Goal: Information Seeking & Learning: Check status

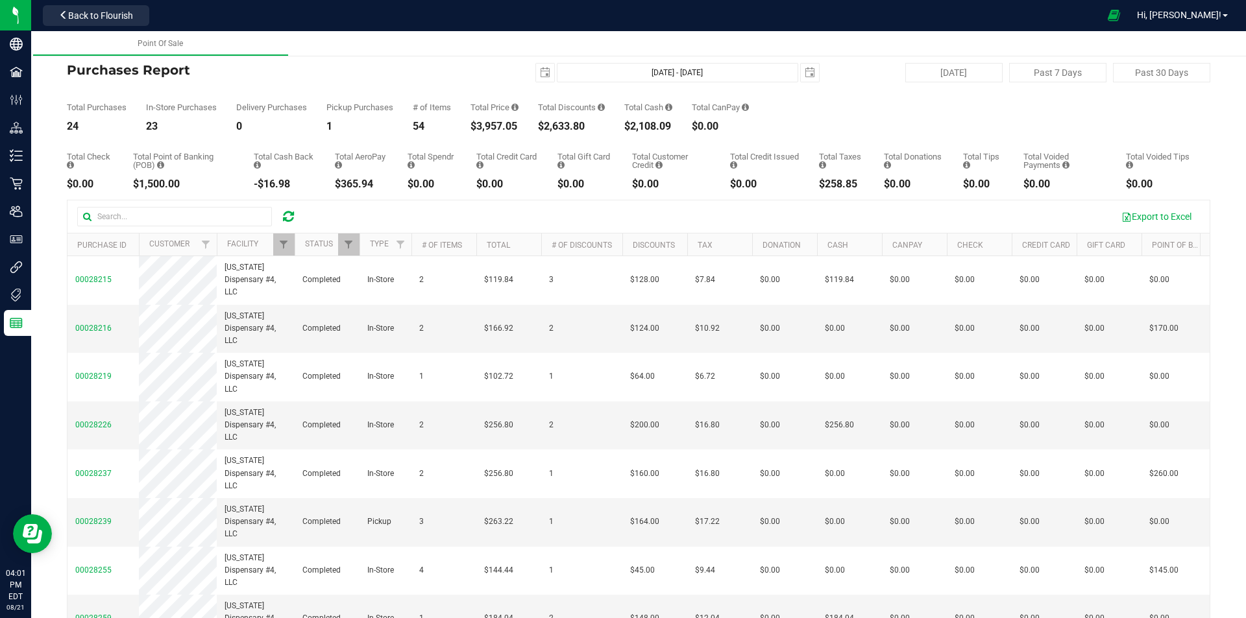
click at [282, 218] on div at bounding box center [288, 217] width 20 height 16
click at [287, 215] on icon at bounding box center [288, 216] width 11 height 13
click at [289, 215] on icon at bounding box center [288, 216] width 11 height 13
click at [282, 248] on span "Filter" at bounding box center [283, 244] width 10 height 10
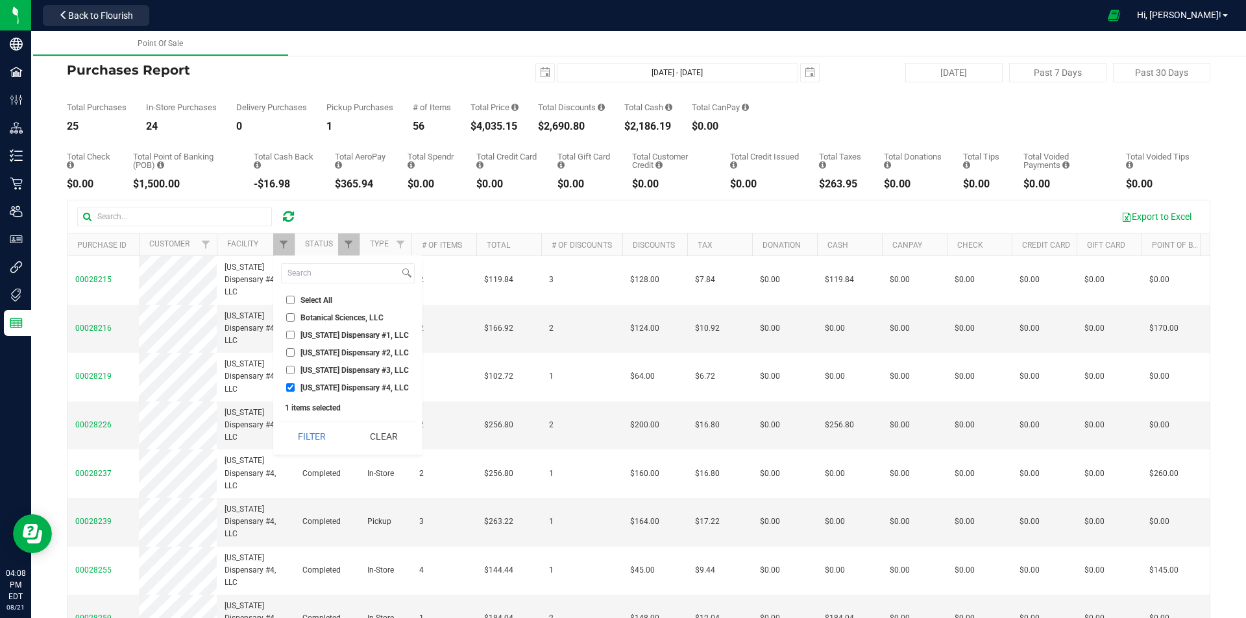
click at [290, 371] on input "[US_STATE] Dispensary #3, LLC" at bounding box center [290, 370] width 8 height 8
checkbox input "true"
click at [286, 389] on input "[US_STATE] Dispensary #4, LLC" at bounding box center [290, 388] width 8 height 8
checkbox input "false"
click at [304, 432] on button "Filter" at bounding box center [312, 436] width 62 height 29
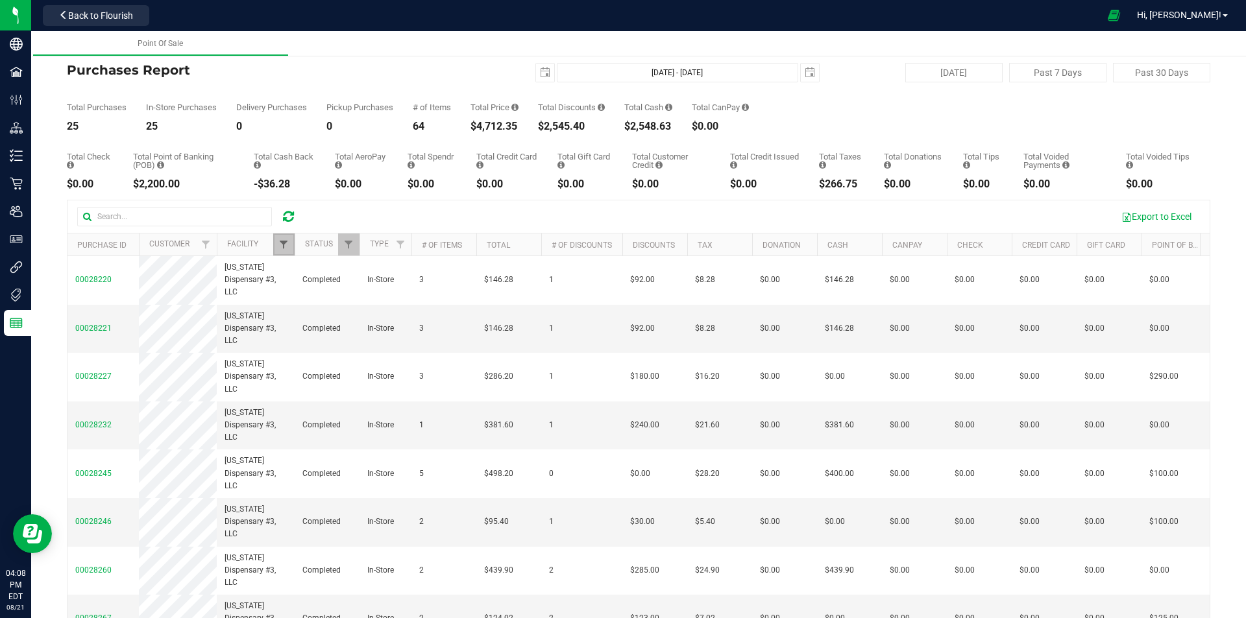
click at [288, 245] on span "Filter" at bounding box center [283, 244] width 10 height 10
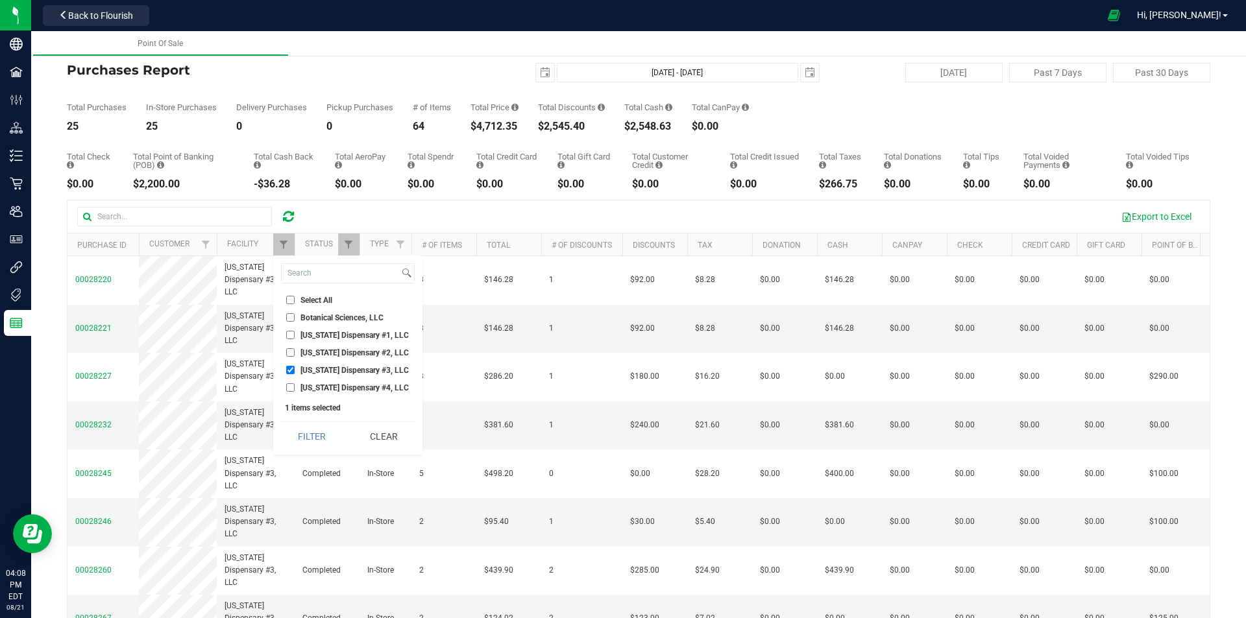
click at [287, 356] on input "[US_STATE] Dispensary #2, LLC" at bounding box center [290, 352] width 8 height 8
checkbox input "true"
click at [289, 366] on input "[US_STATE] Dispensary #3, LLC" at bounding box center [290, 370] width 8 height 8
checkbox input "false"
click at [308, 437] on button "Filter" at bounding box center [312, 436] width 62 height 29
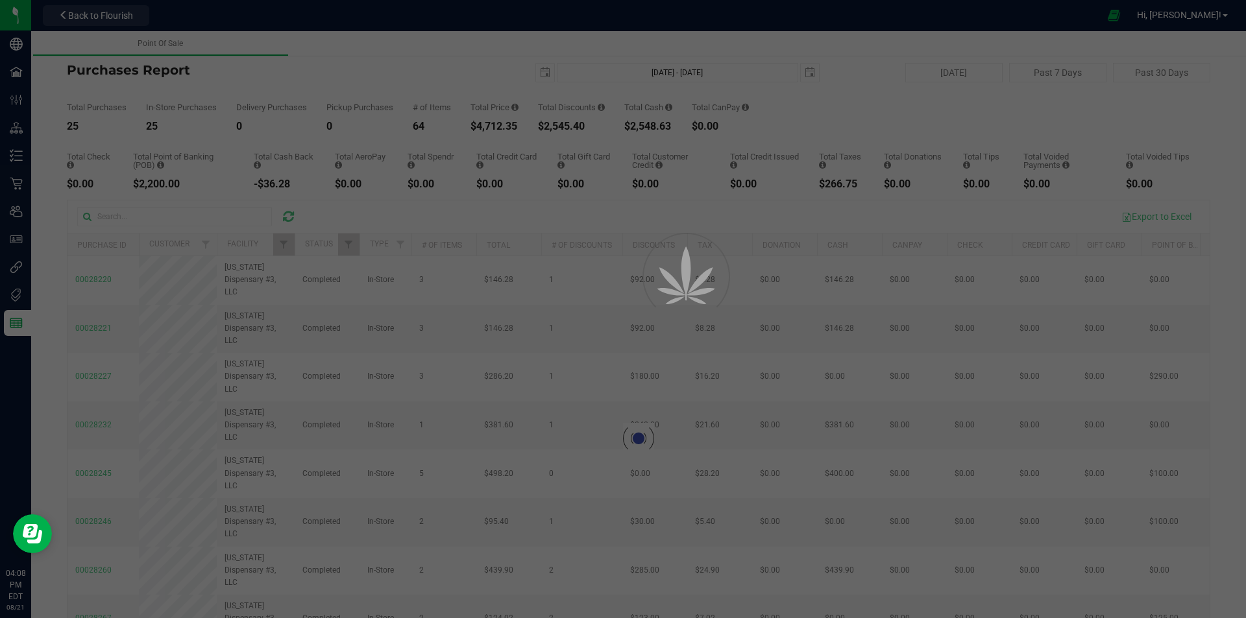
checkbox input "true"
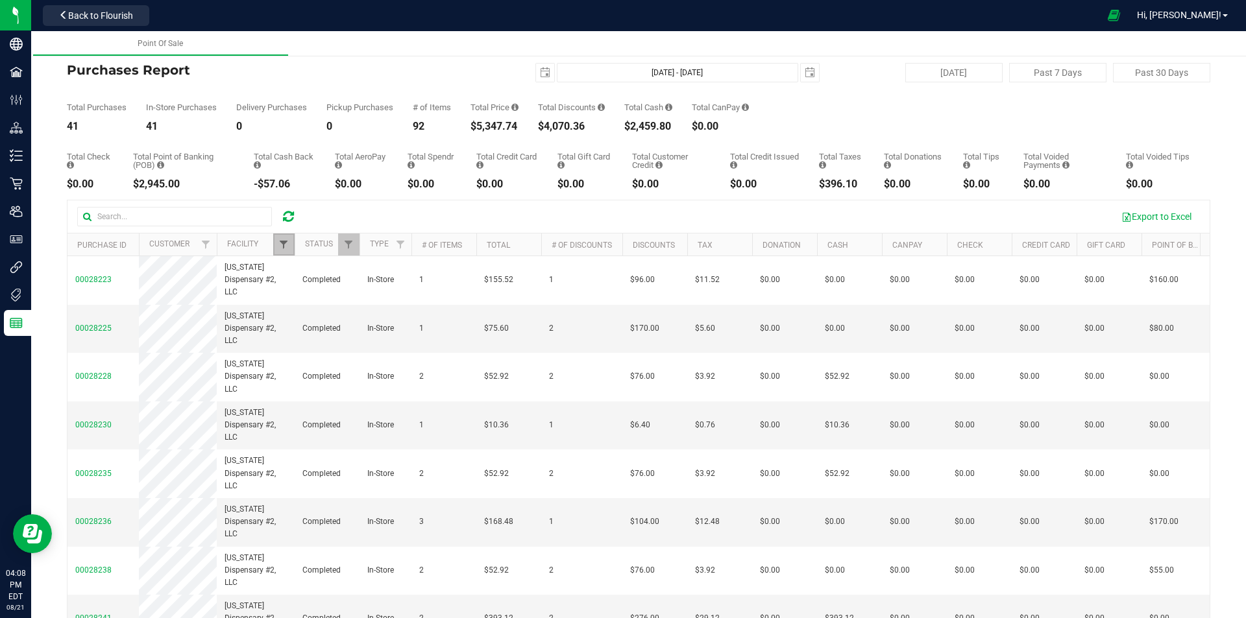
click at [287, 250] on span "Filter" at bounding box center [283, 244] width 10 height 10
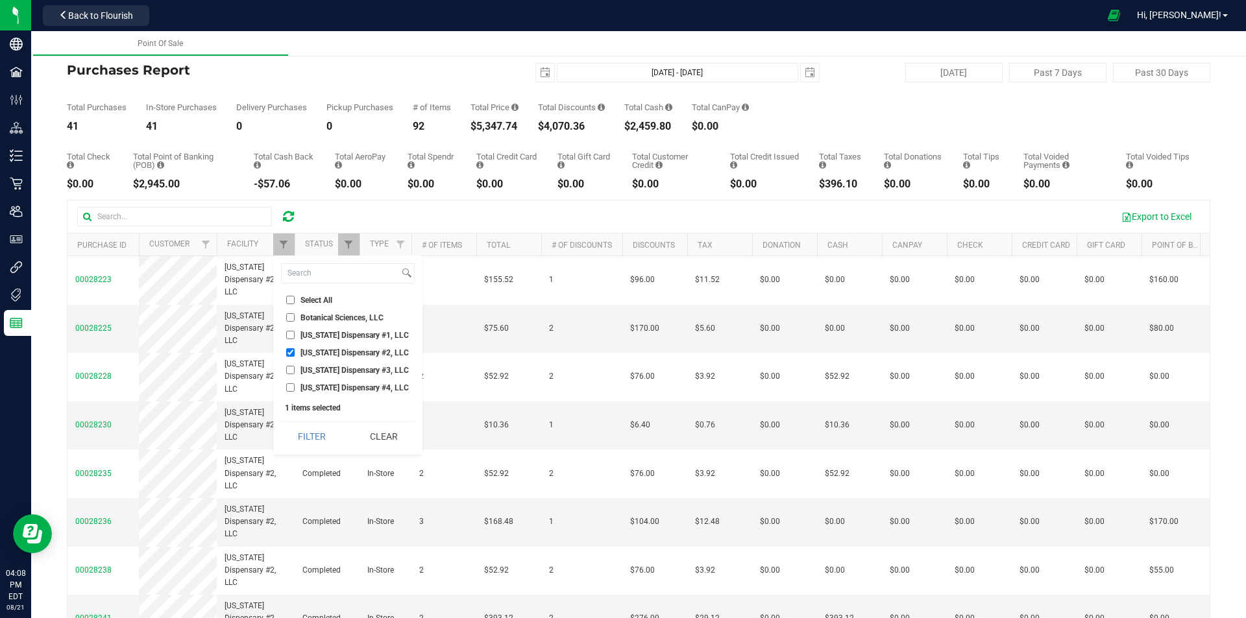
click at [293, 332] on input "[US_STATE] Dispensary #1, LLC" at bounding box center [290, 335] width 8 height 8
checkbox input "true"
click at [291, 352] on input "[US_STATE] Dispensary #2, LLC" at bounding box center [290, 352] width 8 height 8
checkbox input "false"
click at [299, 435] on button "Filter" at bounding box center [312, 436] width 62 height 29
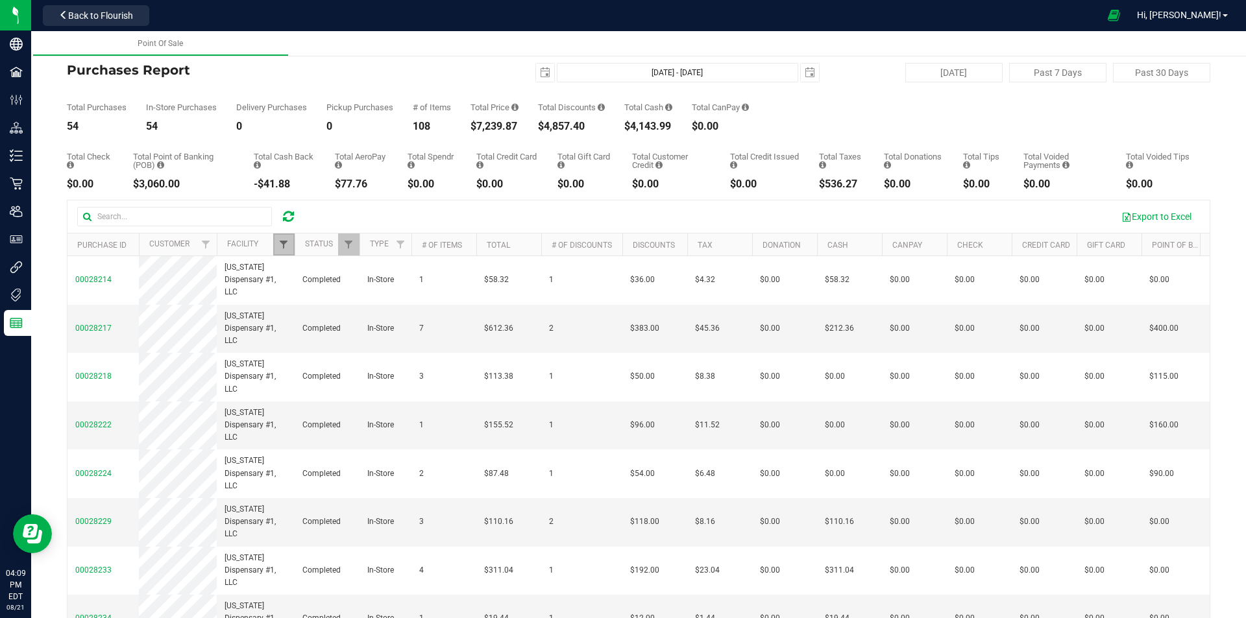
click at [282, 248] on span "Filter" at bounding box center [283, 244] width 10 height 10
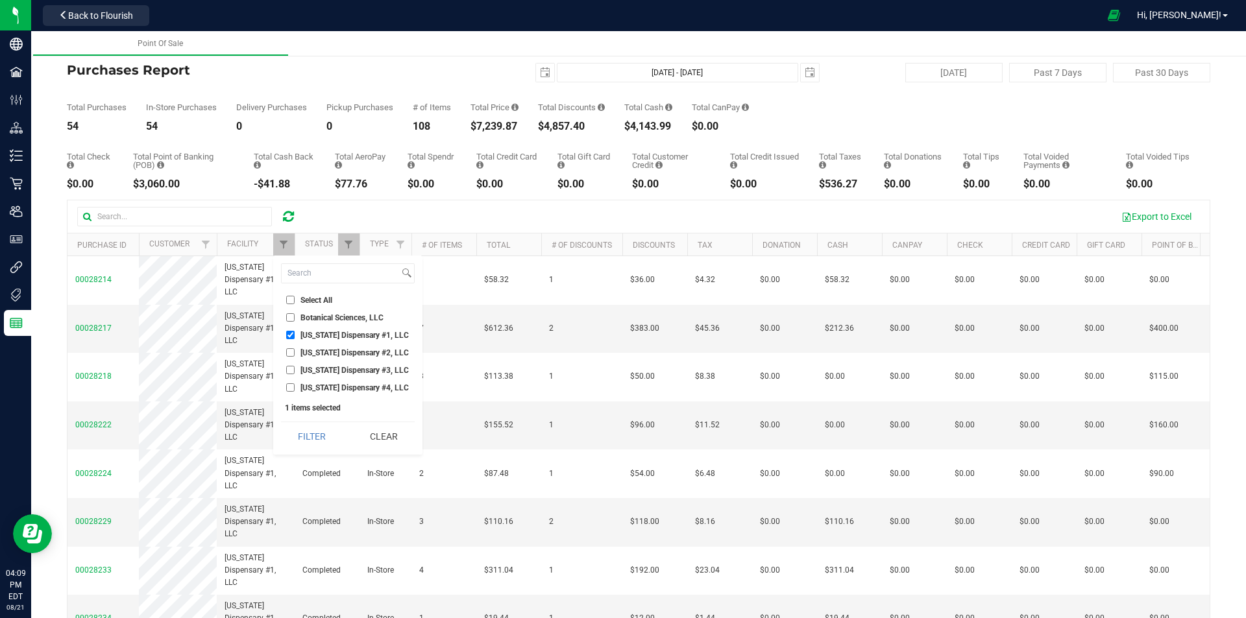
click at [287, 383] on li "[US_STATE] Dispensary #4, LLC" at bounding box center [348, 388] width 134 height 14
click at [289, 387] on input "[US_STATE] Dispensary #4, LLC" at bounding box center [290, 388] width 8 height 8
checkbox input "true"
drag, startPoint x: 293, startPoint y: 335, endPoint x: 289, endPoint y: 372, distance: 37.2
click at [291, 336] on input "[US_STATE] Dispensary #1, LLC" at bounding box center [290, 335] width 8 height 8
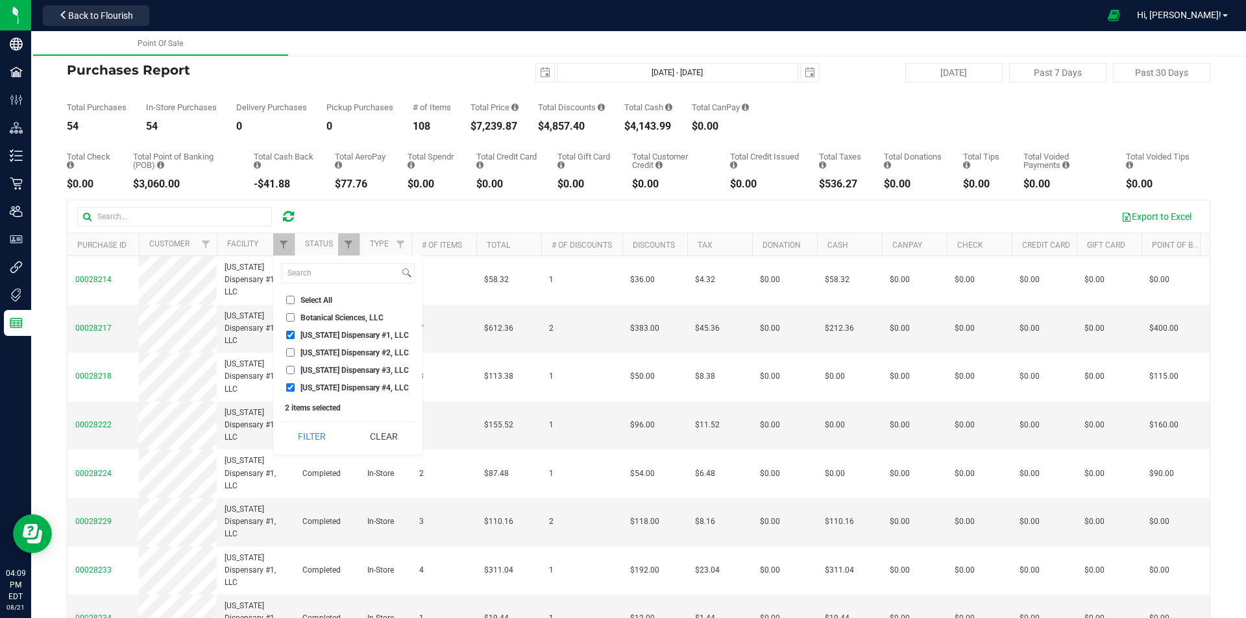
checkbox input "false"
click at [308, 435] on button "Filter" at bounding box center [312, 436] width 62 height 29
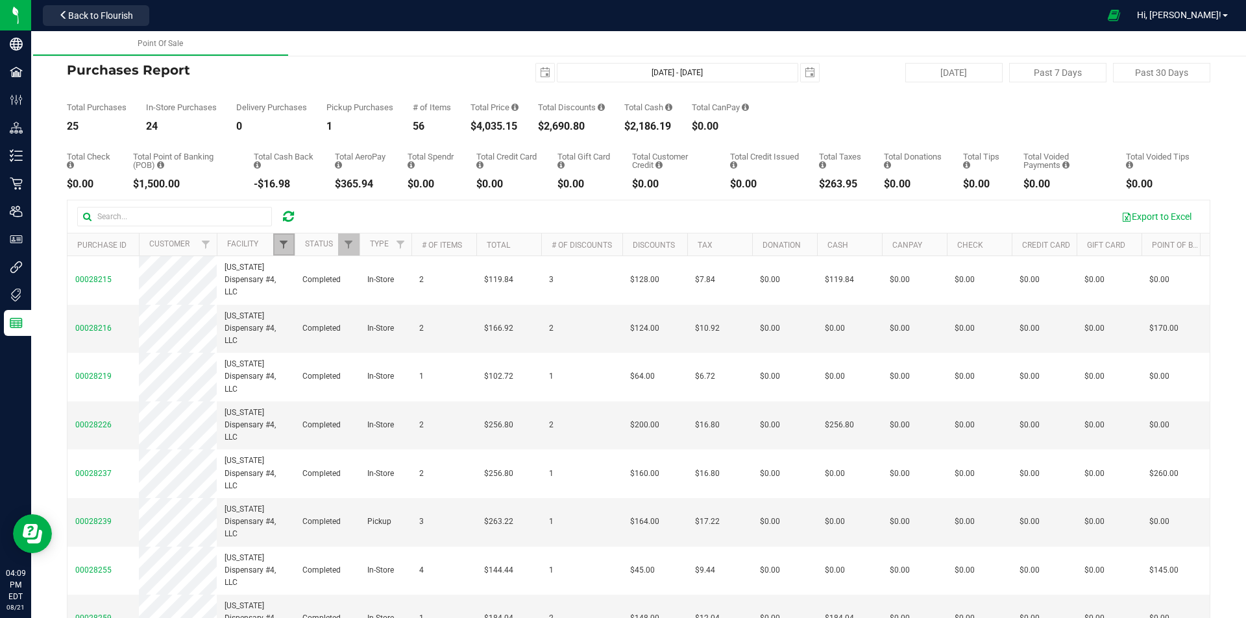
click at [282, 241] on span "Filter" at bounding box center [283, 244] width 10 height 10
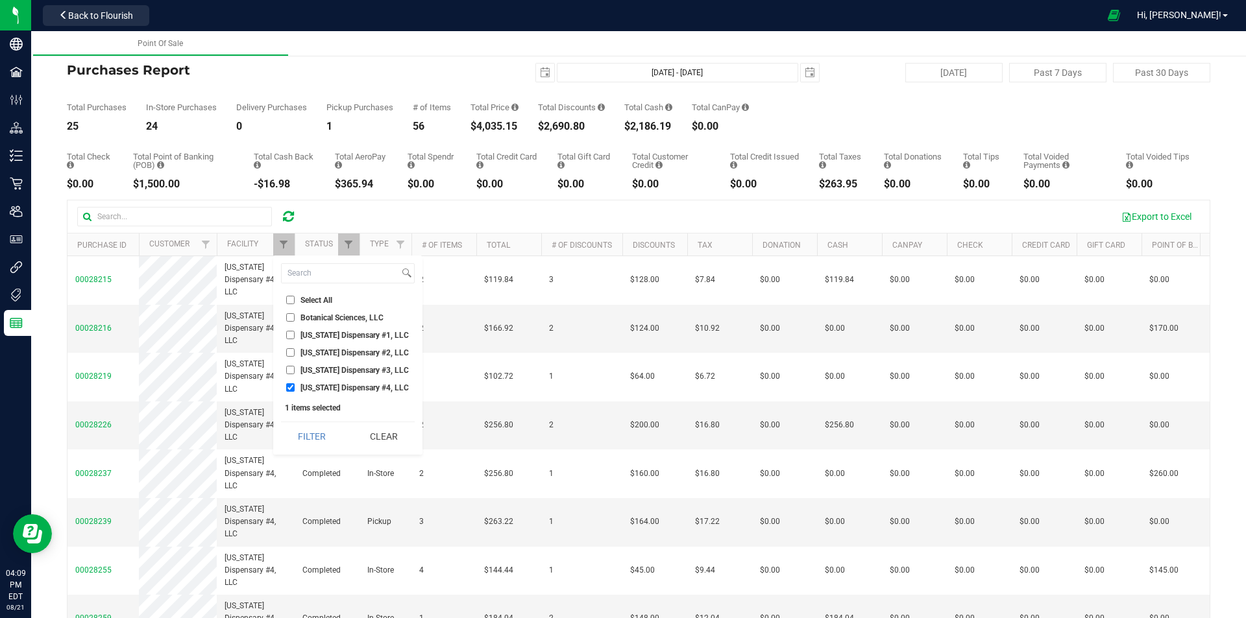
click at [290, 384] on input "[US_STATE] Dispensary #4, LLC" at bounding box center [290, 388] width 8 height 8
checkbox input "false"
click at [286, 370] on input "[US_STATE] Dispensary #3, LLC" at bounding box center [290, 370] width 8 height 8
checkbox input "true"
click at [304, 428] on button "Filter" at bounding box center [312, 436] width 62 height 29
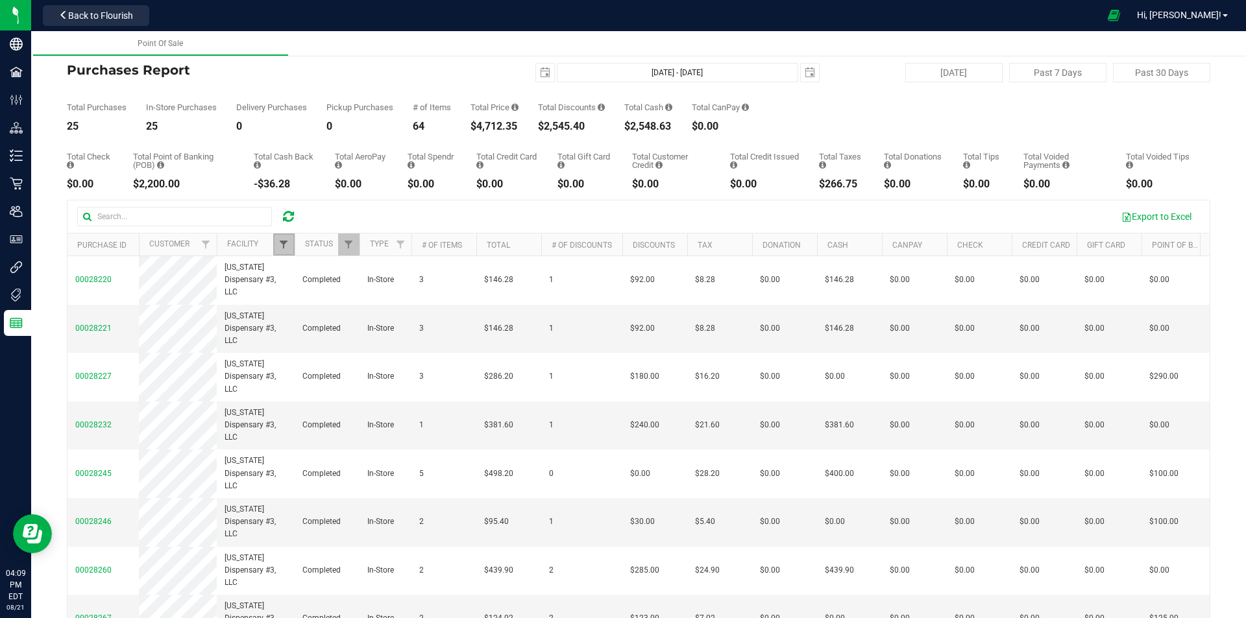
click at [287, 244] on span "Filter" at bounding box center [283, 244] width 10 height 10
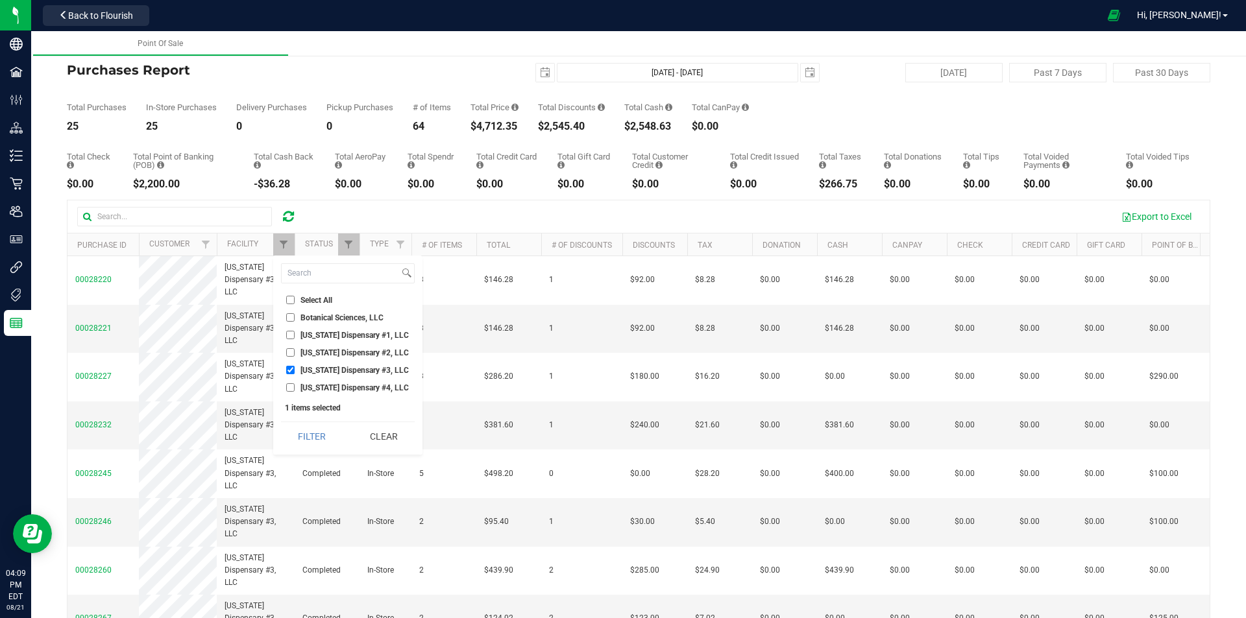
click at [291, 315] on input "Botanical Sciences, LLC" at bounding box center [290, 317] width 8 height 8
click at [290, 321] on input "Botanical Sciences, LLC" at bounding box center [290, 317] width 8 height 8
checkbox input "false"
click at [289, 336] on input "[US_STATE] Dispensary #1, LLC" at bounding box center [290, 335] width 8 height 8
checkbox input "true"
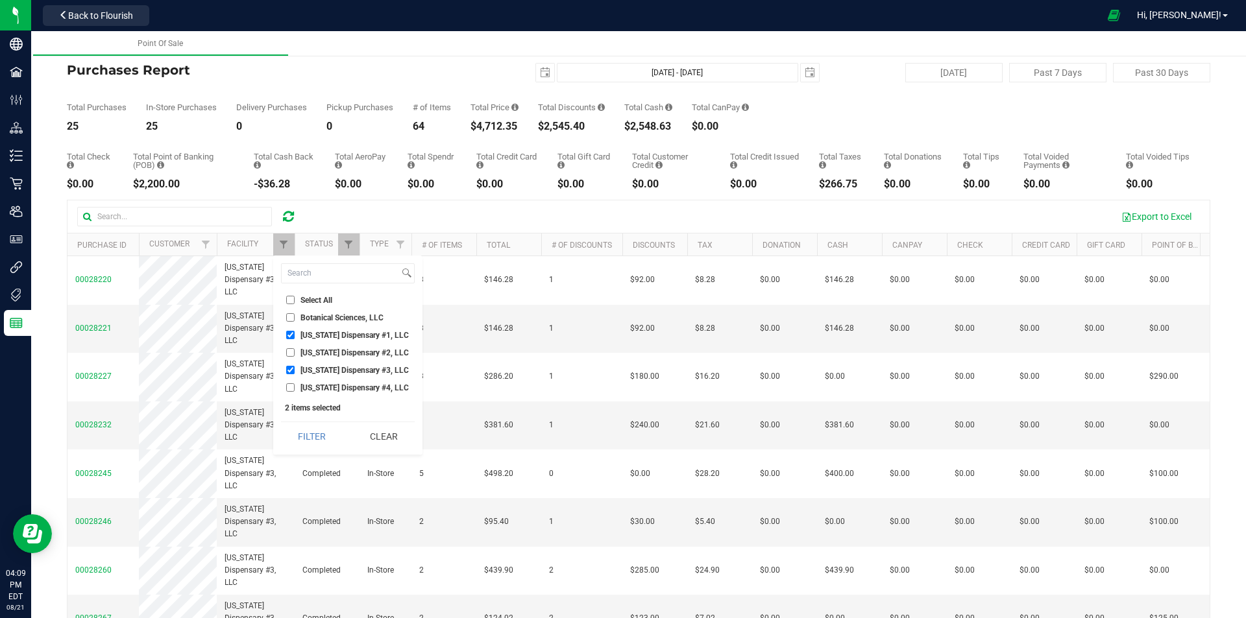
click at [290, 371] on input "[US_STATE] Dispensary #3, LLC" at bounding box center [290, 370] width 8 height 8
checkbox input "false"
click at [310, 443] on button "Filter" at bounding box center [312, 436] width 62 height 29
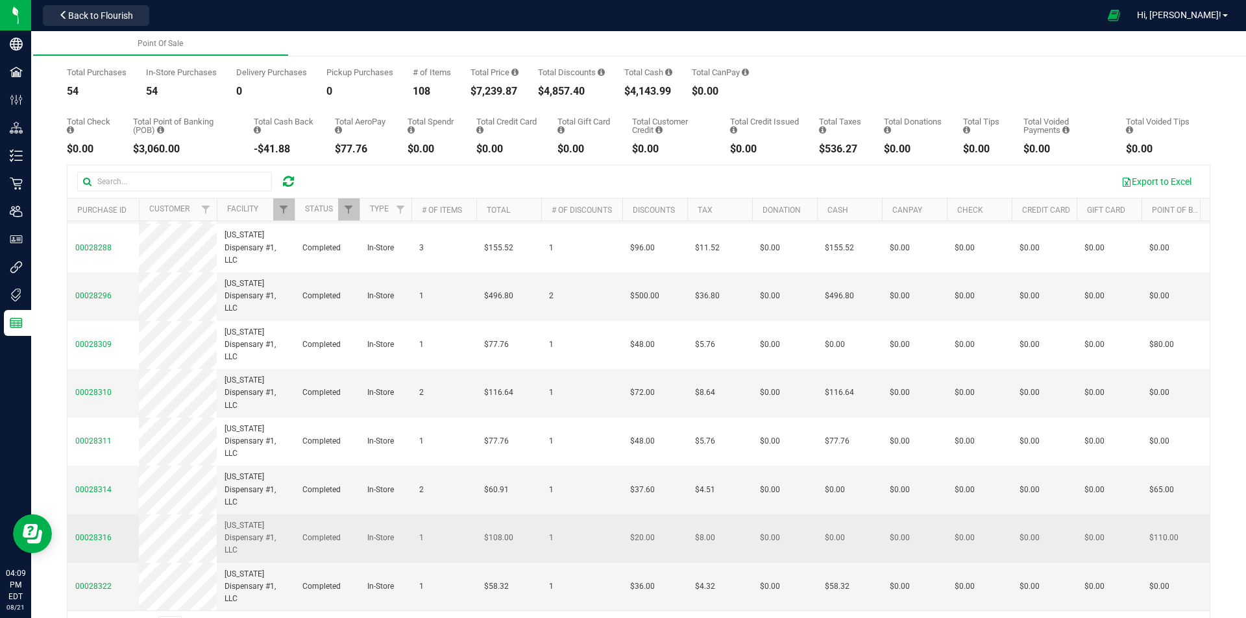
scroll to position [65, 0]
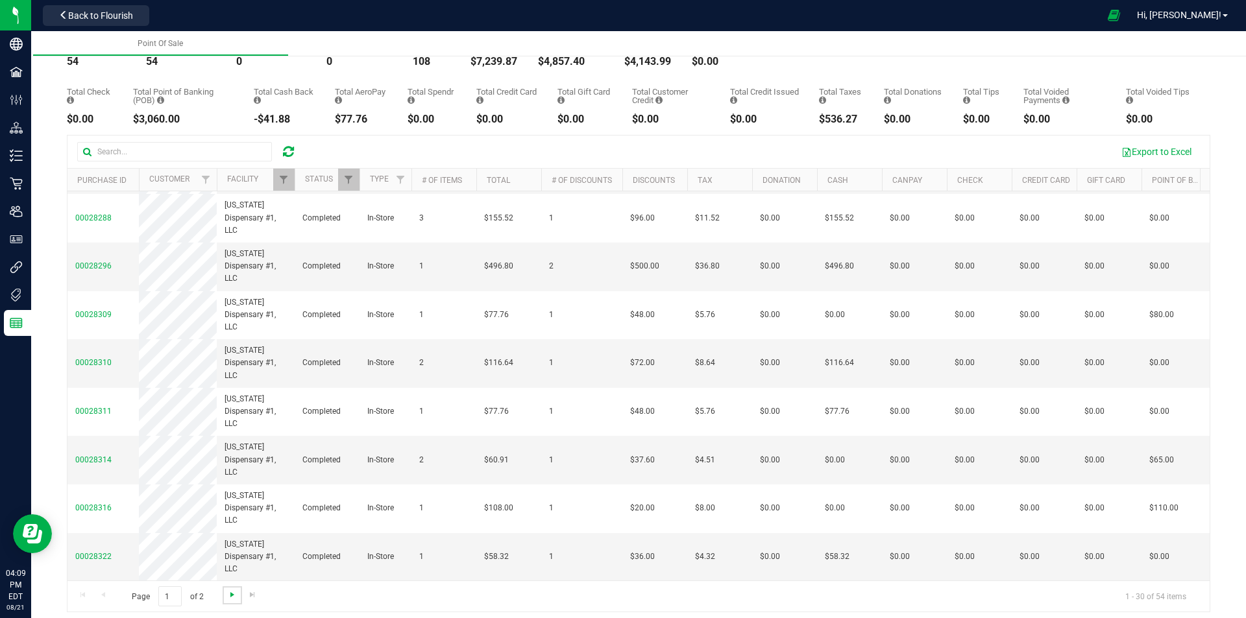
click at [233, 594] on span "Go to the next page" at bounding box center [232, 595] width 10 height 10
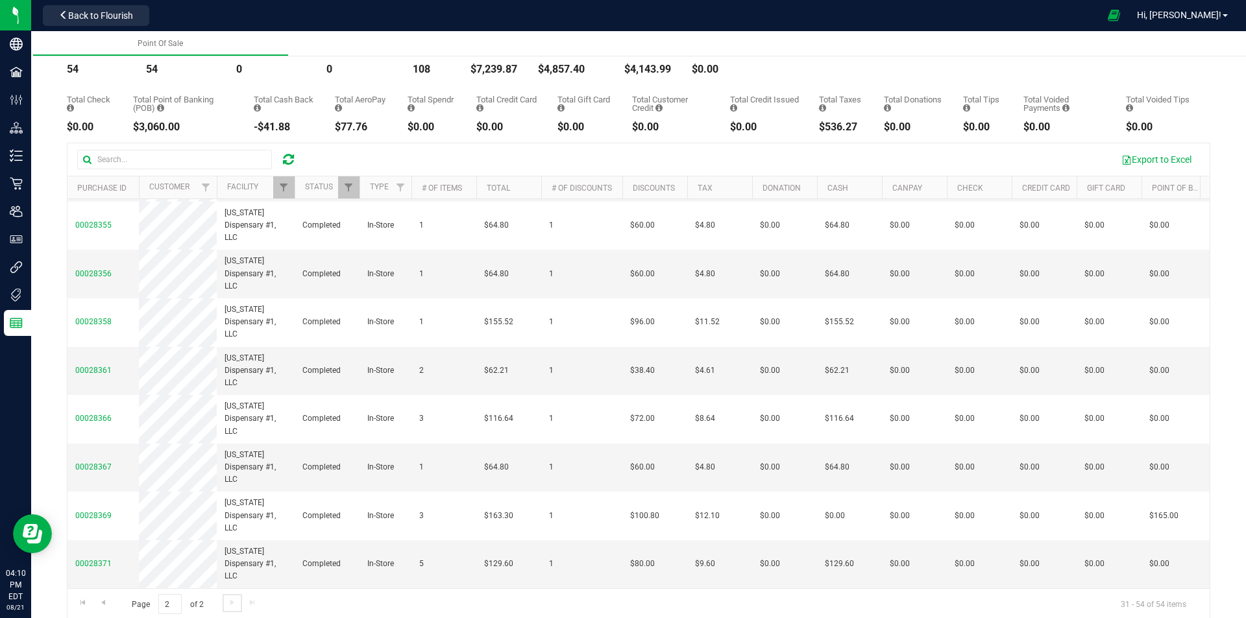
scroll to position [72, 0]
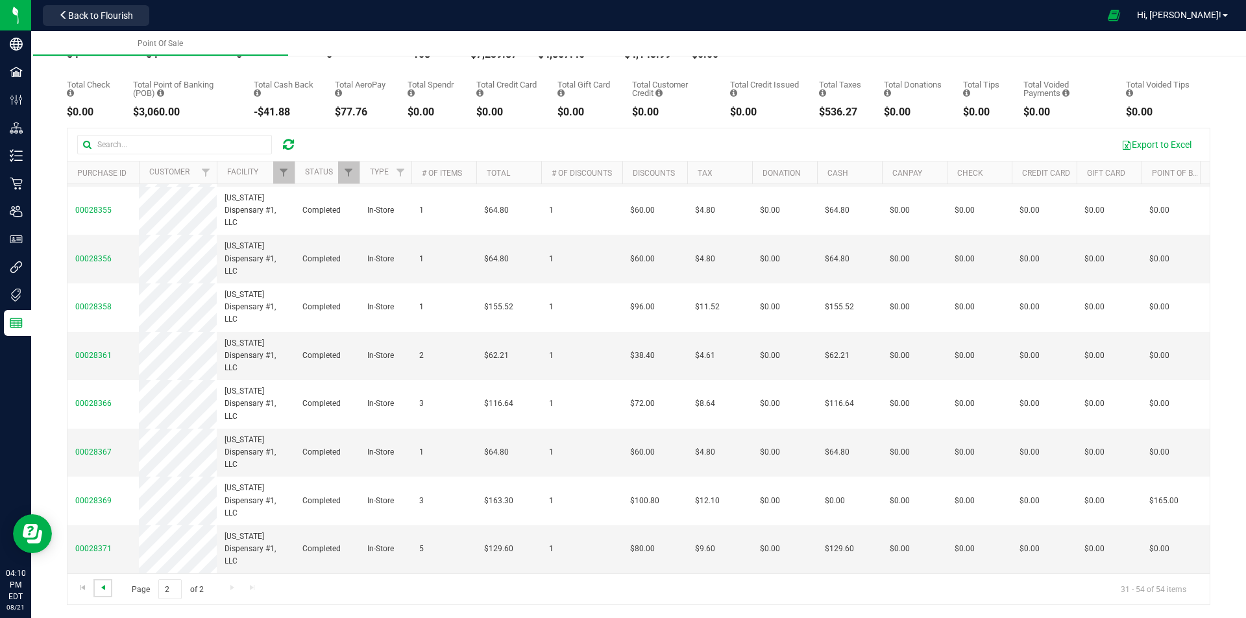
click at [101, 592] on span "Go to the previous page" at bounding box center [103, 588] width 10 height 10
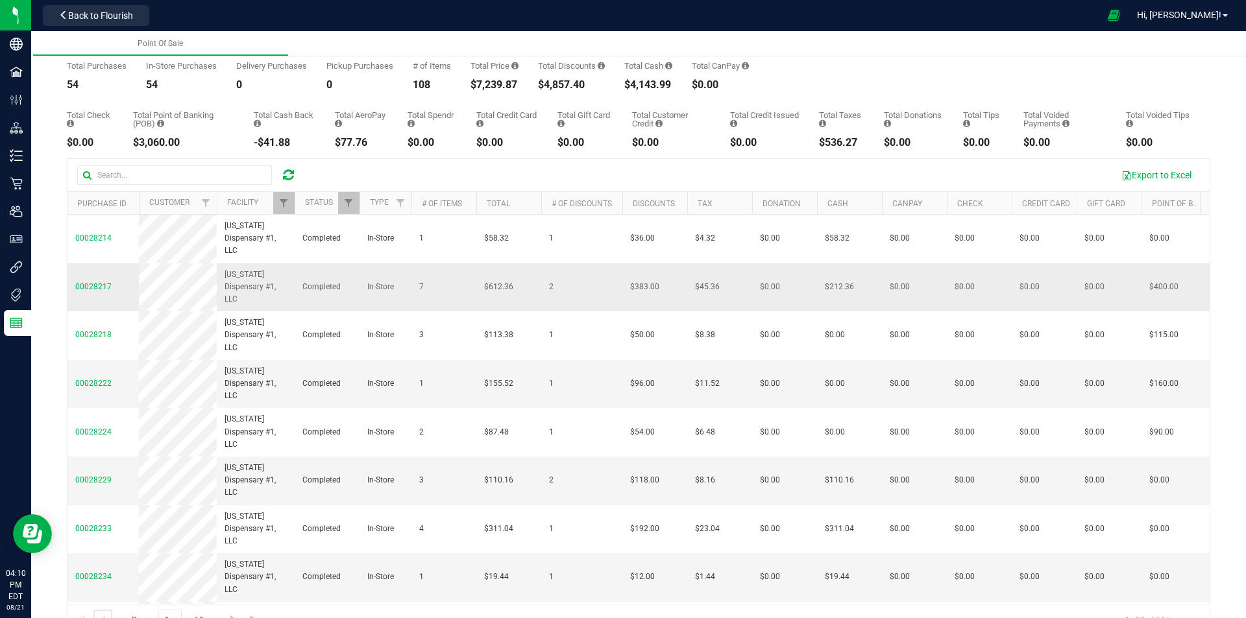
scroll to position [0, 0]
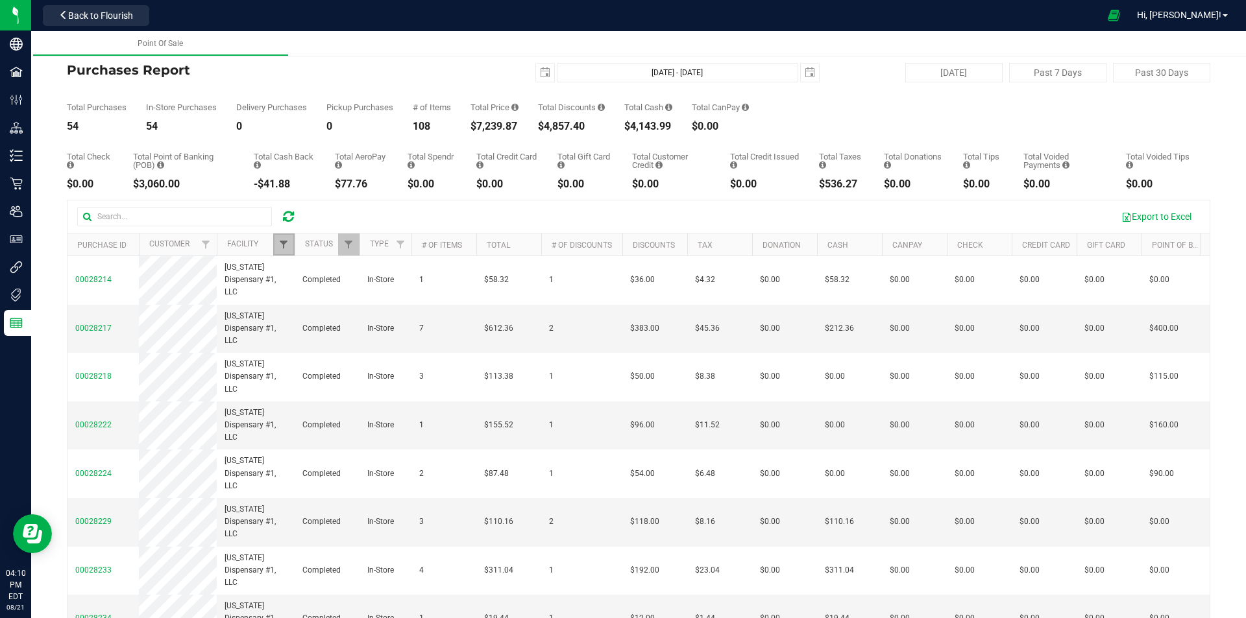
click at [283, 244] on span "Filter" at bounding box center [283, 244] width 10 height 10
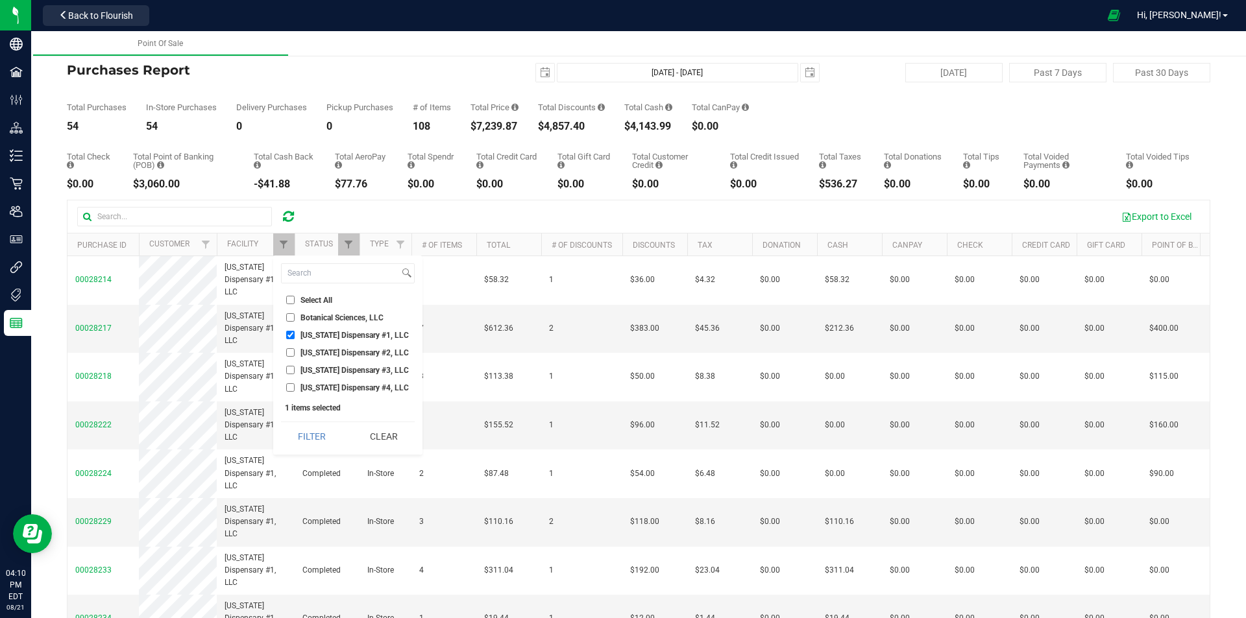
click at [290, 385] on input "[US_STATE] Dispensary #4, LLC" at bounding box center [290, 388] width 8 height 8
checkbox input "true"
click at [290, 333] on input "[US_STATE] Dispensary #1, LLC" at bounding box center [290, 335] width 8 height 8
checkbox input "false"
click at [319, 437] on button "Filter" at bounding box center [312, 436] width 62 height 29
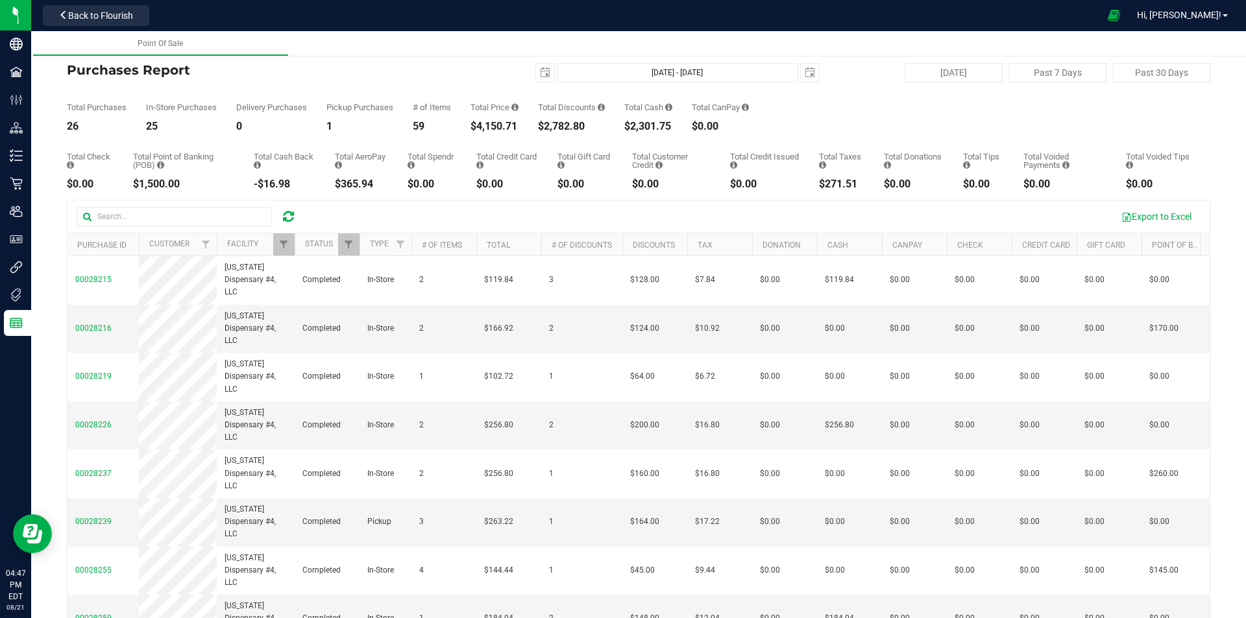
click at [291, 214] on icon at bounding box center [288, 216] width 11 height 13
click at [285, 245] on span "Filter" at bounding box center [283, 244] width 10 height 10
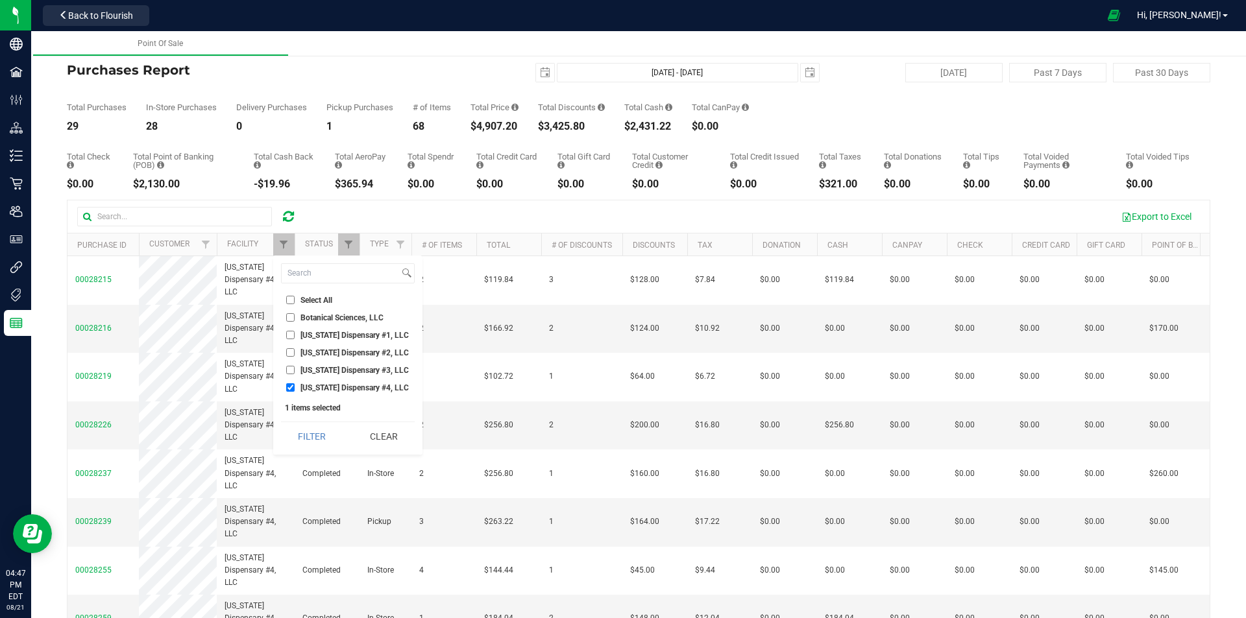
click at [290, 371] on input "[US_STATE] Dispensary #3, LLC" at bounding box center [290, 370] width 8 height 8
checkbox input "true"
click at [295, 385] on label "[US_STATE] Dispensary #4, LLC" at bounding box center [347, 388] width 123 height 8
click at [295, 385] on input "[US_STATE] Dispensary #4, LLC" at bounding box center [290, 388] width 8 height 8
checkbox input "false"
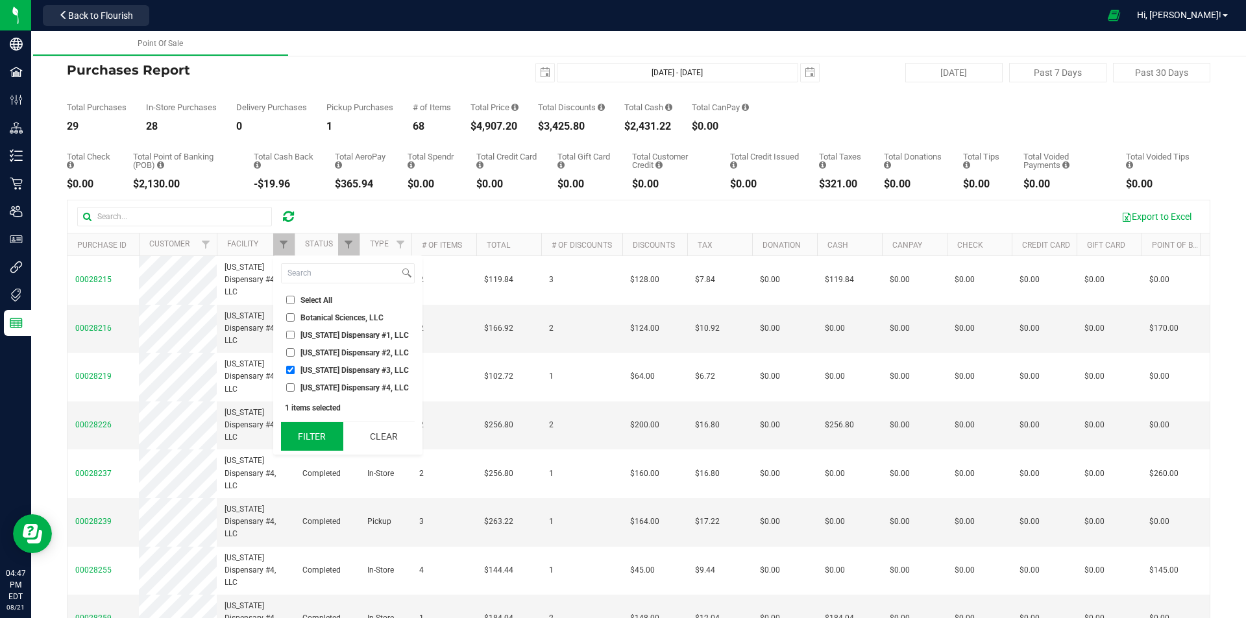
click at [310, 435] on button "Filter" at bounding box center [312, 436] width 62 height 29
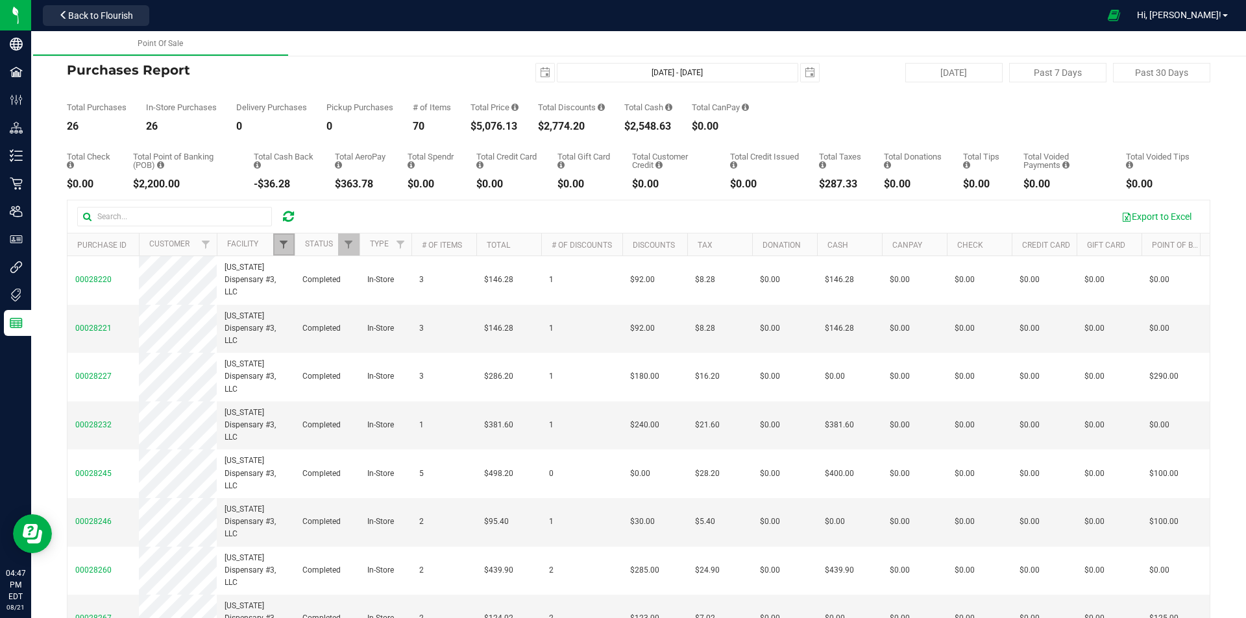
click at [286, 244] on span "Filter" at bounding box center [283, 244] width 10 height 10
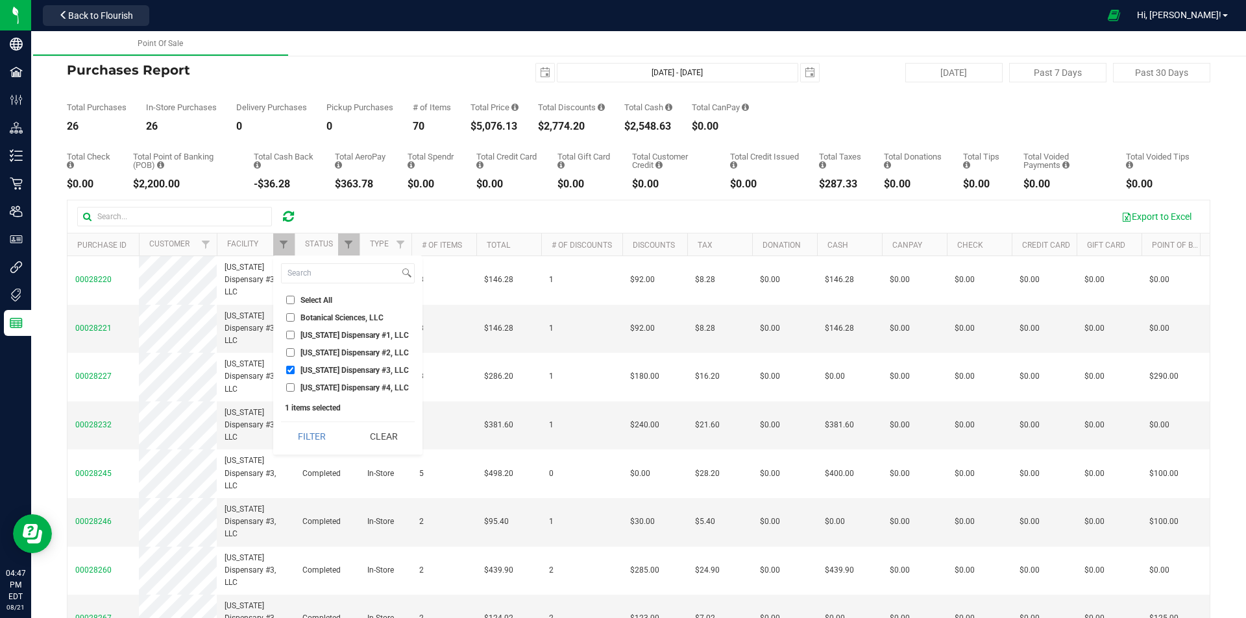
click at [292, 355] on input "[US_STATE] Dispensary #2, LLC" at bounding box center [290, 352] width 8 height 8
checkbox input "true"
drag, startPoint x: 291, startPoint y: 367, endPoint x: 289, endPoint y: 381, distance: 14.4
click at [291, 367] on input "[US_STATE] Dispensary #3, LLC" at bounding box center [290, 370] width 8 height 8
checkbox input "false"
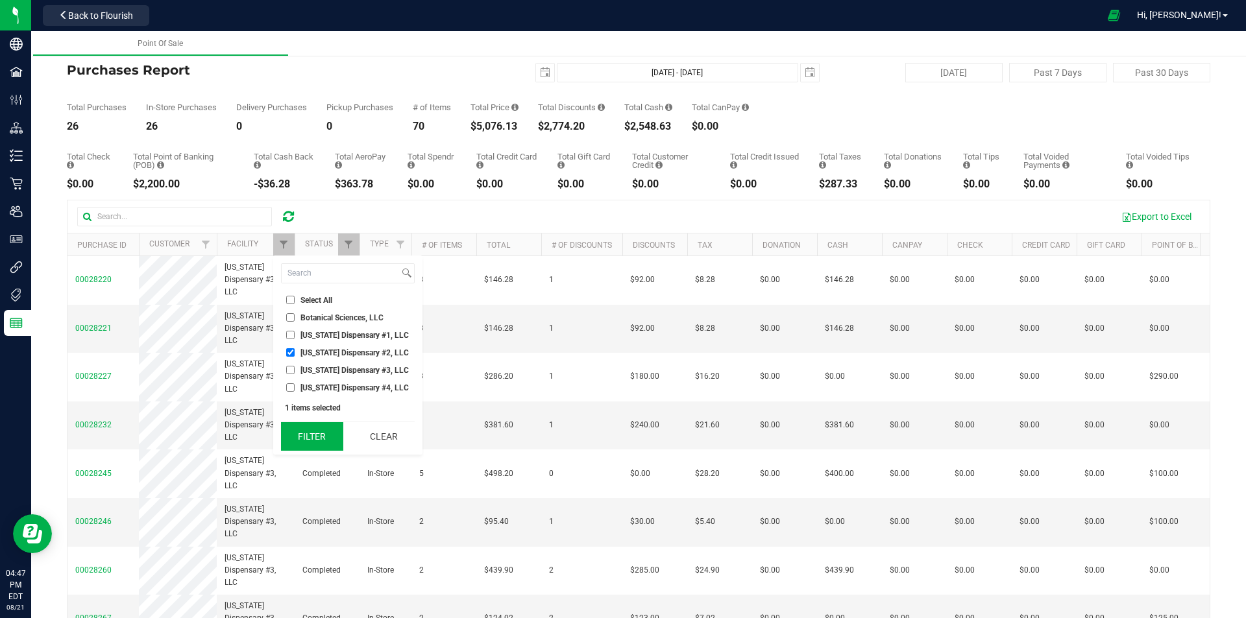
click at [310, 434] on button "Filter" at bounding box center [312, 436] width 62 height 29
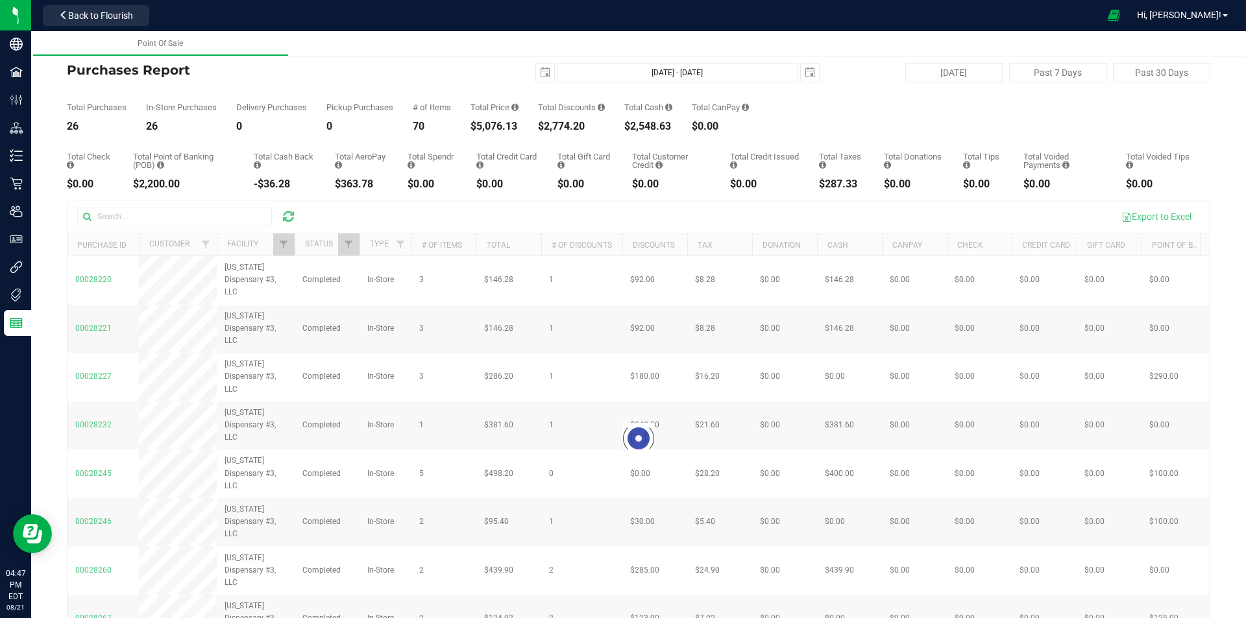
checkbox input "true"
click at [286, 239] on link "Filter" at bounding box center [283, 245] width 21 height 22
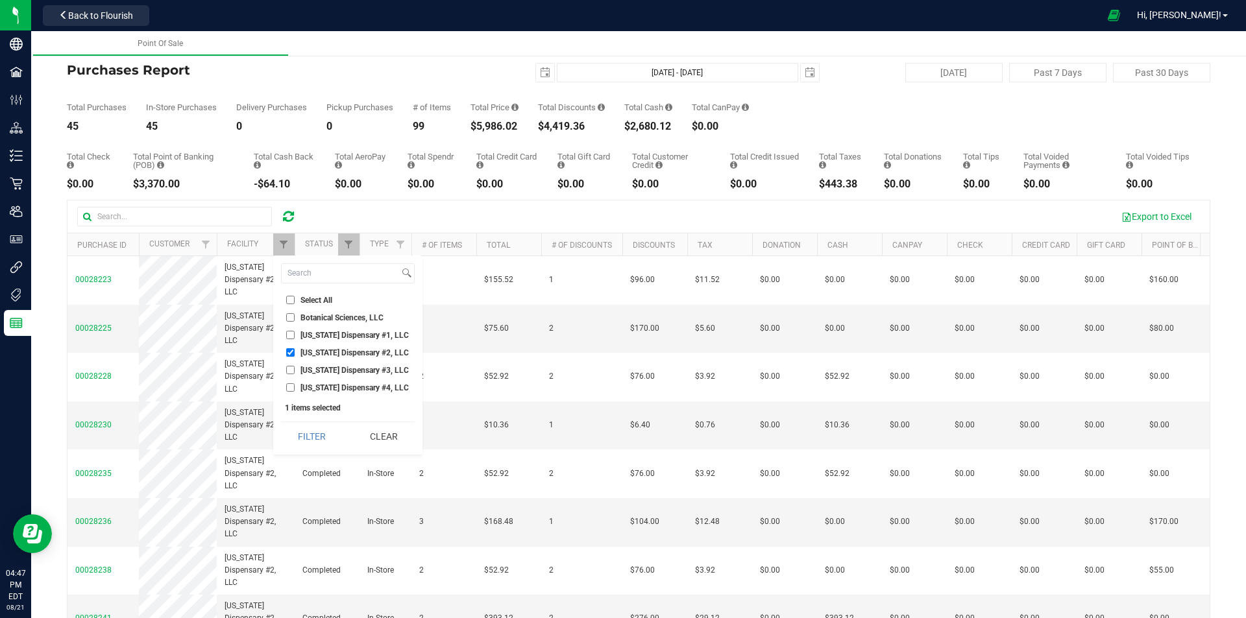
click at [288, 337] on input "[US_STATE] Dispensary #1, LLC" at bounding box center [290, 335] width 8 height 8
checkbox input "true"
drag, startPoint x: 289, startPoint y: 349, endPoint x: 293, endPoint y: 361, distance: 12.9
click at [289, 352] on input "[US_STATE] Dispensary #2, LLC" at bounding box center [290, 352] width 8 height 8
checkbox input "false"
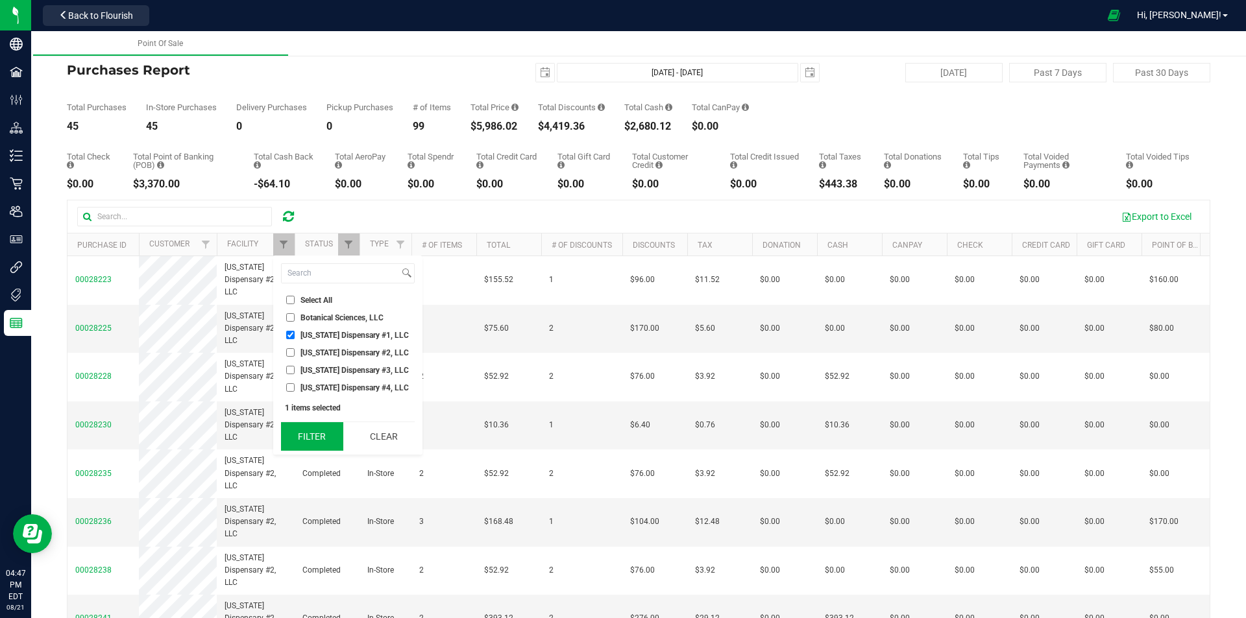
click at [315, 430] on button "Filter" at bounding box center [312, 436] width 62 height 29
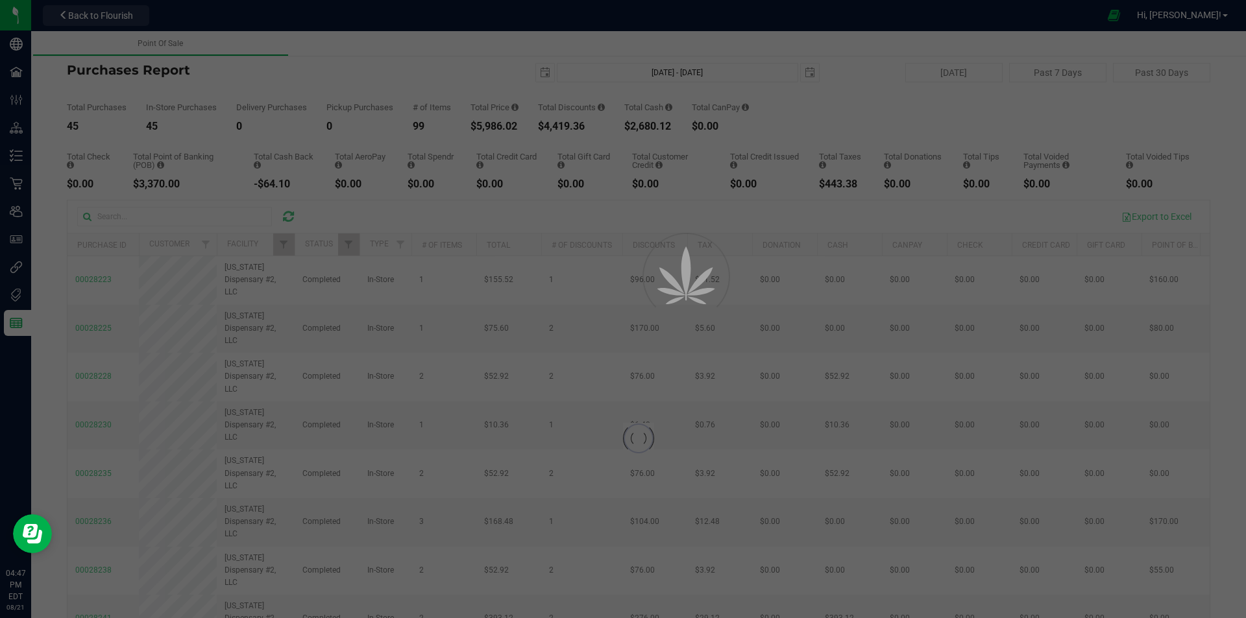
checkbox input "true"
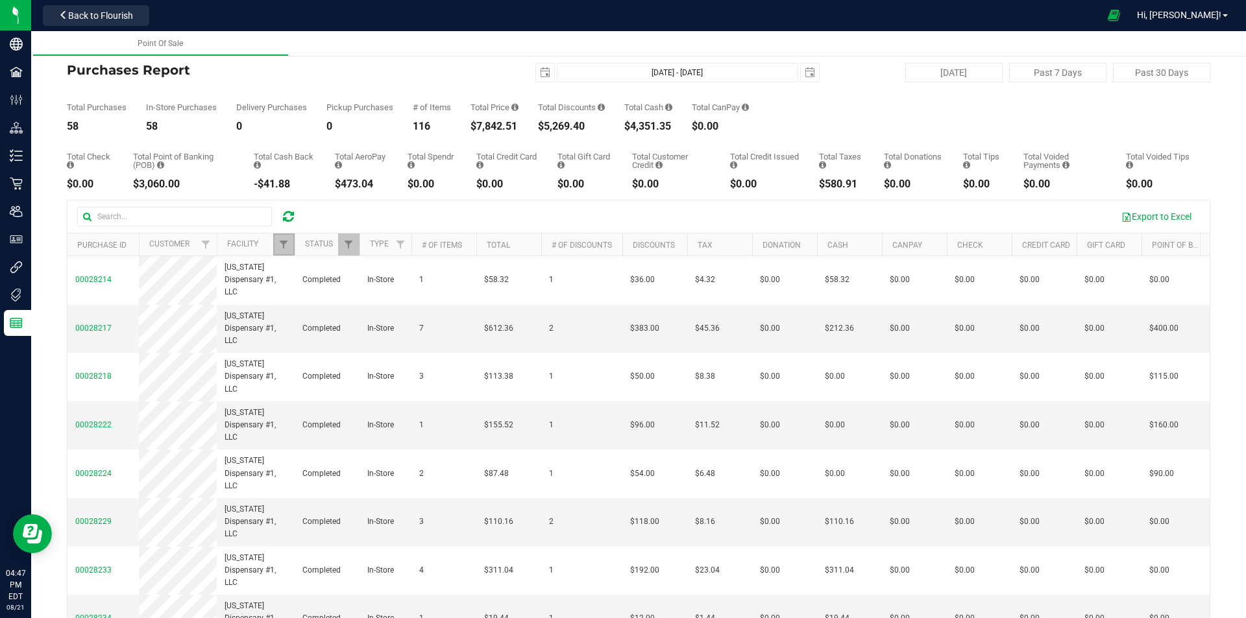
click at [284, 238] on link "Filter" at bounding box center [283, 245] width 21 height 22
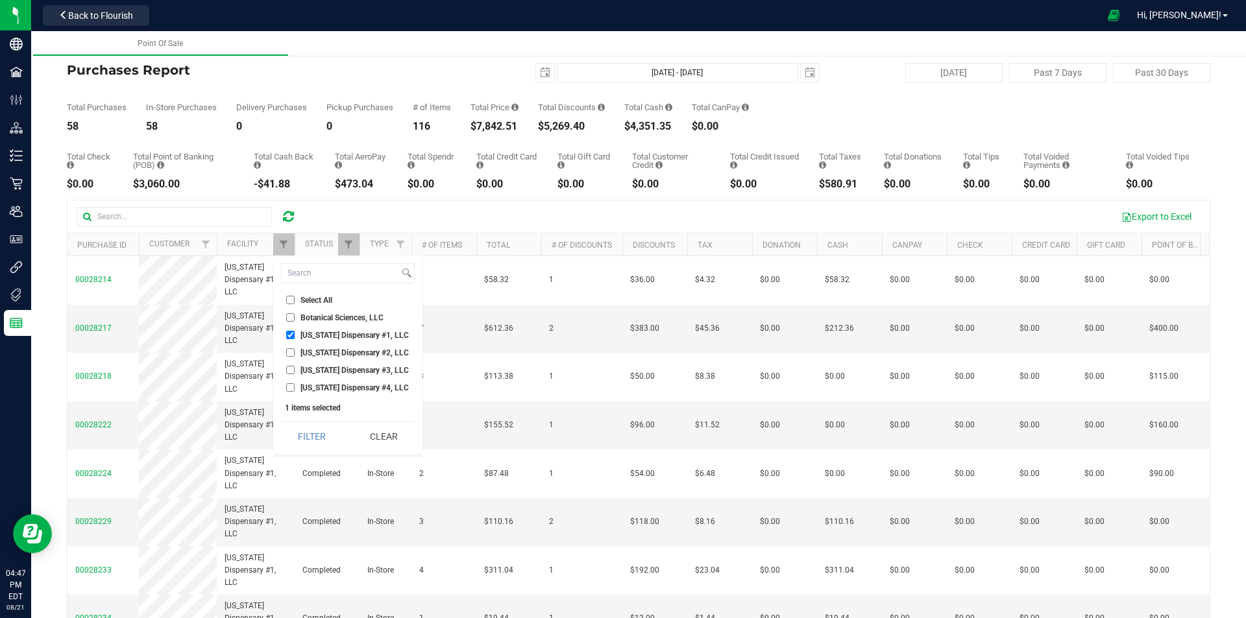
click at [291, 387] on input "[US_STATE] Dispensary #4, LLC" at bounding box center [290, 388] width 8 height 8
checkbox input "true"
click at [291, 332] on input "[US_STATE] Dispensary #1, LLC" at bounding box center [290, 335] width 8 height 8
checkbox input "false"
click at [326, 437] on button "Filter" at bounding box center [312, 436] width 62 height 29
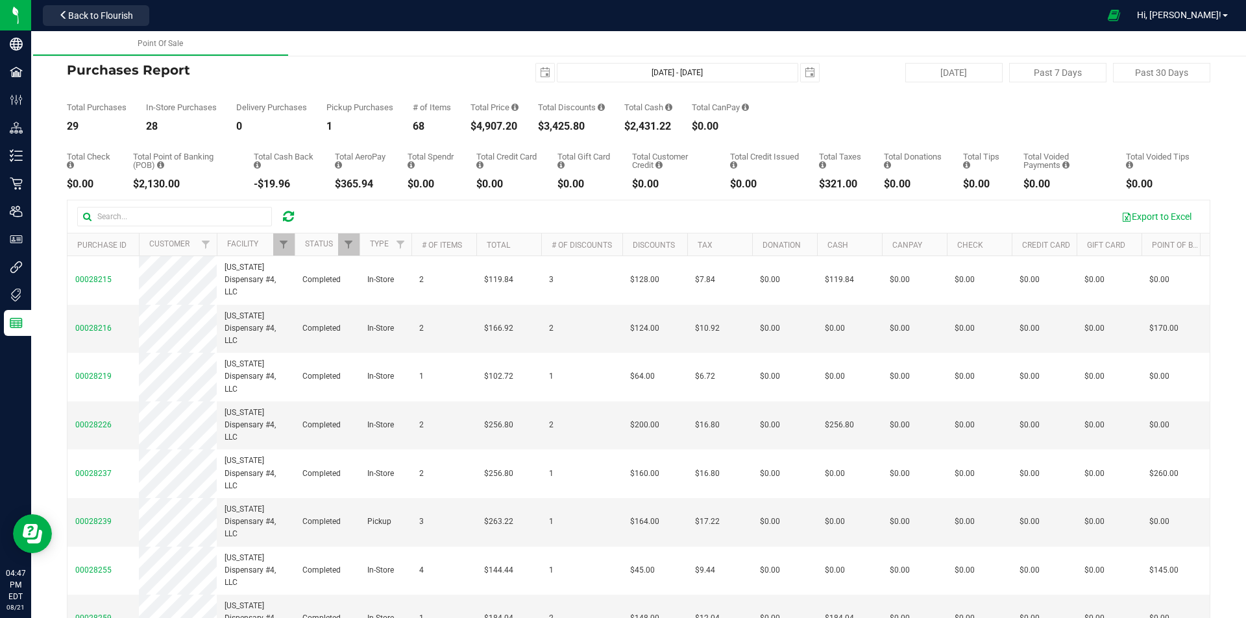
click at [295, 217] on div at bounding box center [288, 217] width 20 height 16
click at [292, 215] on icon at bounding box center [288, 216] width 11 height 13
click at [1042, 71] on button "Past 7 Days" at bounding box center [1057, 72] width 97 height 19
type input "2025-08-14"
type input "Aug 14, 2025 - Aug 21, 2025"
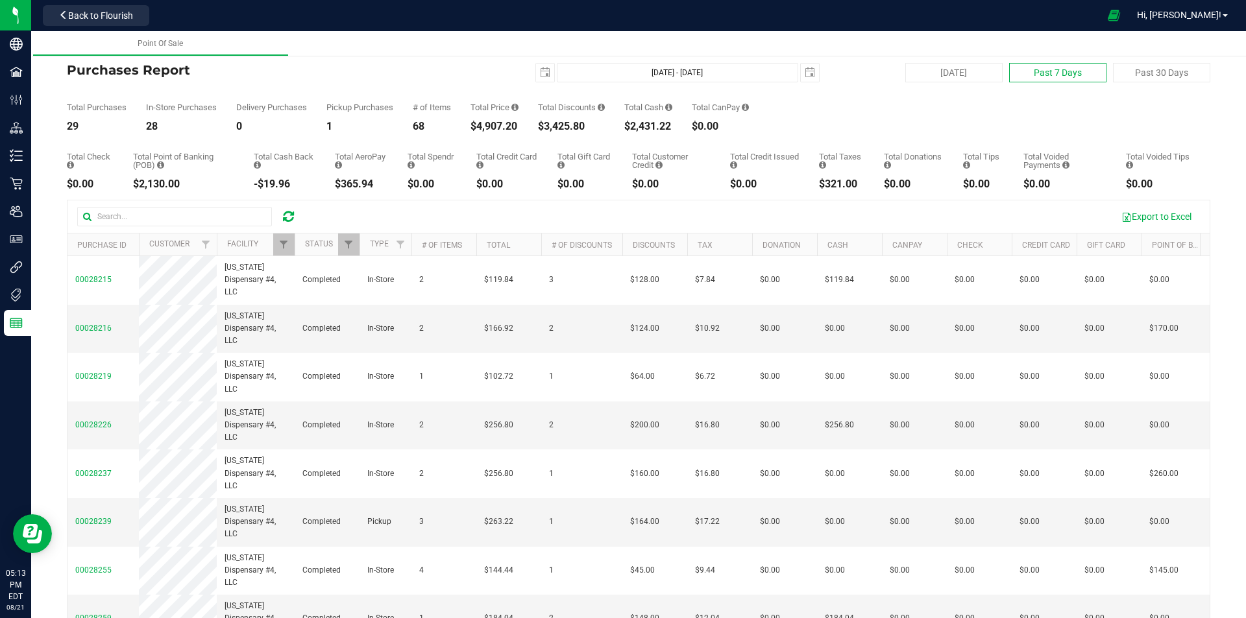
type input "[DATE]"
click at [970, 63] on button "[DATE]" at bounding box center [953, 72] width 97 height 19
type input "[DATE]"
type input "[DATE] - [DATE]"
click at [291, 217] on icon at bounding box center [288, 216] width 11 height 13
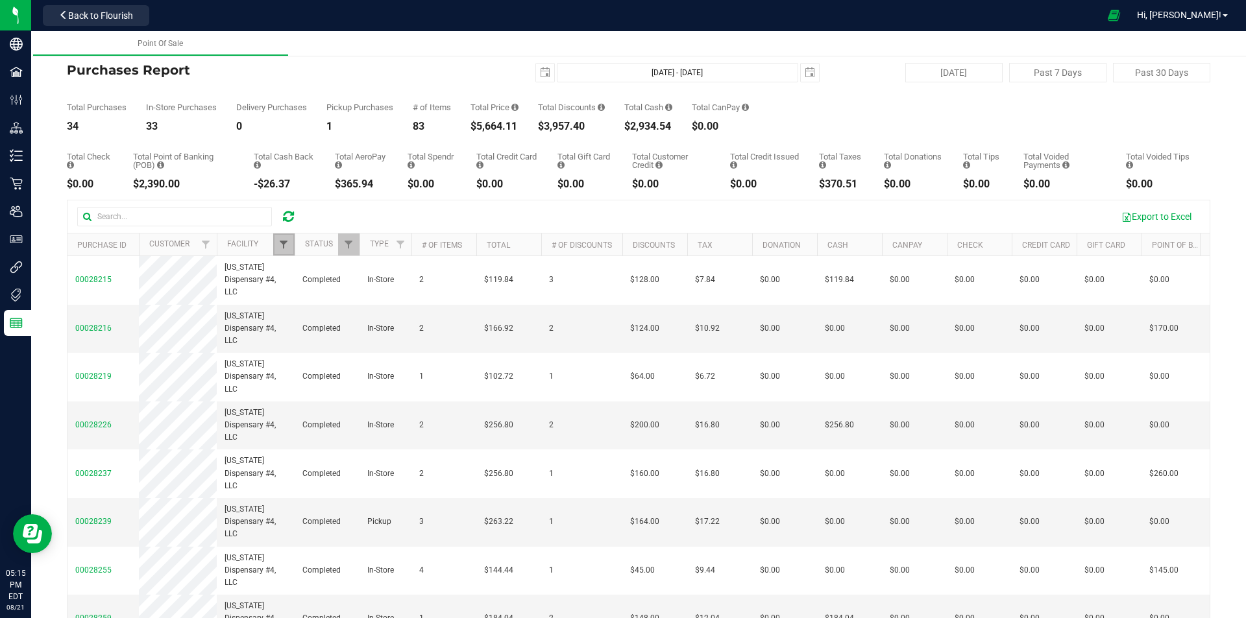
click at [283, 241] on span "Filter" at bounding box center [283, 244] width 10 height 10
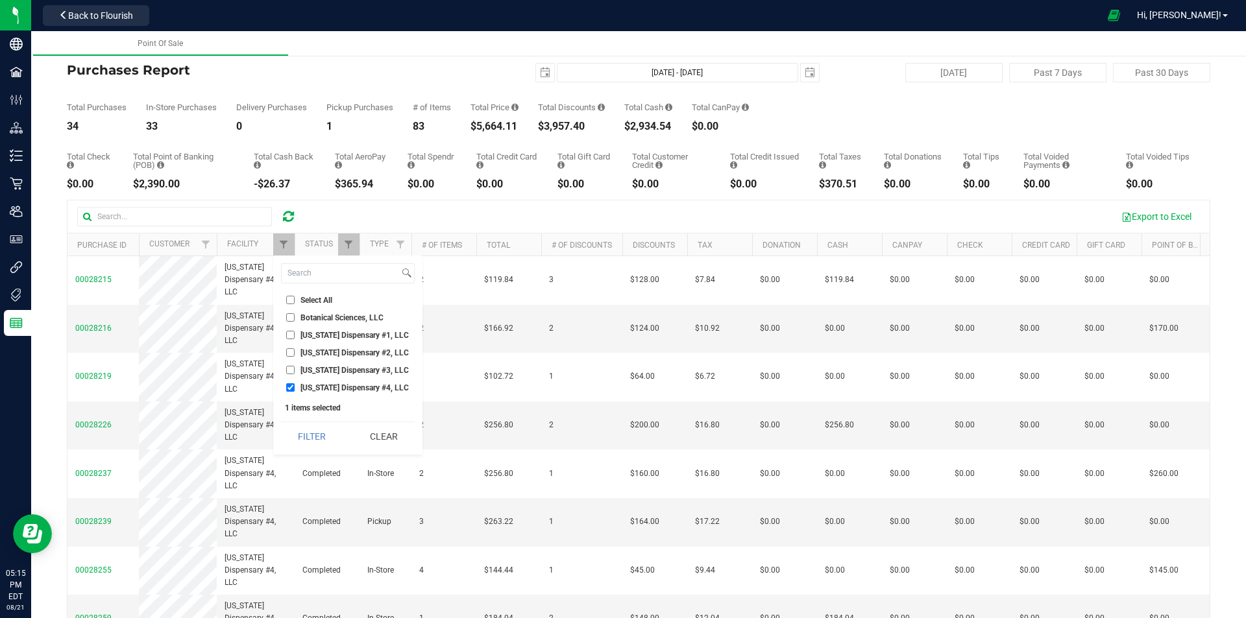
drag, startPoint x: 289, startPoint y: 334, endPoint x: 289, endPoint y: 345, distance: 10.4
click at [289, 335] on input "[US_STATE] Dispensary #1, LLC" at bounding box center [290, 335] width 8 height 8
checkbox input "true"
click at [290, 389] on input "[US_STATE] Dispensary #4, LLC" at bounding box center [290, 388] width 8 height 8
checkbox input "false"
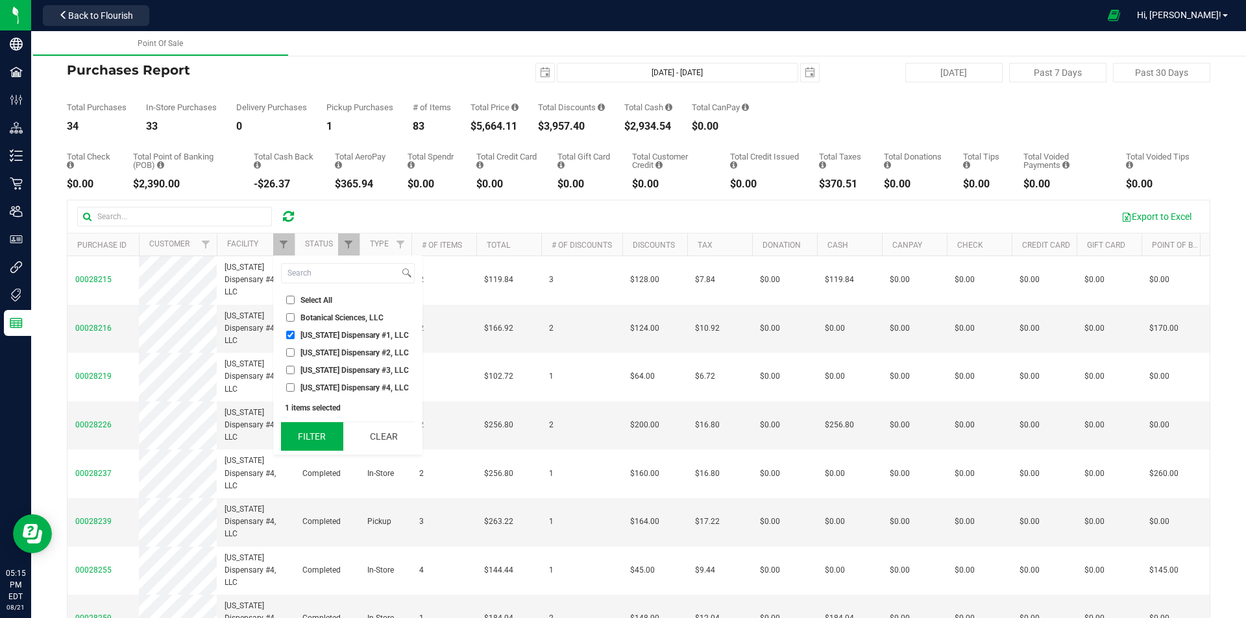
click at [304, 435] on button "Filter" at bounding box center [312, 436] width 62 height 29
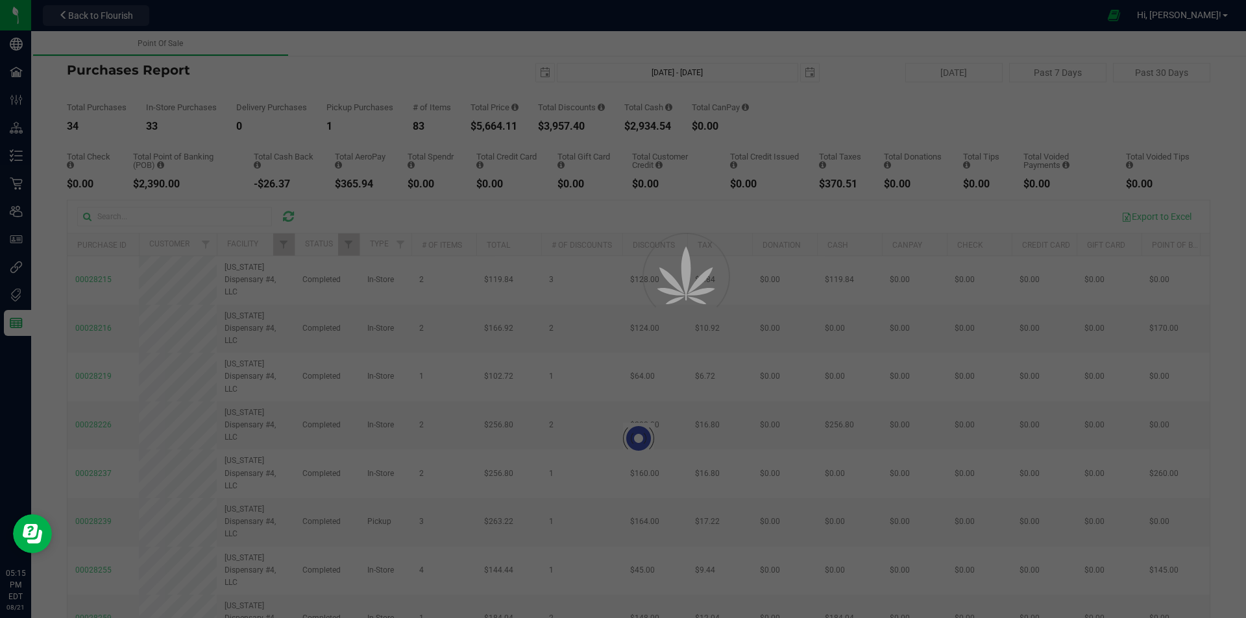
checkbox input "true"
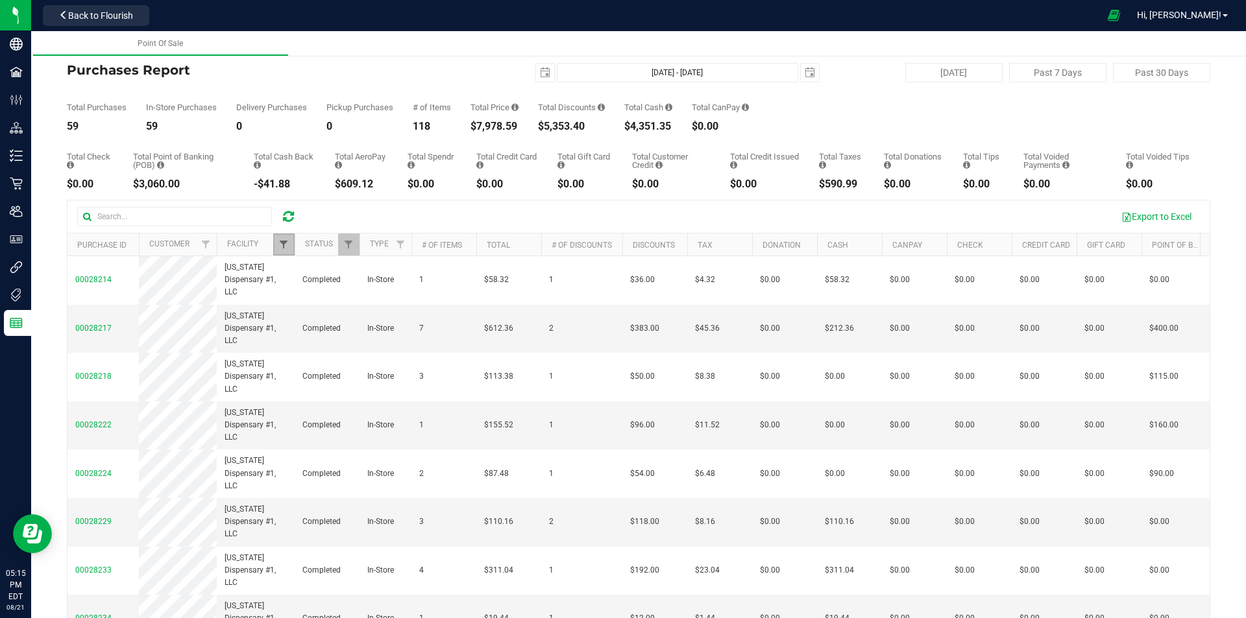
click at [282, 244] on span "Filter" at bounding box center [283, 244] width 10 height 10
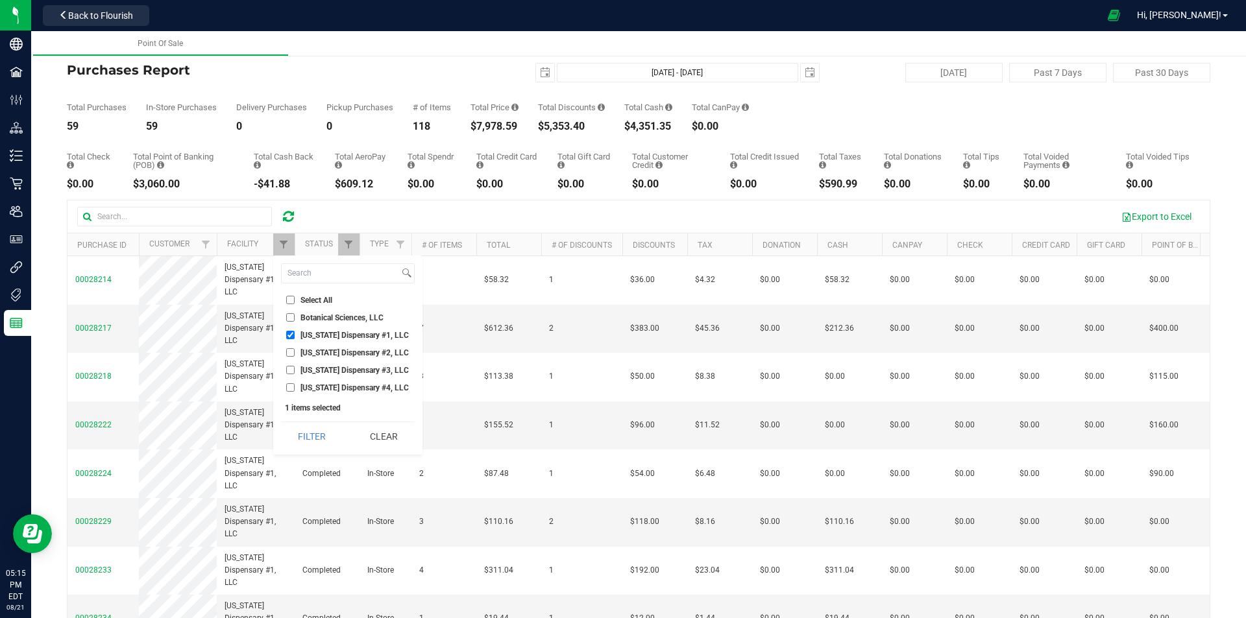
click at [291, 349] on input "[US_STATE] Dispensary #2, LLC" at bounding box center [290, 352] width 8 height 8
checkbox input "true"
click at [289, 332] on input "[US_STATE] Dispensary #1, LLC" at bounding box center [290, 335] width 8 height 8
checkbox input "false"
click at [306, 432] on button "Filter" at bounding box center [312, 436] width 62 height 29
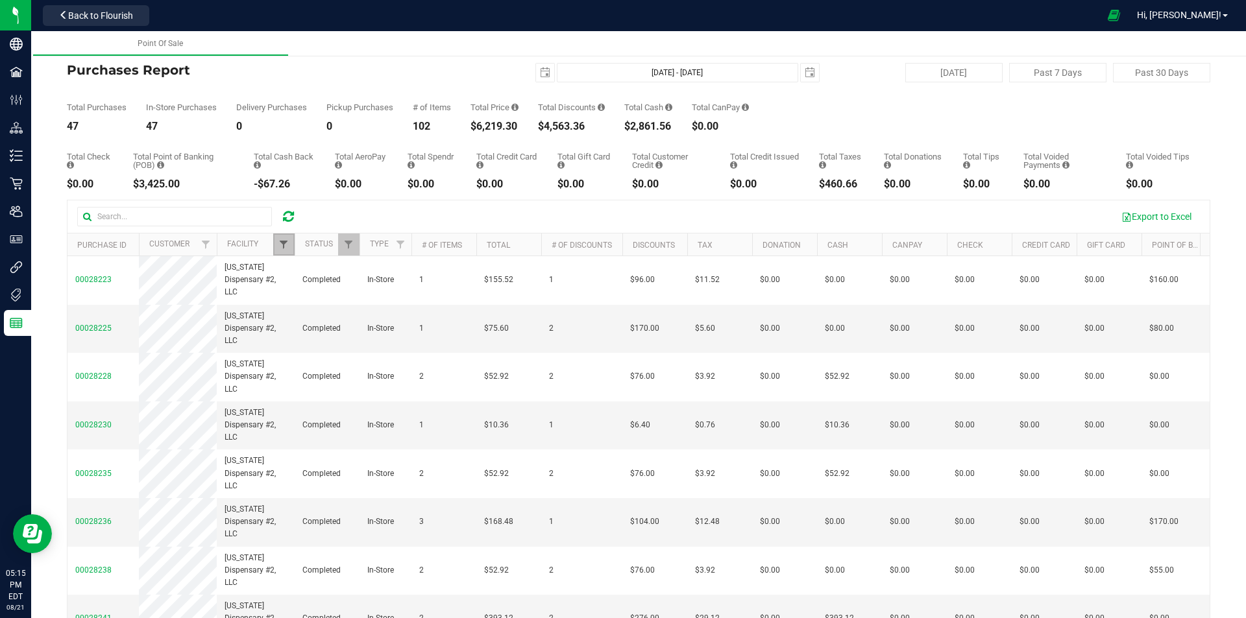
click at [284, 242] on span "Filter" at bounding box center [283, 244] width 10 height 10
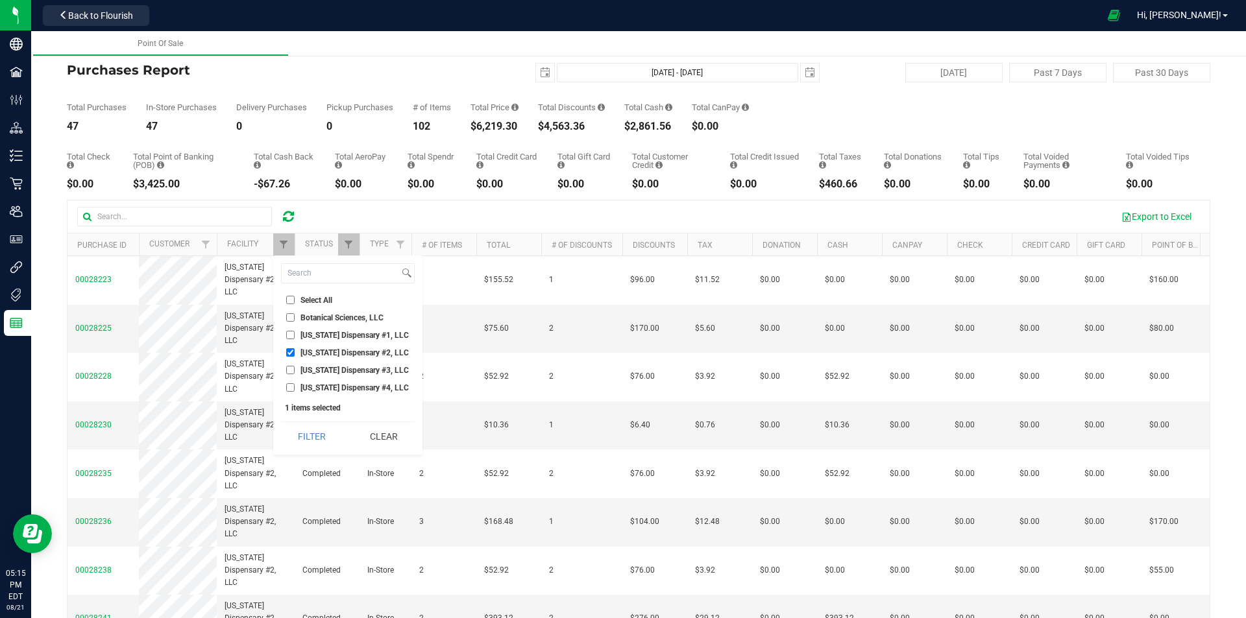
click at [286, 352] on input "[US_STATE] Dispensary #2, LLC" at bounding box center [290, 352] width 8 height 8
checkbox input "false"
click at [287, 369] on input "[US_STATE] Dispensary #3, LLC" at bounding box center [290, 370] width 8 height 8
checkbox input "true"
click at [309, 435] on button "Filter" at bounding box center [312, 436] width 62 height 29
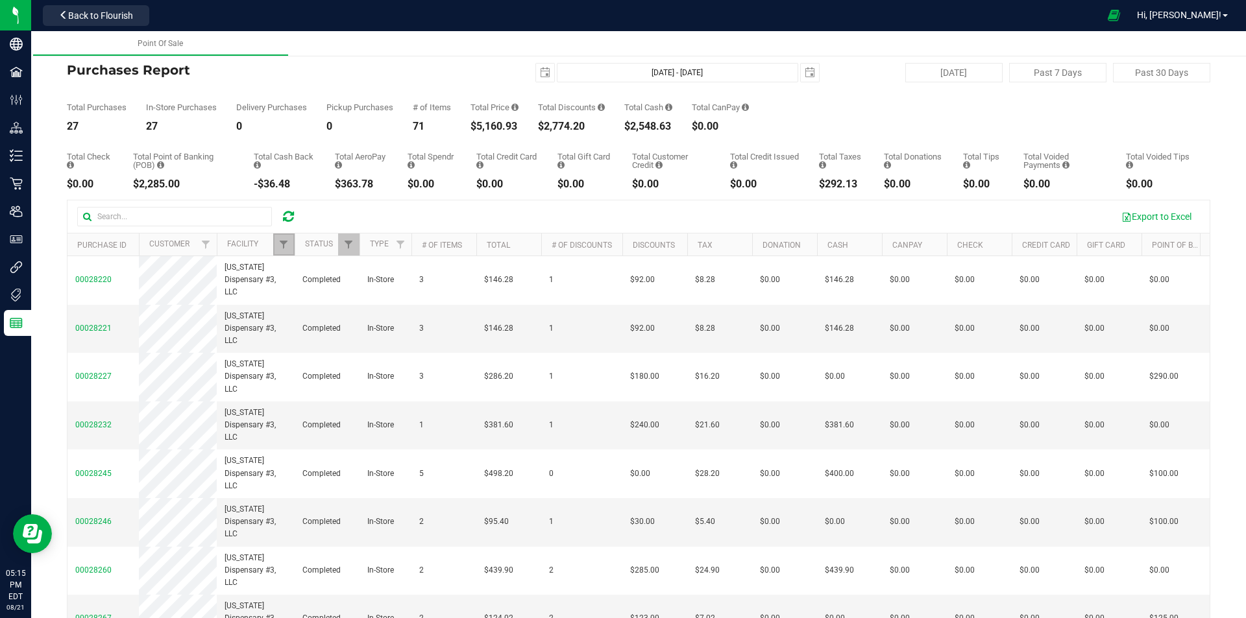
click at [291, 243] on link "Filter" at bounding box center [283, 245] width 21 height 22
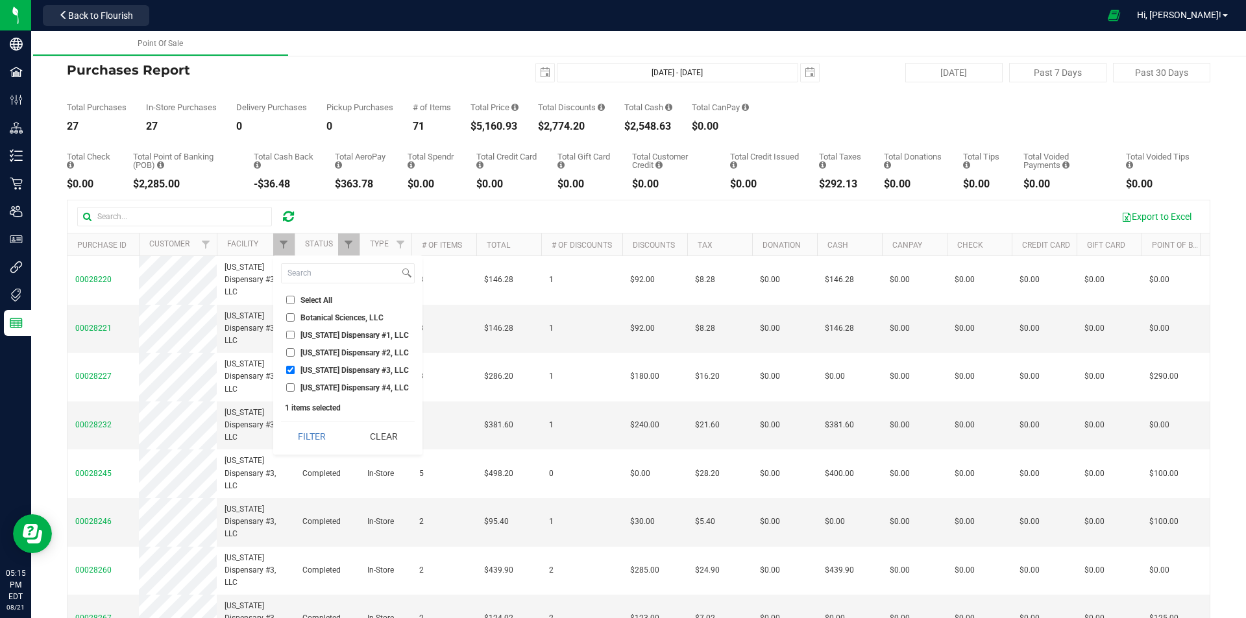
click at [288, 386] on input "[US_STATE] Dispensary #4, LLC" at bounding box center [290, 388] width 8 height 8
checkbox input "true"
drag, startPoint x: 289, startPoint y: 367, endPoint x: 288, endPoint y: 375, distance: 8.5
click at [289, 367] on input "[US_STATE] Dispensary #3, LLC" at bounding box center [290, 370] width 8 height 8
checkbox input "false"
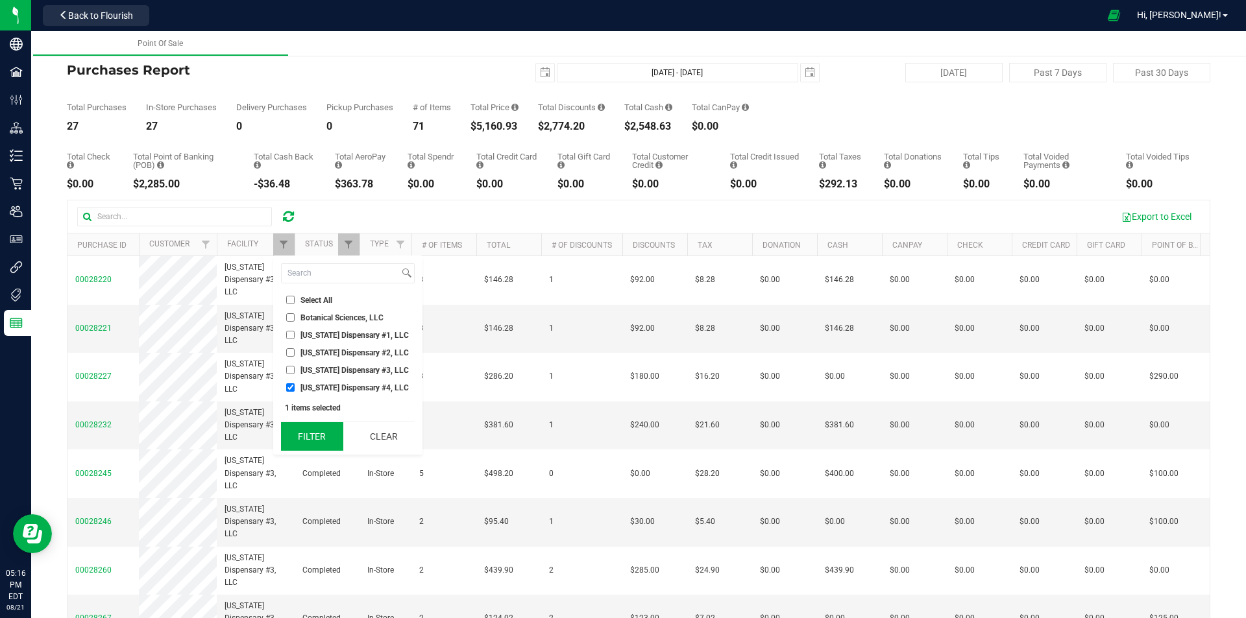
click at [302, 438] on button "Filter" at bounding box center [312, 436] width 62 height 29
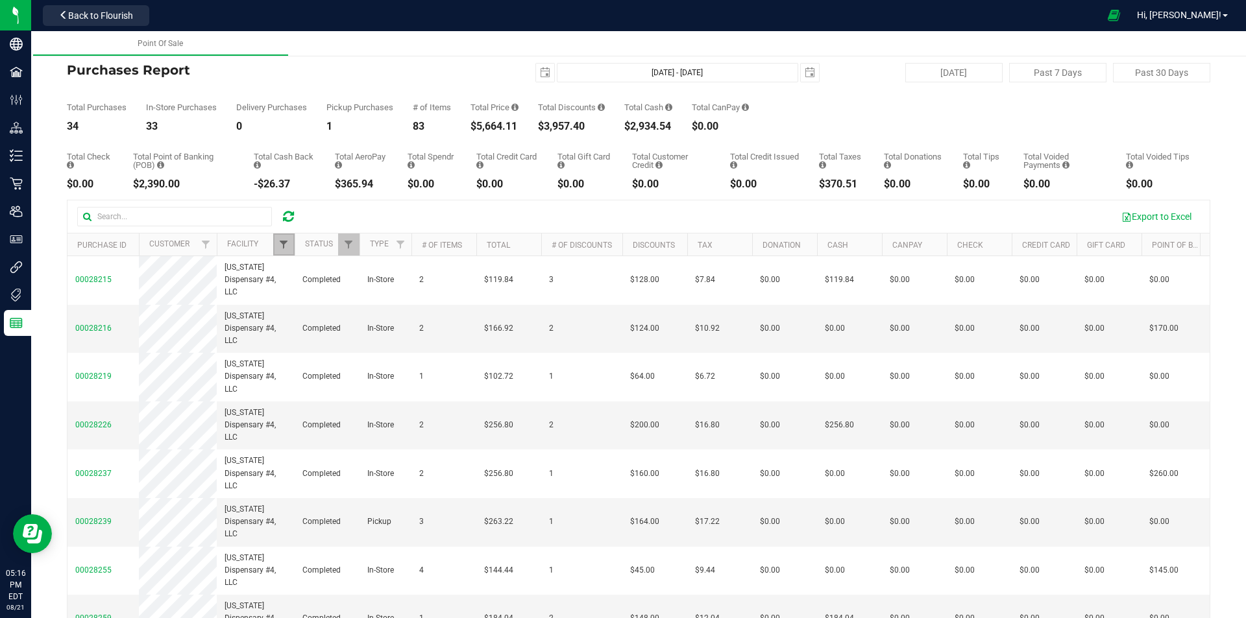
click at [286, 243] on span "Filter" at bounding box center [283, 244] width 10 height 10
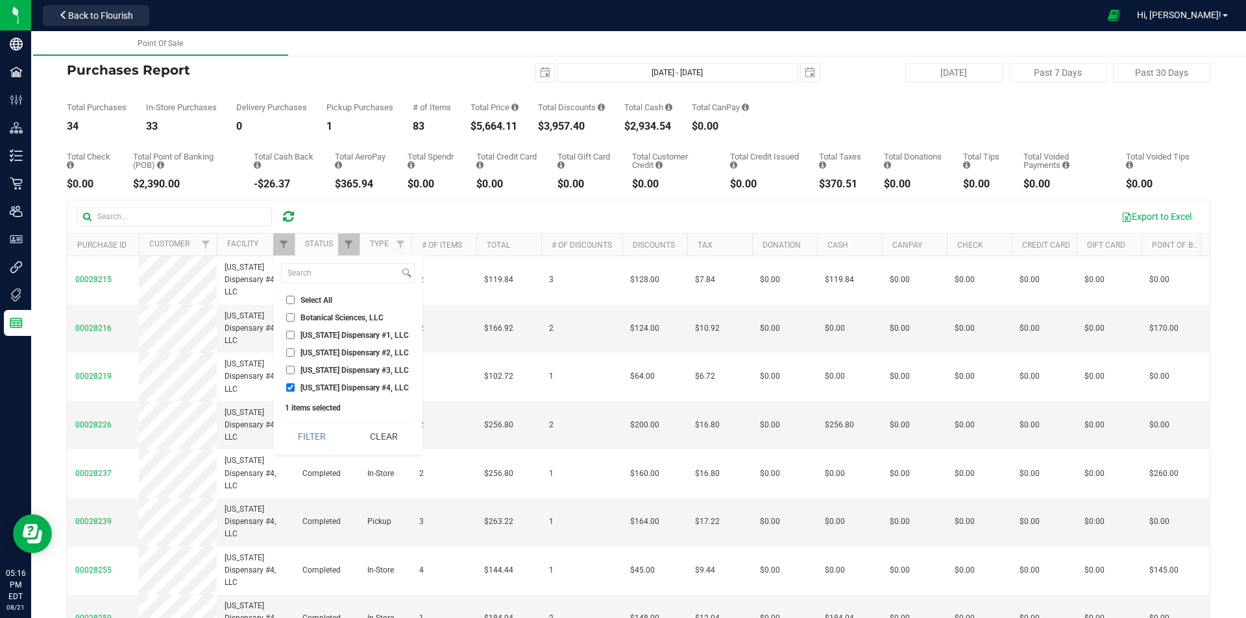
click at [289, 352] on input "[US_STATE] Dispensary #2, LLC" at bounding box center [290, 352] width 8 height 8
checkbox input "true"
click at [291, 389] on input "[US_STATE] Dispensary #4, LLC" at bounding box center [290, 388] width 8 height 8
checkbox input "false"
click at [308, 435] on button "Filter" at bounding box center [312, 436] width 62 height 29
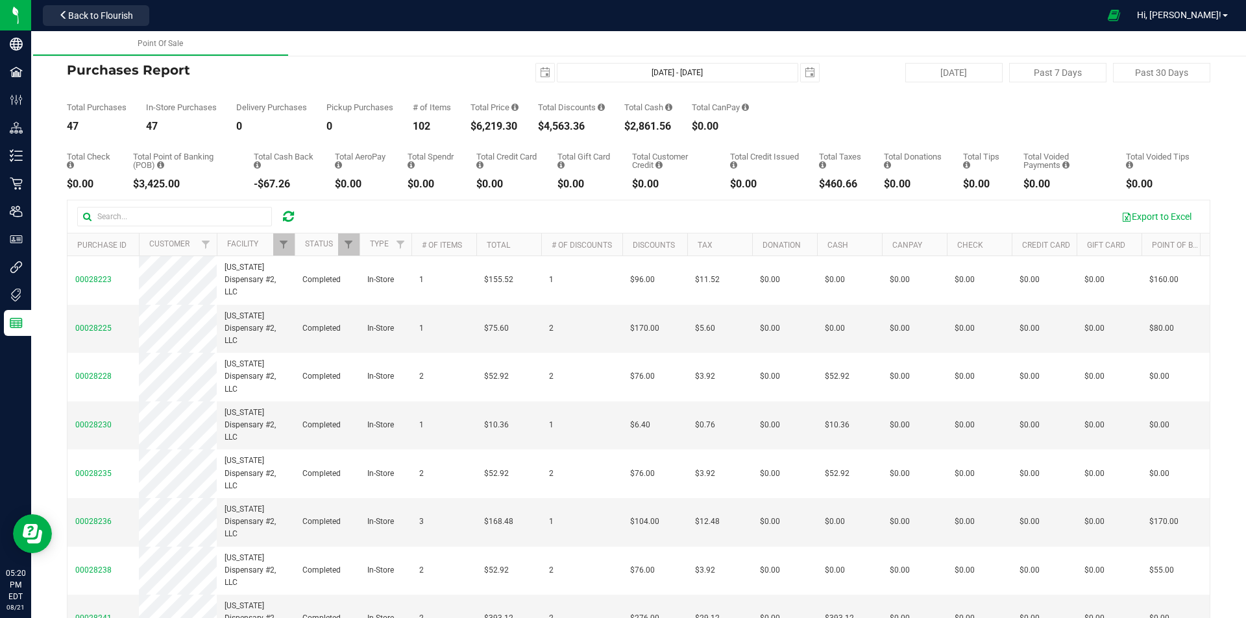
click at [289, 212] on icon at bounding box center [288, 216] width 11 height 13
click at [282, 246] on span "Filter" at bounding box center [283, 244] width 10 height 10
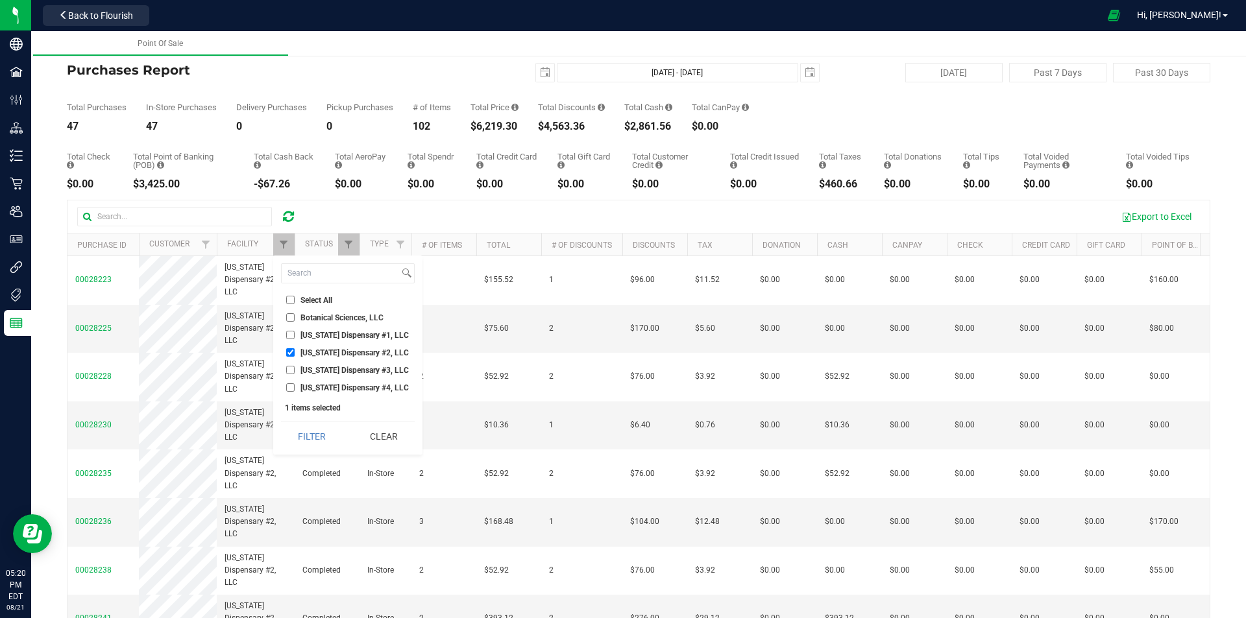
click at [290, 387] on input "[US_STATE] Dispensary #4, LLC" at bounding box center [290, 388] width 8 height 8
checkbox input "true"
click at [288, 349] on input "[US_STATE] Dispensary #2, LLC" at bounding box center [290, 352] width 8 height 8
checkbox input "false"
click at [315, 438] on button "Filter" at bounding box center [312, 436] width 62 height 29
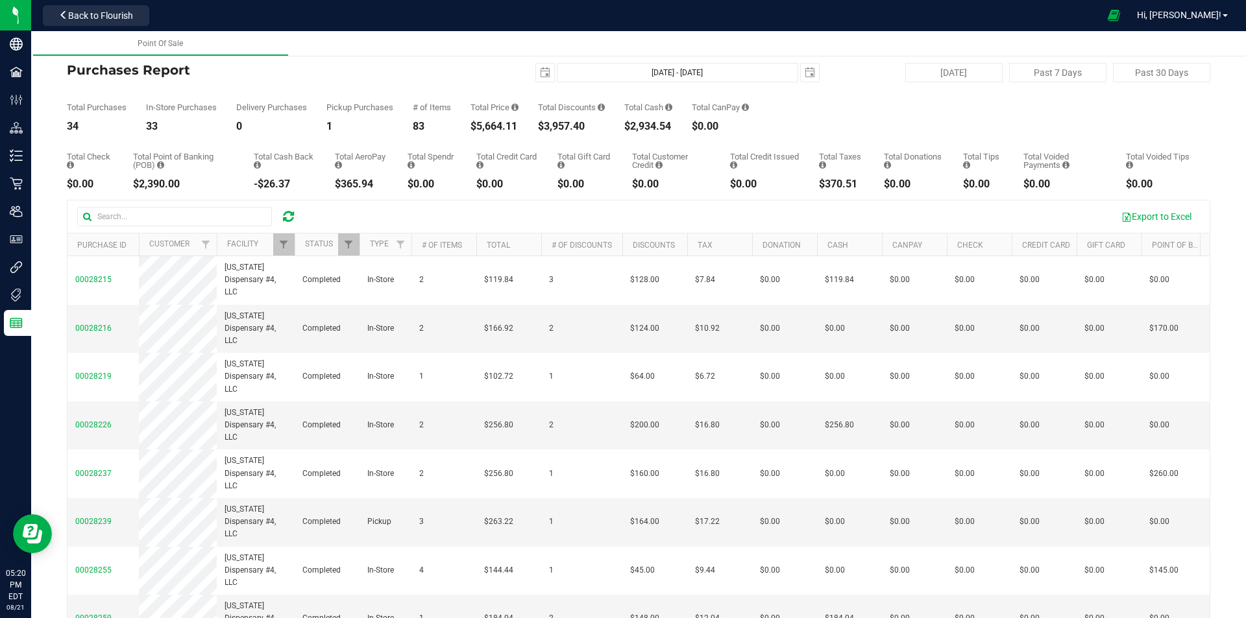
click at [291, 214] on icon at bounding box center [288, 216] width 11 height 13
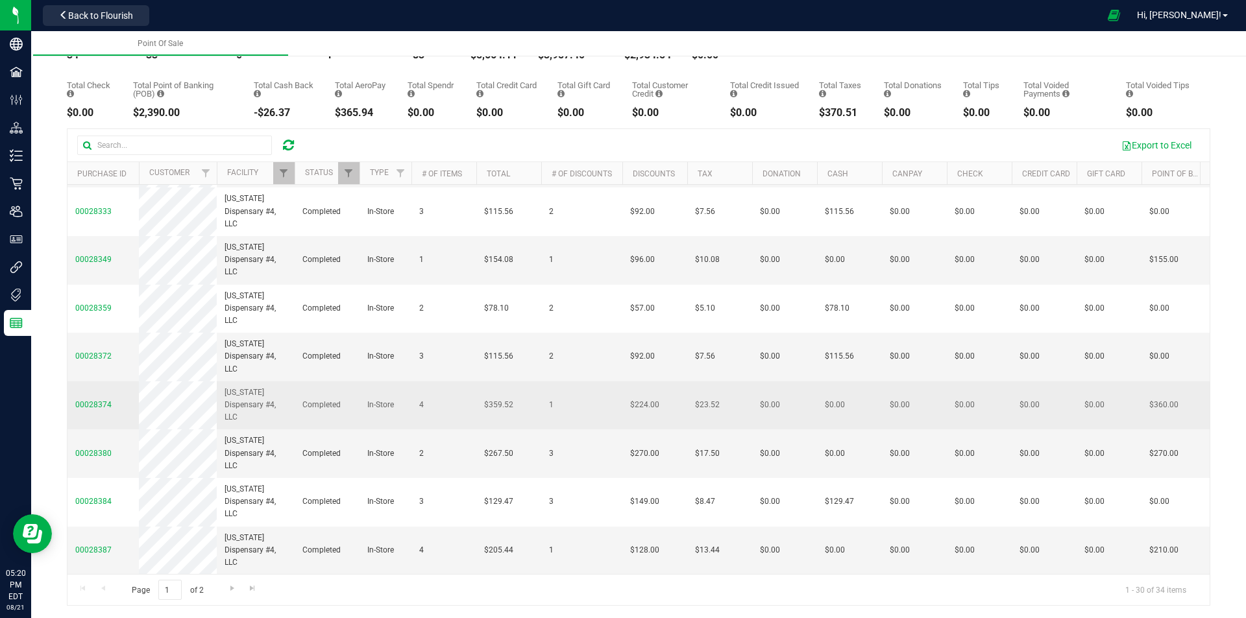
scroll to position [72, 0]
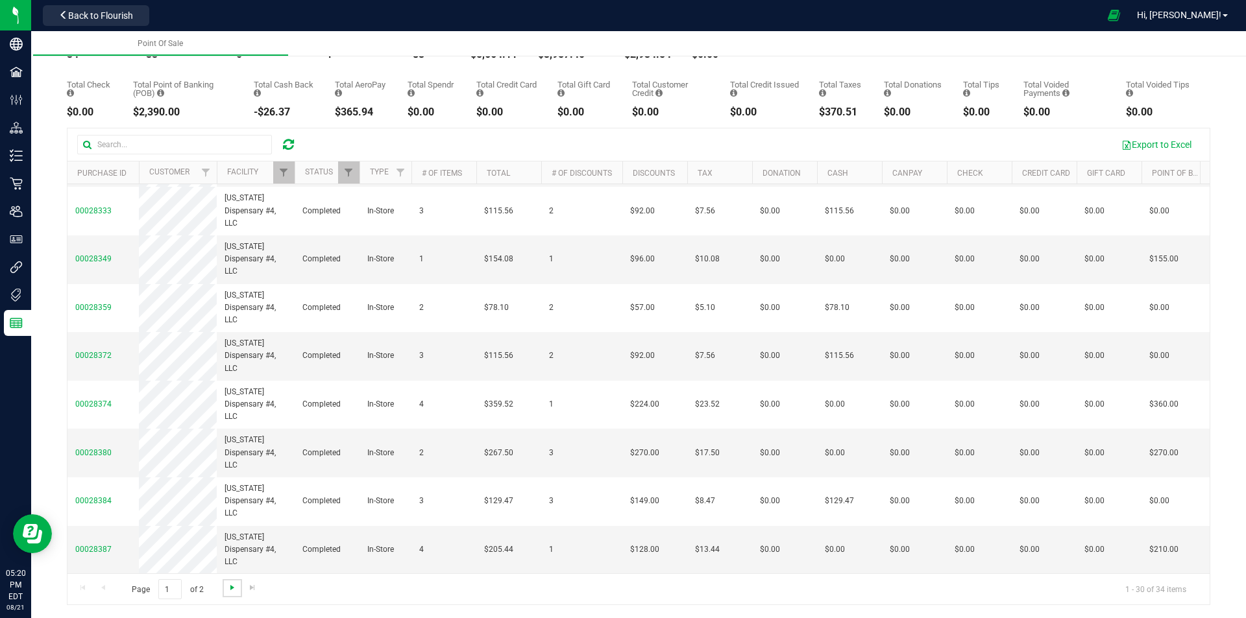
click at [227, 585] on span "Go to the next page" at bounding box center [232, 588] width 10 height 10
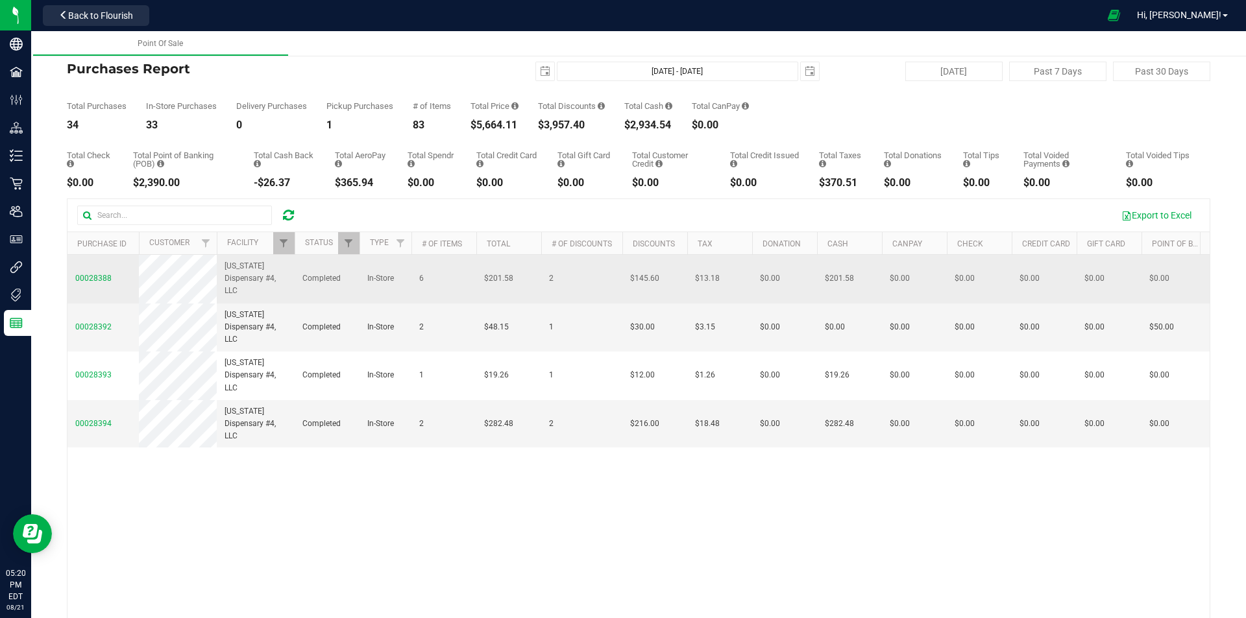
scroll to position [0, 0]
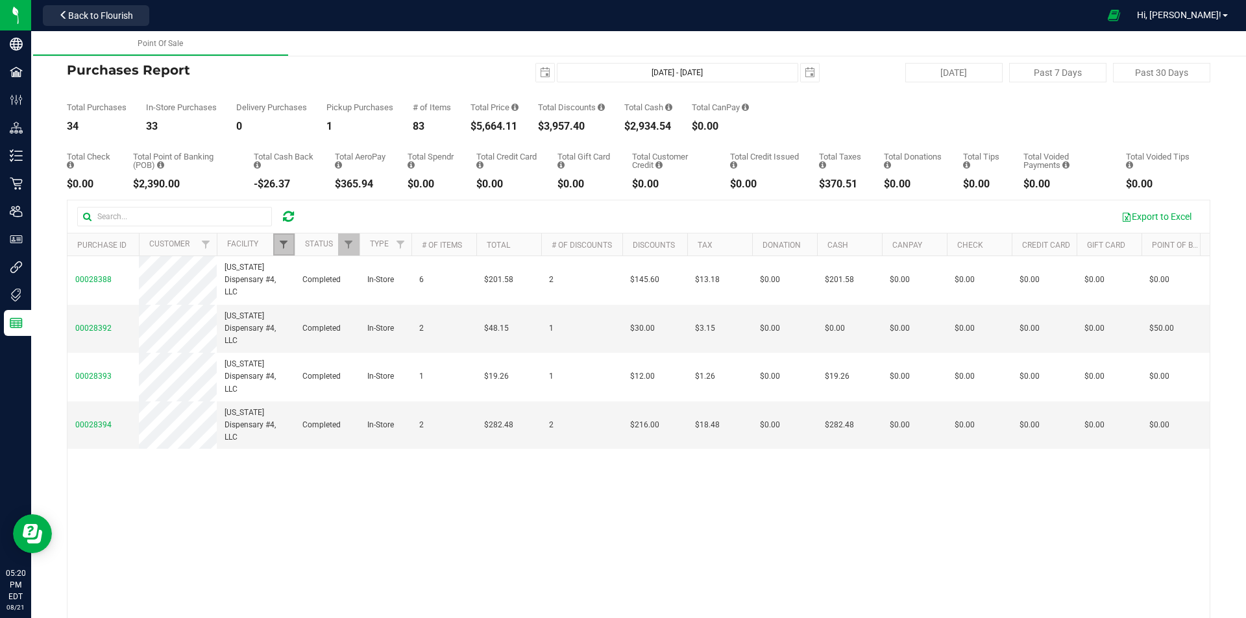
click at [286, 249] on span "Filter" at bounding box center [283, 244] width 10 height 10
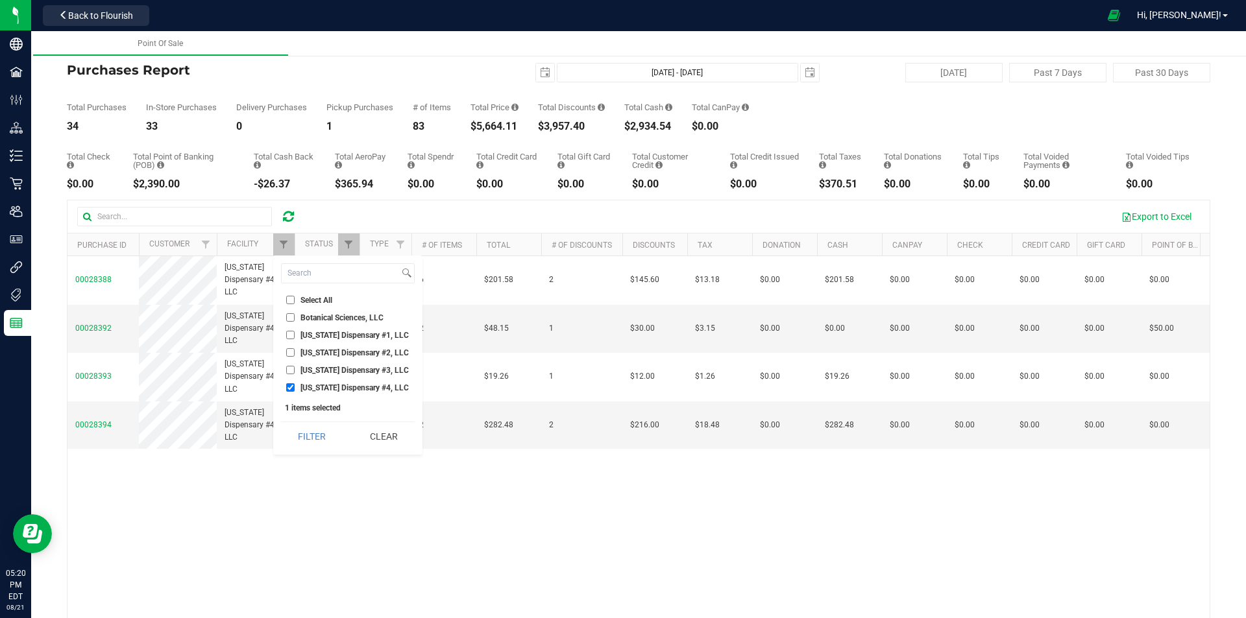
click at [293, 370] on input "[US_STATE] Dispensary #3, LLC" at bounding box center [290, 370] width 8 height 8
checkbox input "true"
click at [289, 385] on input "[US_STATE] Dispensary #4, LLC" at bounding box center [290, 388] width 8 height 8
click at [303, 427] on button "Filter" at bounding box center [312, 436] width 62 height 29
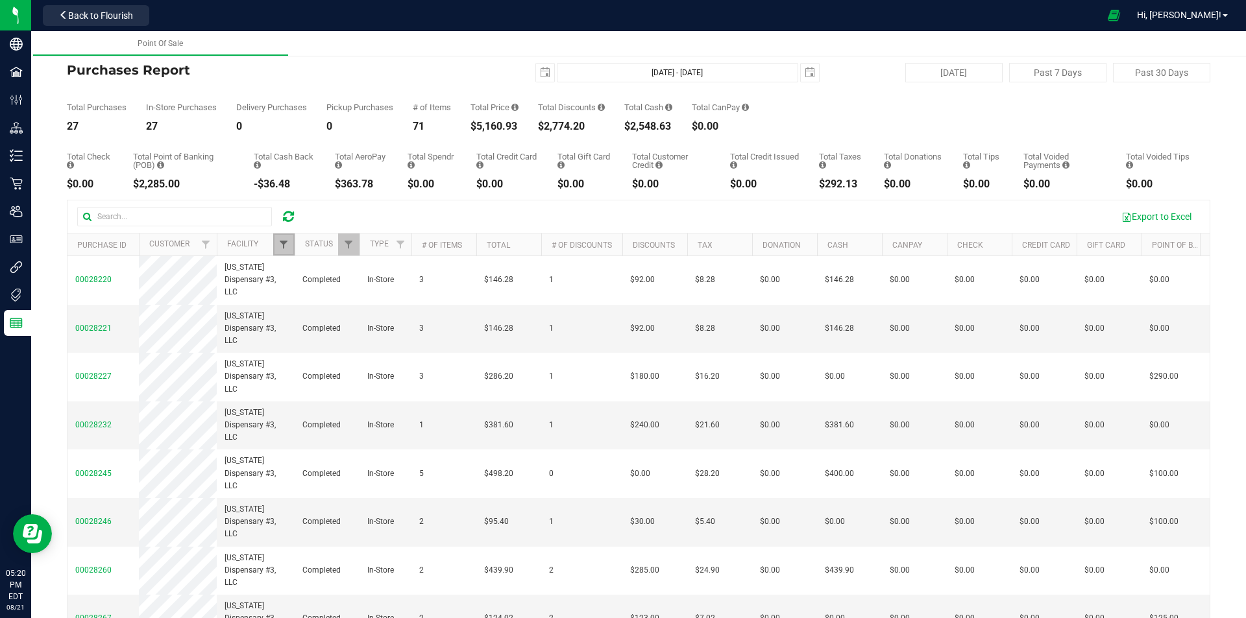
click at [282, 247] on span "Filter" at bounding box center [283, 244] width 10 height 10
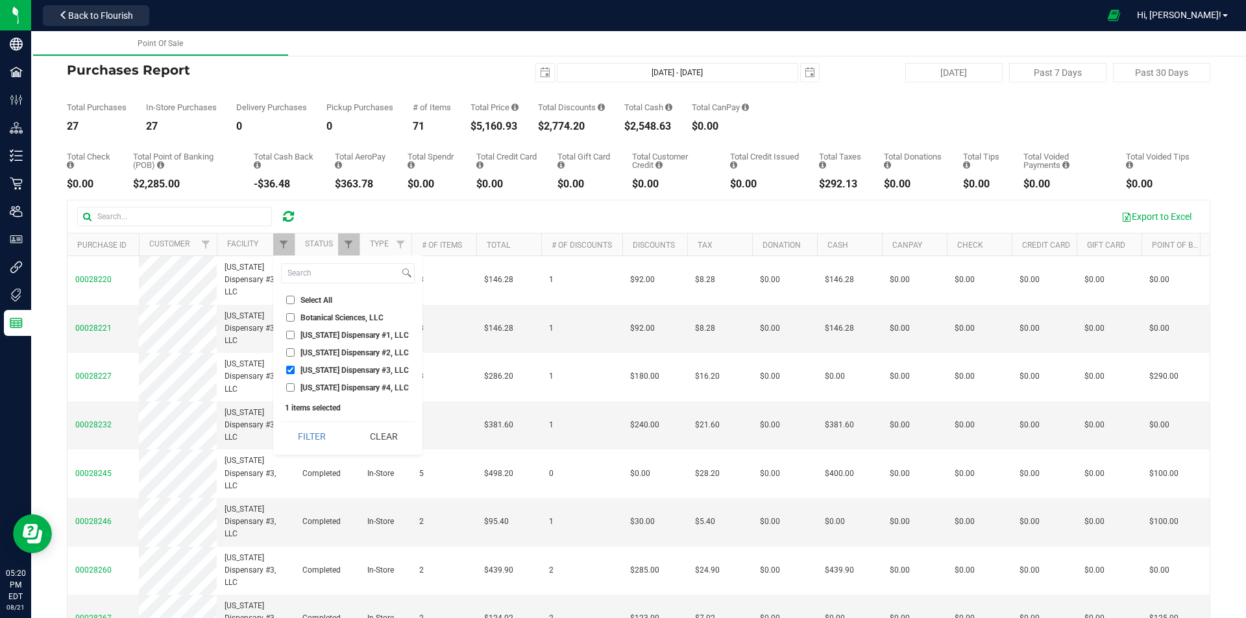
click at [296, 387] on label "[US_STATE] Dispensary #4, LLC" at bounding box center [347, 388] width 123 height 8
click at [295, 387] on input "[US_STATE] Dispensary #4, LLC" at bounding box center [290, 388] width 8 height 8
checkbox input "true"
click at [293, 369] on input "[US_STATE] Dispensary #3, LLC" at bounding box center [290, 370] width 8 height 8
checkbox input "false"
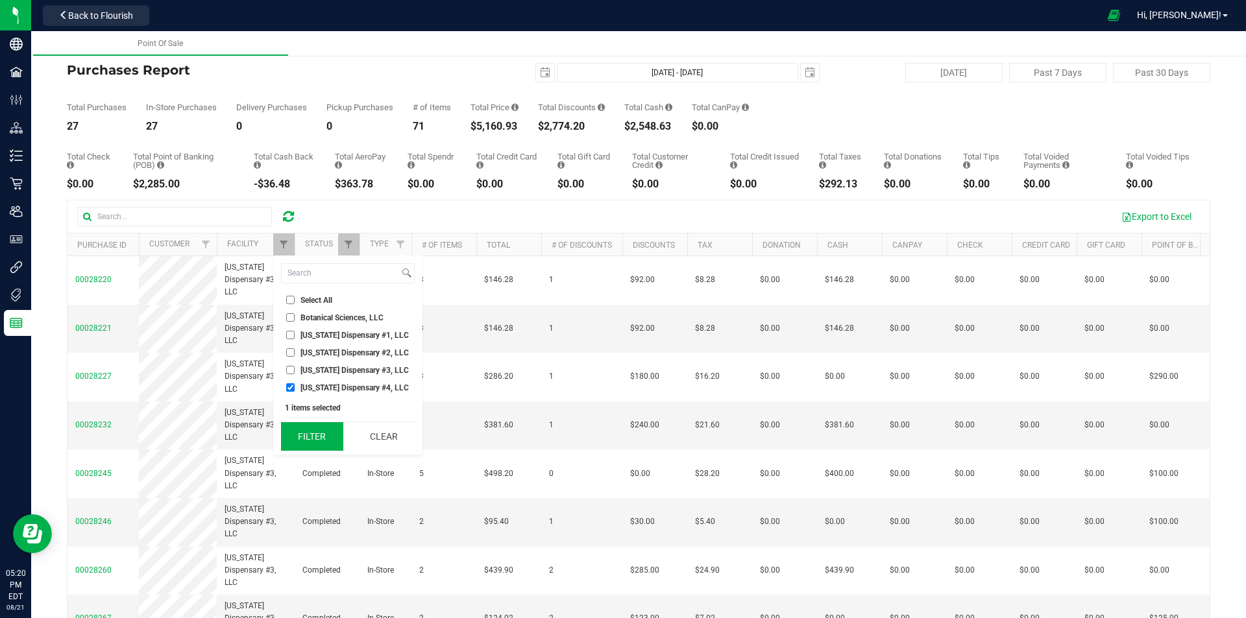
click at [304, 430] on button "Filter" at bounding box center [312, 436] width 62 height 29
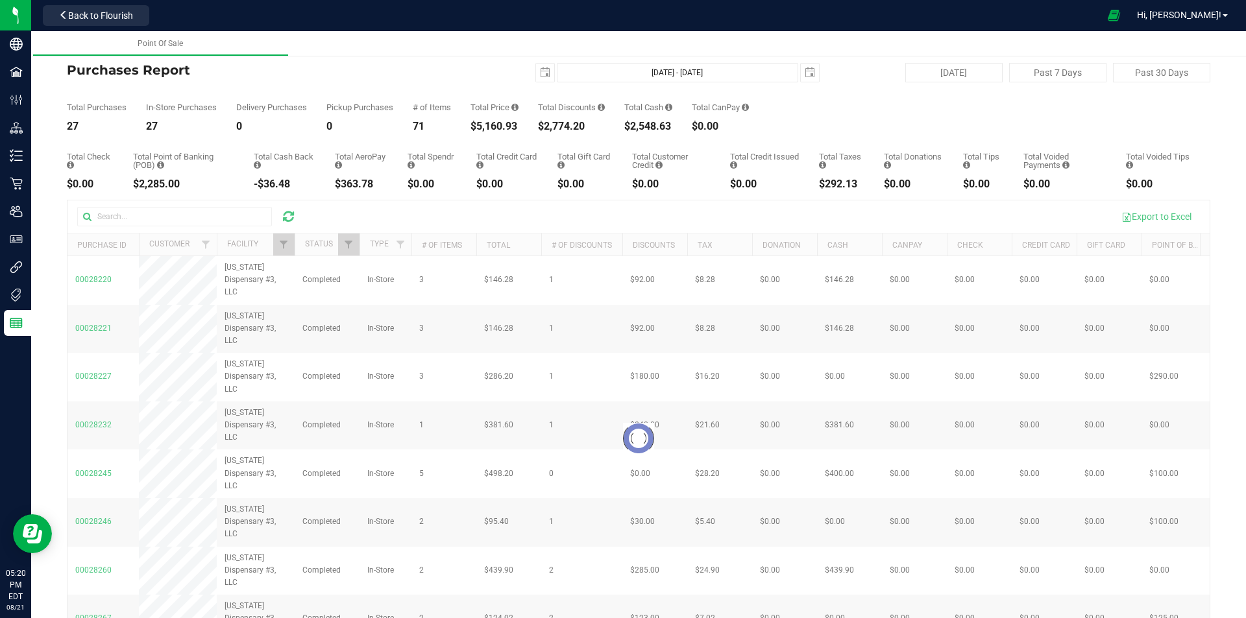
checkbox input "true"
click at [286, 243] on span "Filter" at bounding box center [283, 244] width 10 height 10
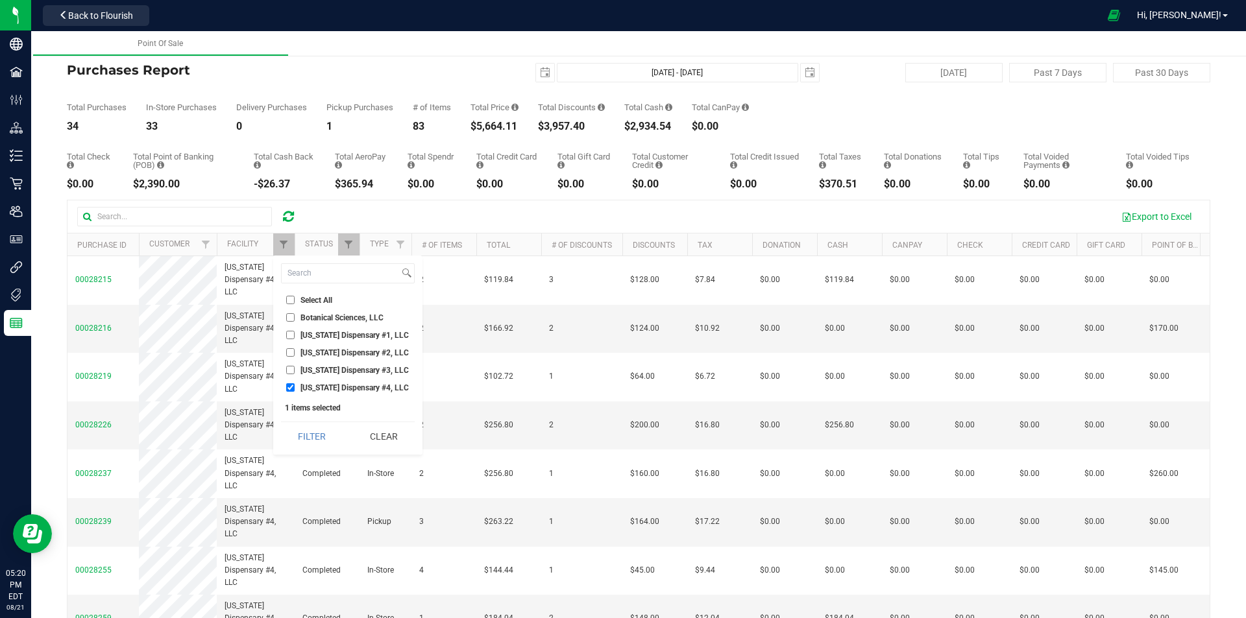
click at [287, 368] on input "[US_STATE] Dispensary #3, LLC" at bounding box center [290, 370] width 8 height 8
checkbox input "true"
click at [289, 388] on input "[US_STATE] Dispensary #4, LLC" at bounding box center [290, 388] width 8 height 8
checkbox input "false"
click at [308, 437] on button "Filter" at bounding box center [312, 436] width 62 height 29
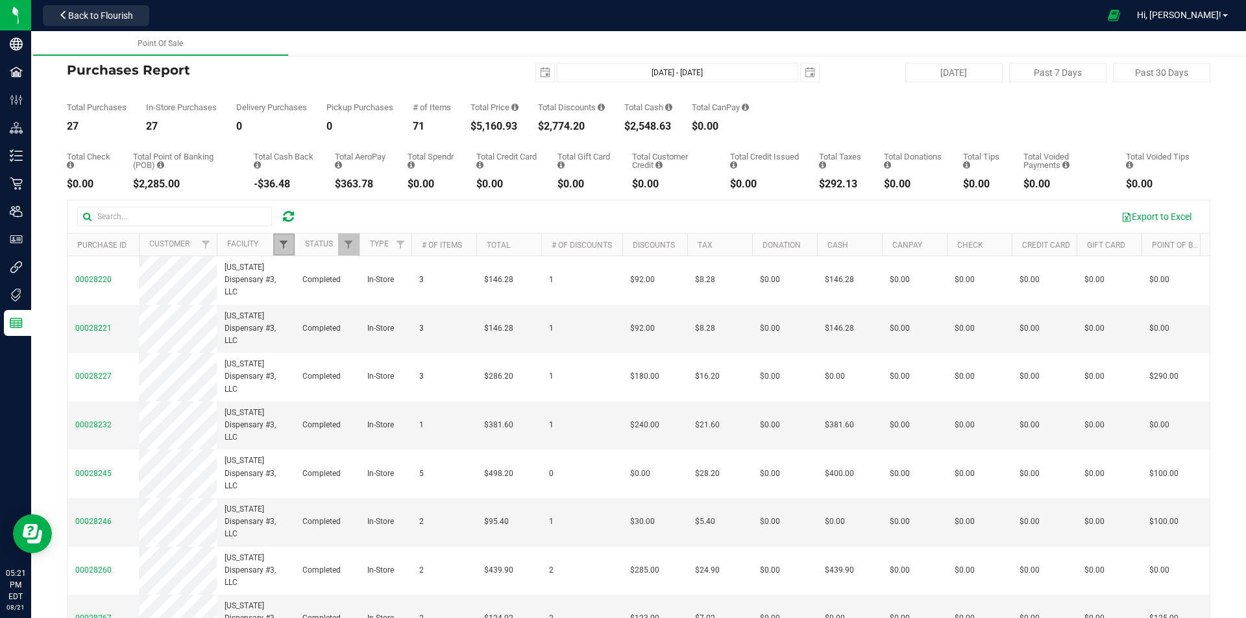
click at [285, 247] on span "Filter" at bounding box center [283, 244] width 10 height 10
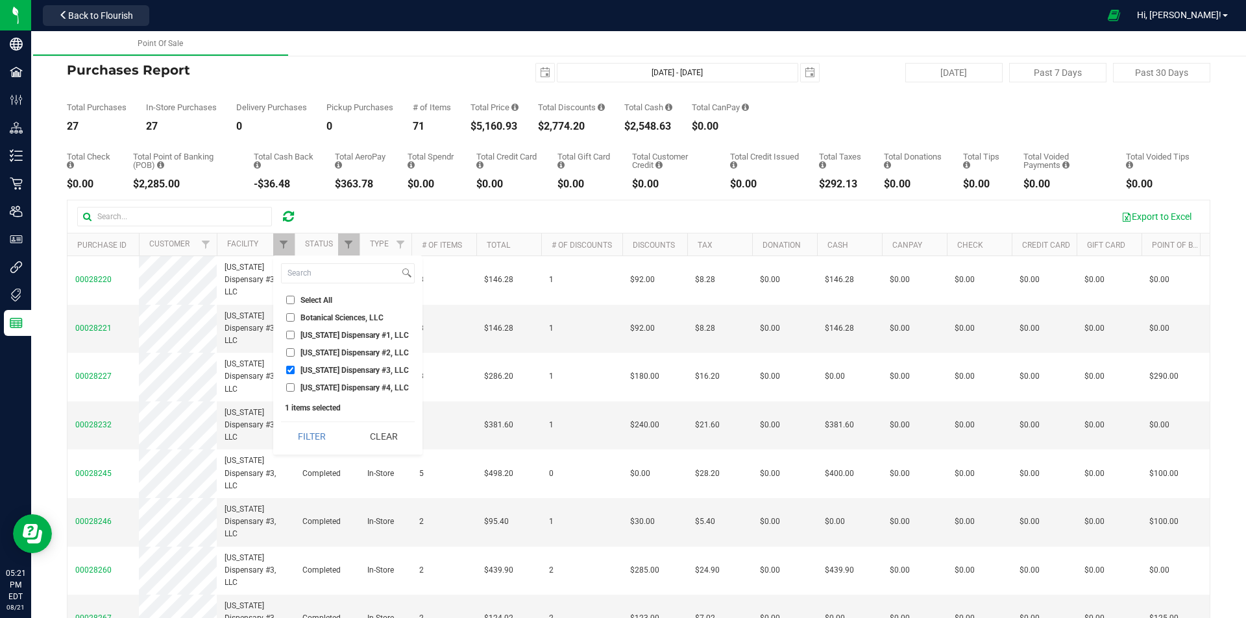
drag, startPoint x: 290, startPoint y: 352, endPoint x: 287, endPoint y: 361, distance: 9.4
click at [290, 352] on input "[US_STATE] Dispensary #2, LLC" at bounding box center [290, 352] width 8 height 8
checkbox input "true"
click at [286, 369] on input "[US_STATE] Dispensary #3, LLC" at bounding box center [290, 370] width 8 height 8
checkbox input "false"
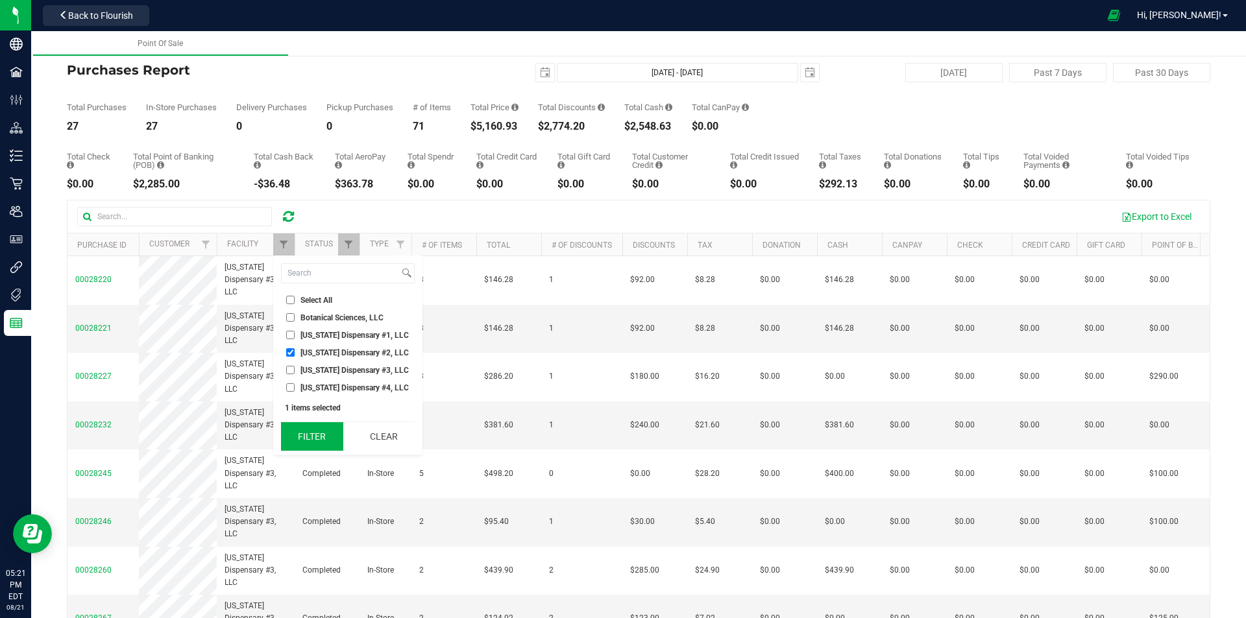
click at [302, 435] on button "Filter" at bounding box center [312, 436] width 62 height 29
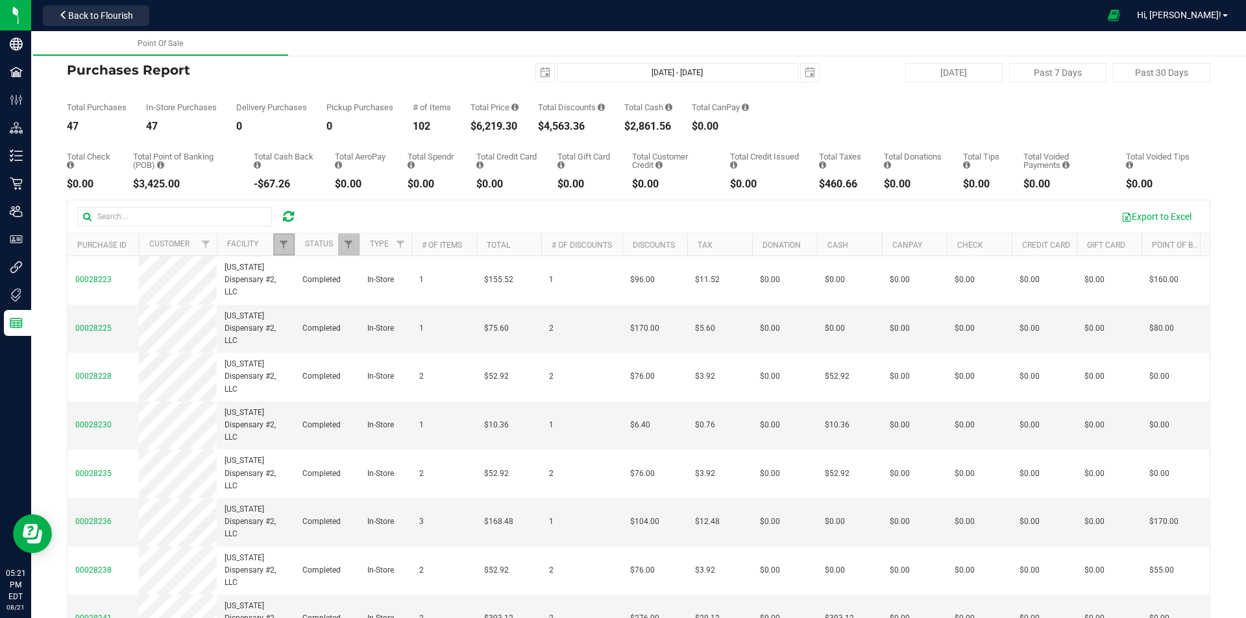
click at [290, 250] on link "Filter" at bounding box center [283, 245] width 21 height 22
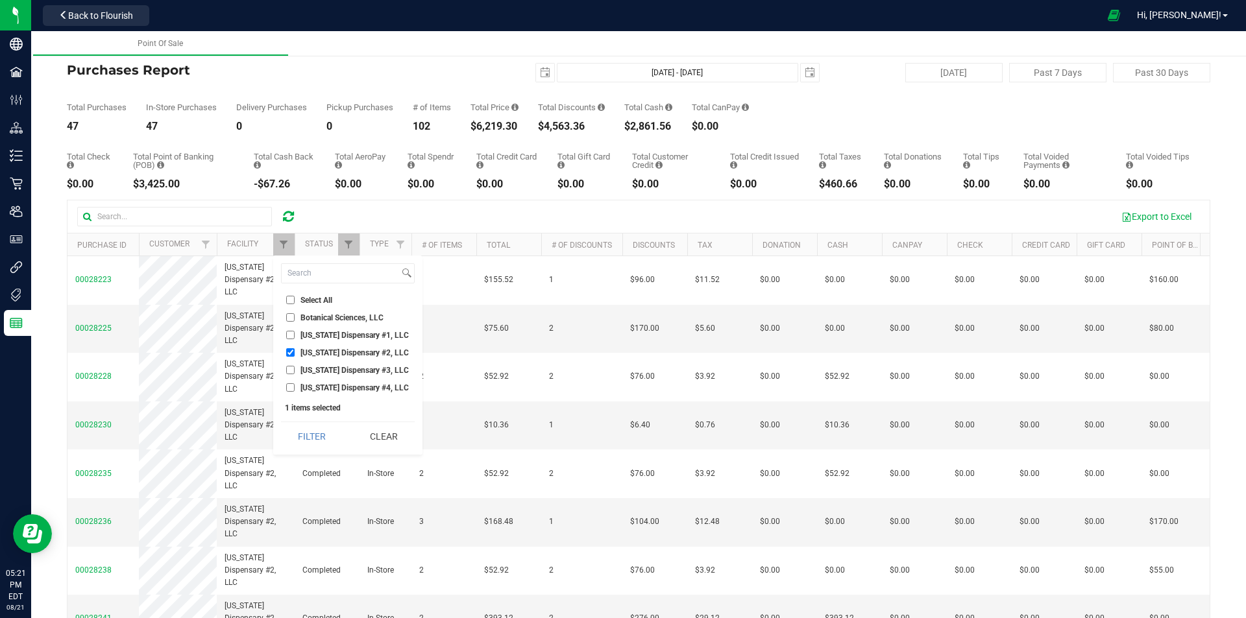
click at [290, 386] on input "[US_STATE] Dispensary #4, LLC" at bounding box center [290, 388] width 8 height 8
checkbox input "true"
click at [288, 351] on input "[US_STATE] Dispensary #2, LLC" at bounding box center [290, 352] width 8 height 8
checkbox input "false"
click at [297, 435] on button "Filter" at bounding box center [312, 436] width 62 height 29
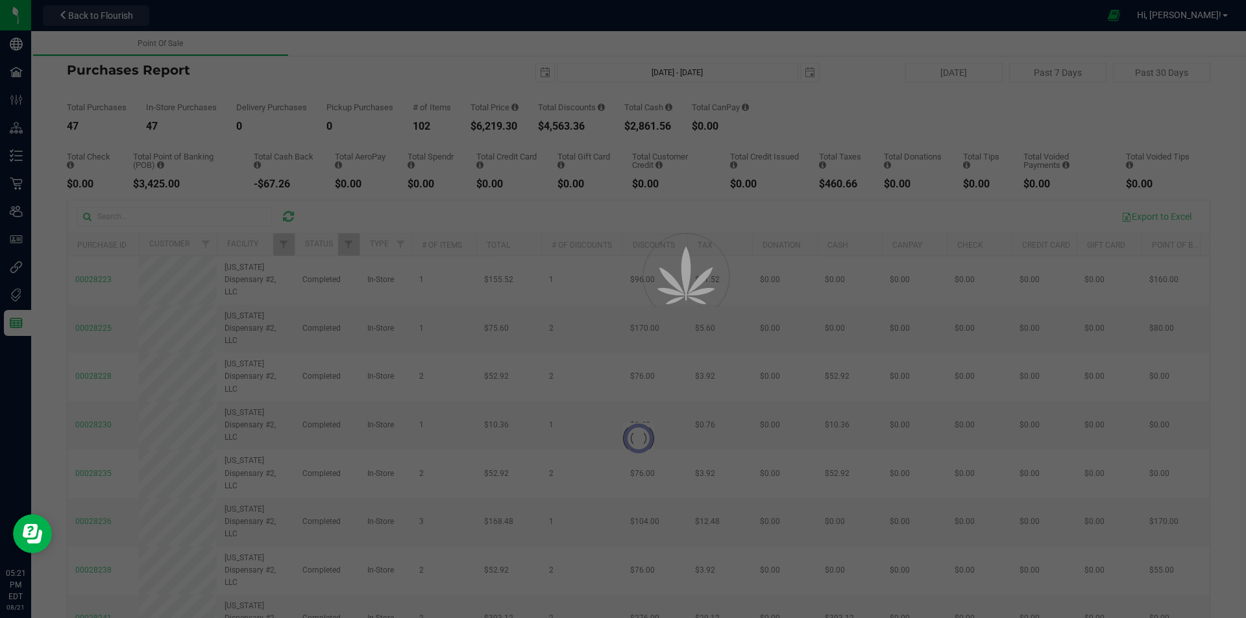
checkbox input "true"
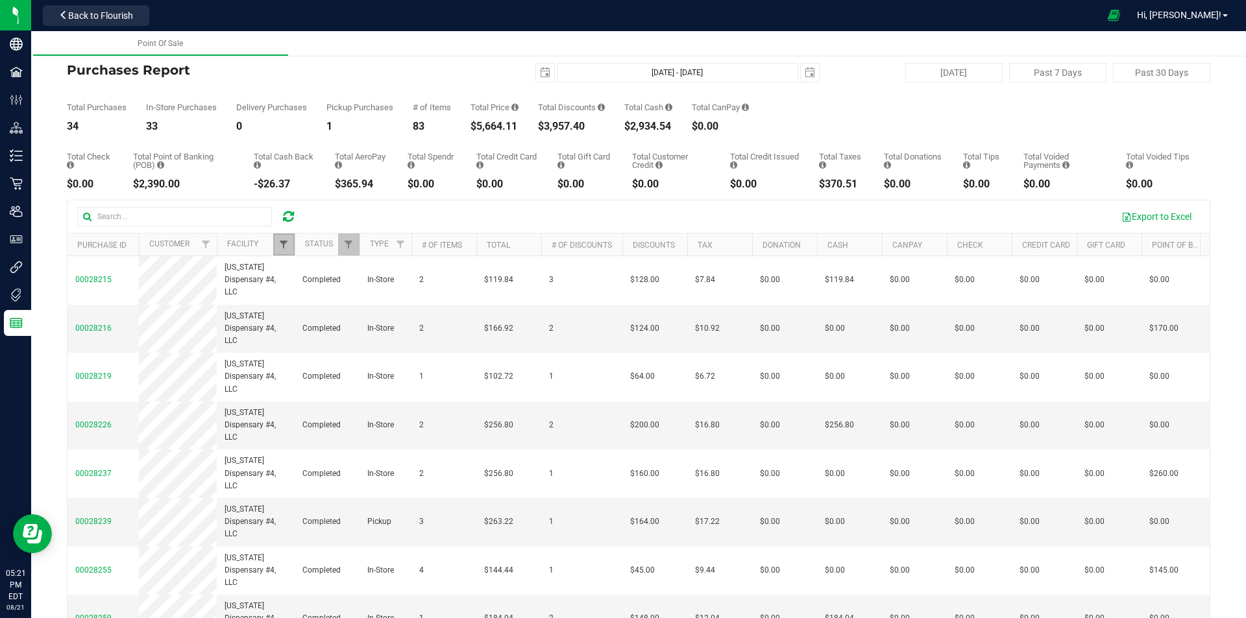
click at [280, 243] on span "Filter" at bounding box center [283, 244] width 10 height 10
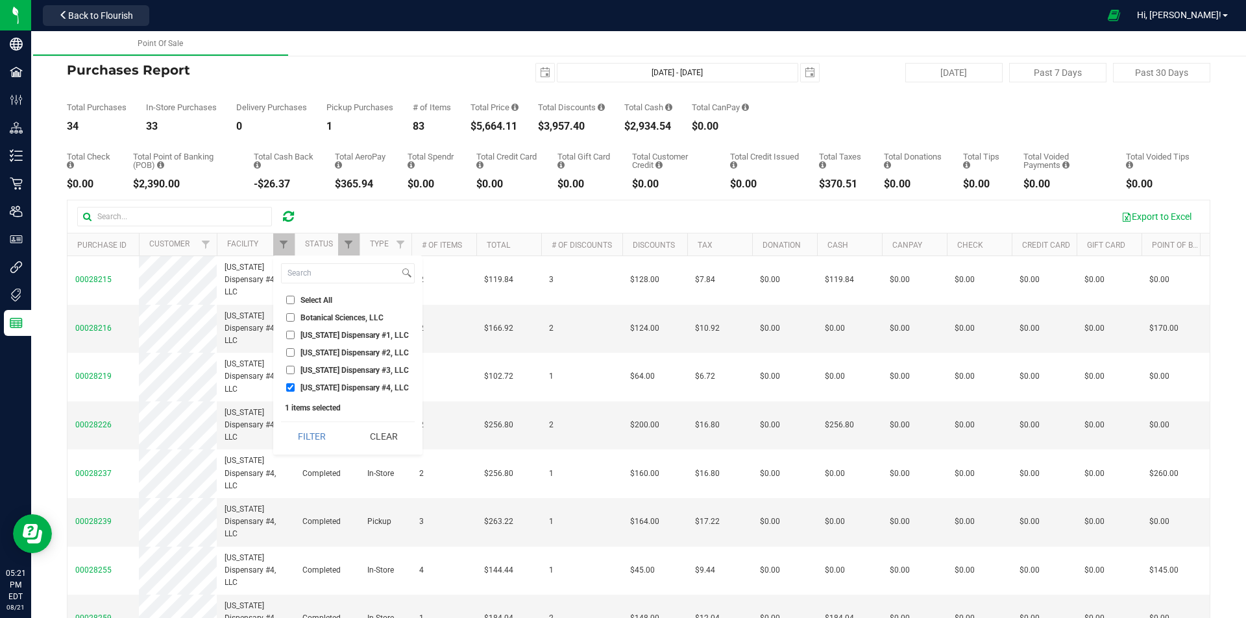
click at [292, 353] on input "[US_STATE] Dispensary #2, LLC" at bounding box center [290, 352] width 8 height 8
checkbox input "true"
click at [293, 383] on li "[US_STATE] Dispensary #4, LLC" at bounding box center [348, 388] width 134 height 14
click at [289, 387] on input "[US_STATE] Dispensary #4, LLC" at bounding box center [290, 388] width 8 height 8
checkbox input "false"
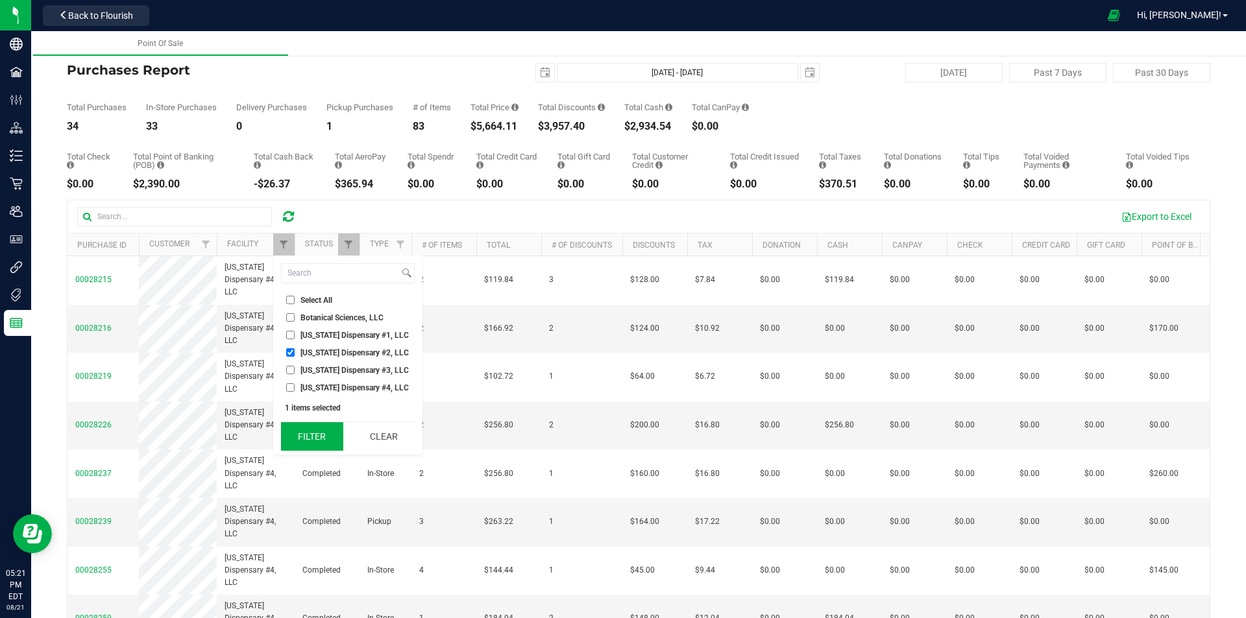
click at [306, 439] on button "Filter" at bounding box center [312, 436] width 62 height 29
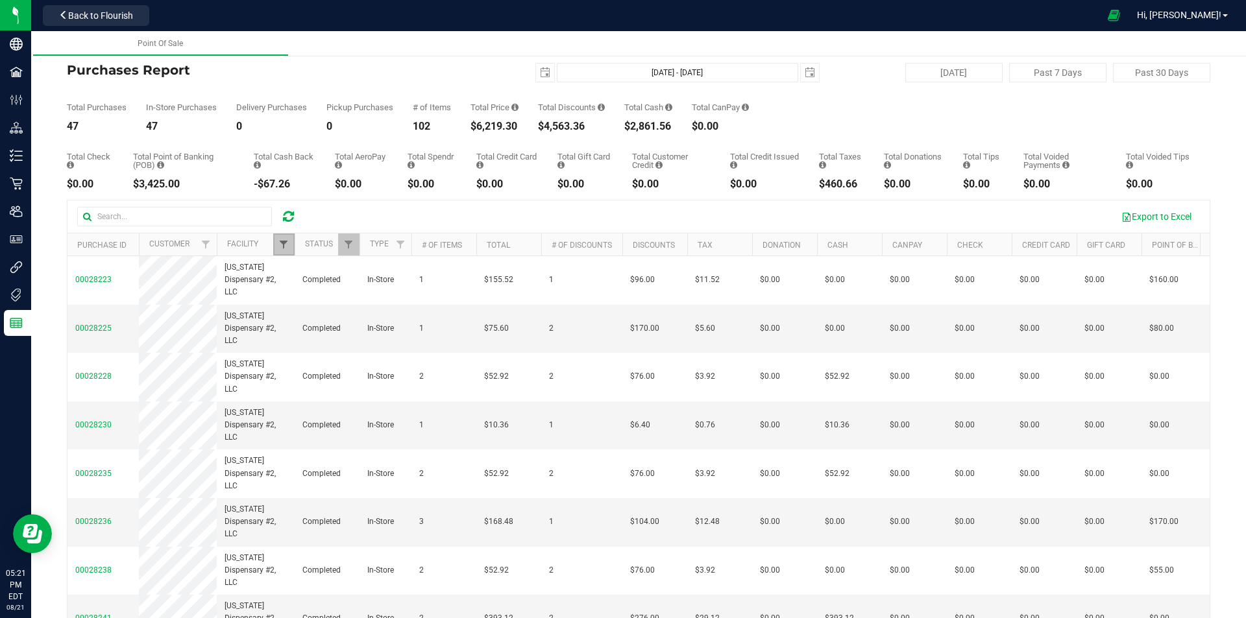
click at [282, 245] on span "Filter" at bounding box center [283, 244] width 10 height 10
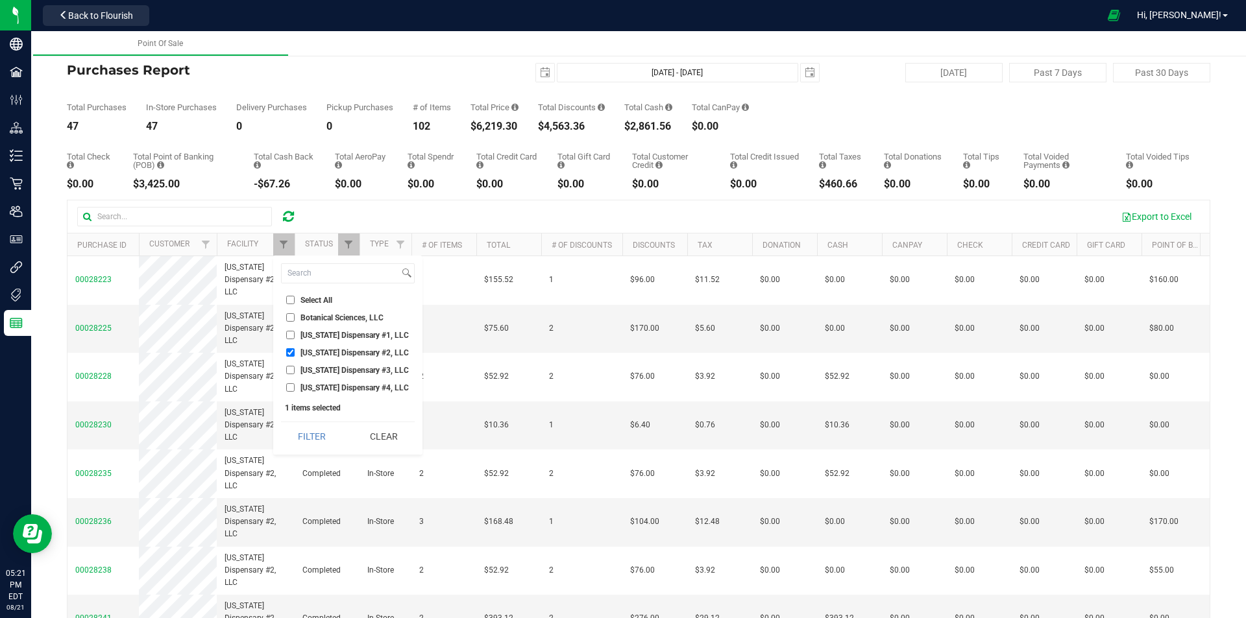
click at [287, 334] on input "[US_STATE] Dispensary #1, LLC" at bounding box center [290, 335] width 8 height 8
checkbox input "true"
click at [292, 353] on input "[US_STATE] Dispensary #2, LLC" at bounding box center [290, 352] width 8 height 8
checkbox input "false"
click at [302, 431] on button "Filter" at bounding box center [312, 436] width 62 height 29
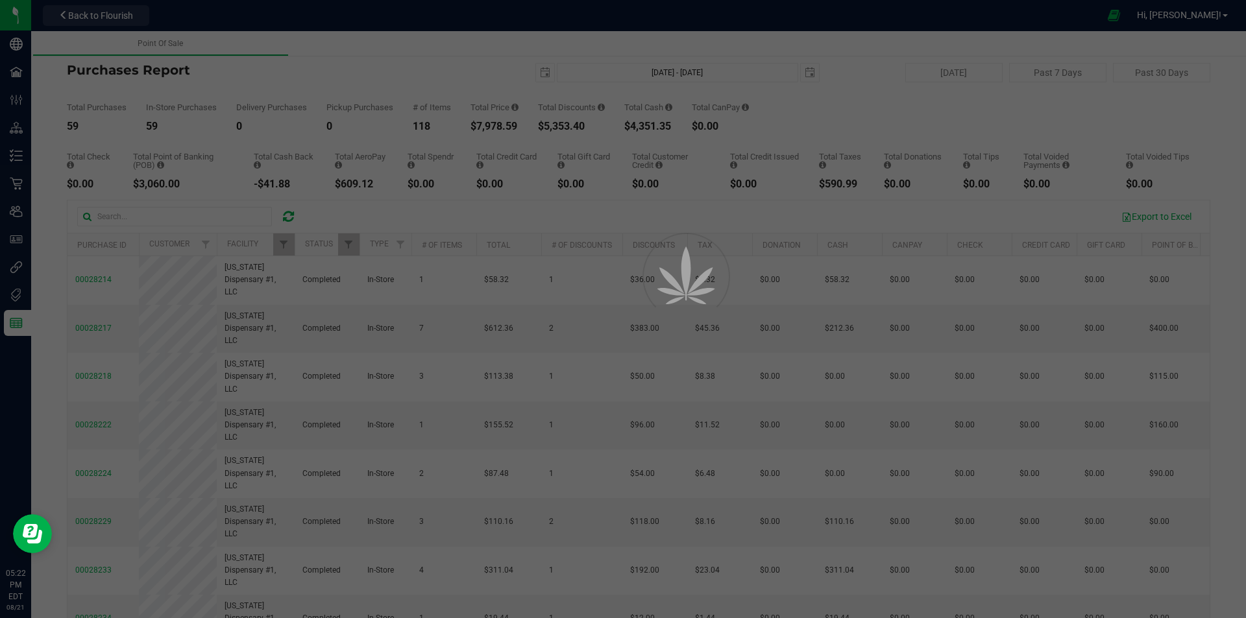
click at [416, 90] on div at bounding box center [623, 309] width 1246 height 618
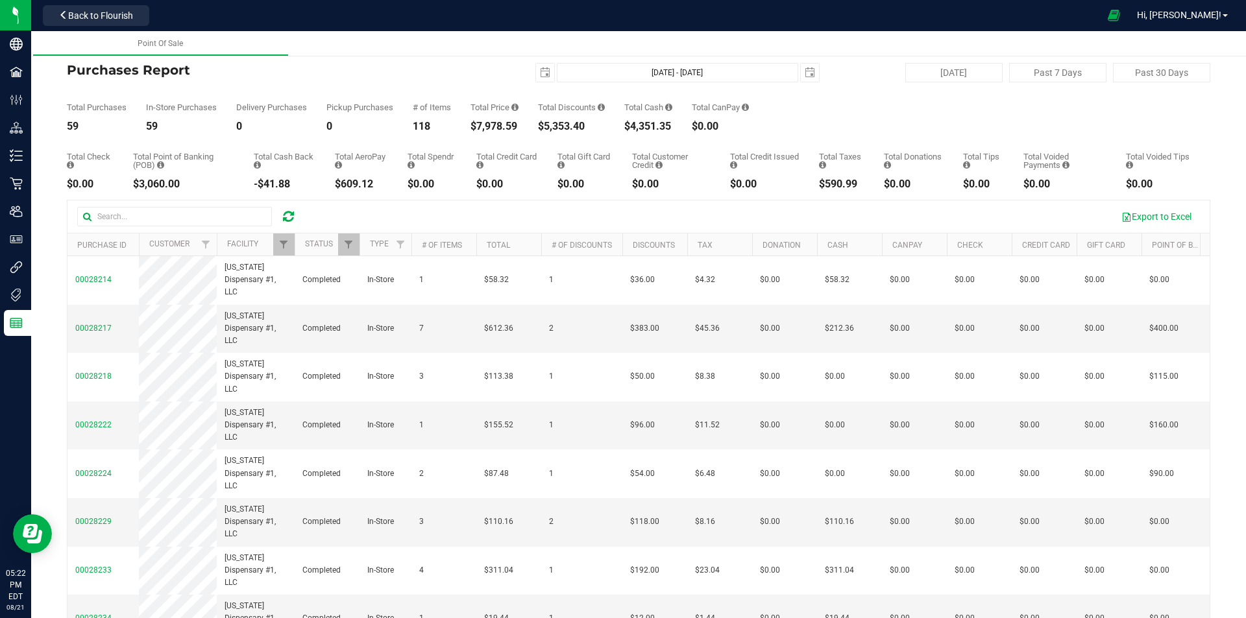
click at [292, 244] on div at bounding box center [295, 245] width 6 height 23
click at [286, 249] on span "Filter" at bounding box center [283, 244] width 10 height 10
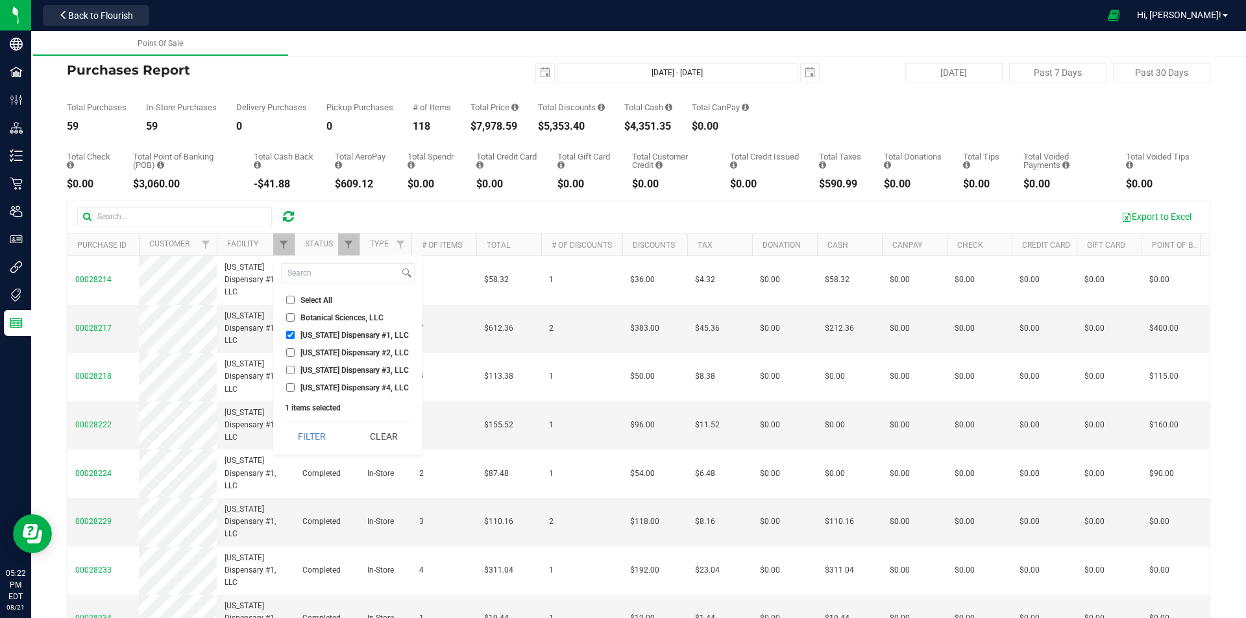
click at [293, 391] on input "[US_STATE] Dispensary #4, LLC" at bounding box center [290, 388] width 8 height 8
checkbox input "true"
click at [287, 337] on input "[US_STATE] Dispensary #1, LLC" at bounding box center [290, 335] width 8 height 8
checkbox input "false"
click at [317, 433] on button "Filter" at bounding box center [312, 436] width 62 height 29
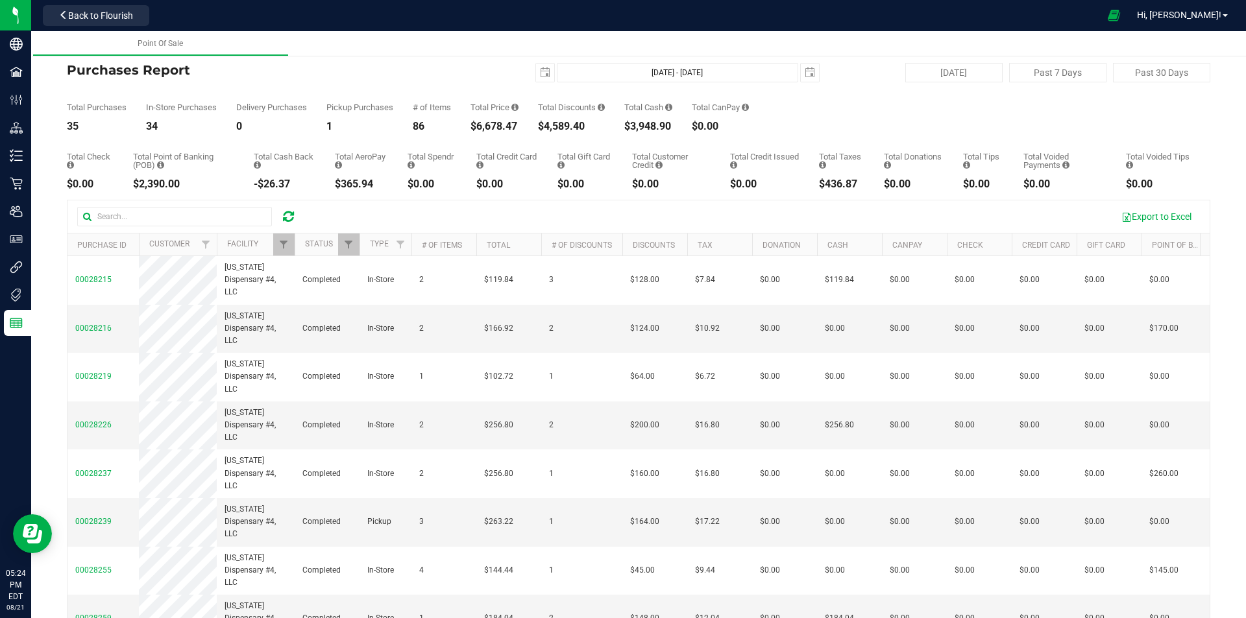
click at [287, 211] on icon at bounding box center [288, 216] width 11 height 13
click at [289, 247] on link "Filter" at bounding box center [283, 245] width 21 height 22
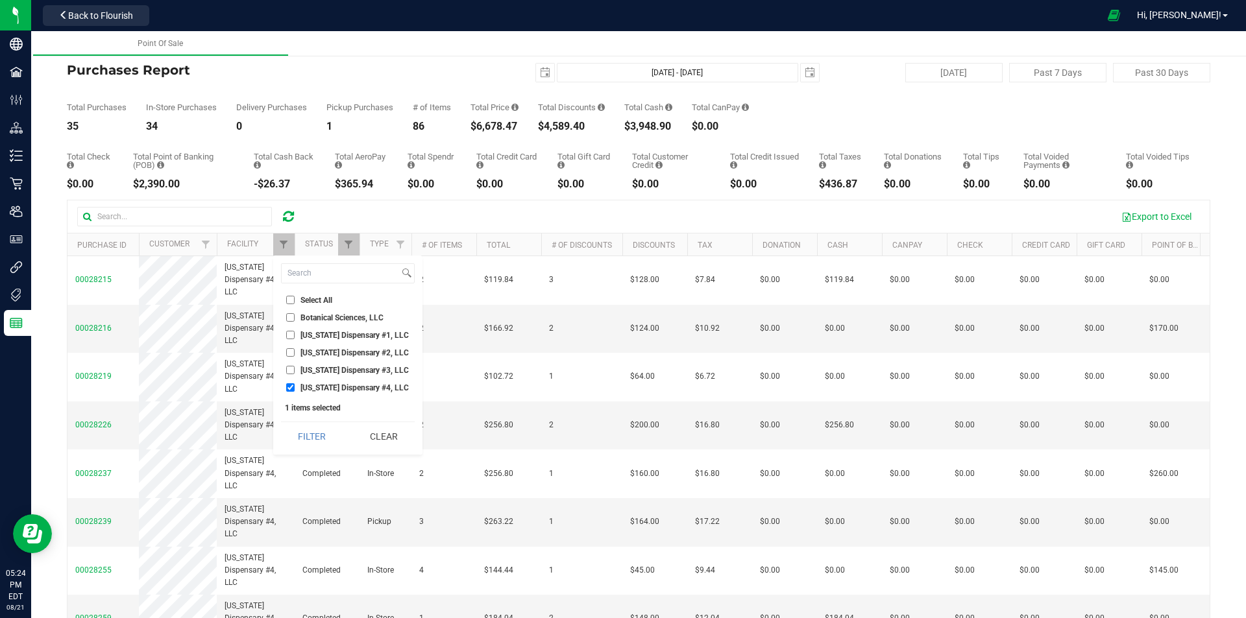
click at [289, 371] on input "[US_STATE] Dispensary #3, LLC" at bounding box center [290, 370] width 8 height 8
checkbox input "true"
click at [288, 383] on li "[US_STATE] Dispensary #4, LLC" at bounding box center [348, 388] width 134 height 14
click at [289, 386] on input "[US_STATE] Dispensary #4, LLC" at bounding box center [290, 388] width 8 height 8
checkbox input "false"
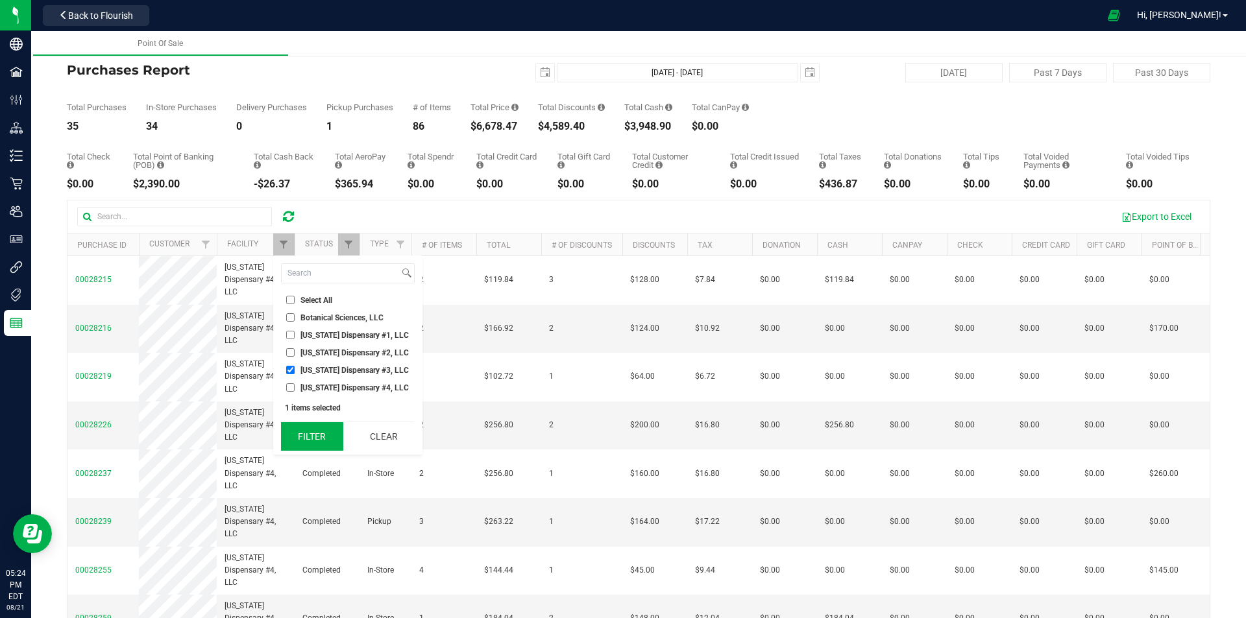
click at [304, 434] on button "Filter" at bounding box center [312, 436] width 62 height 29
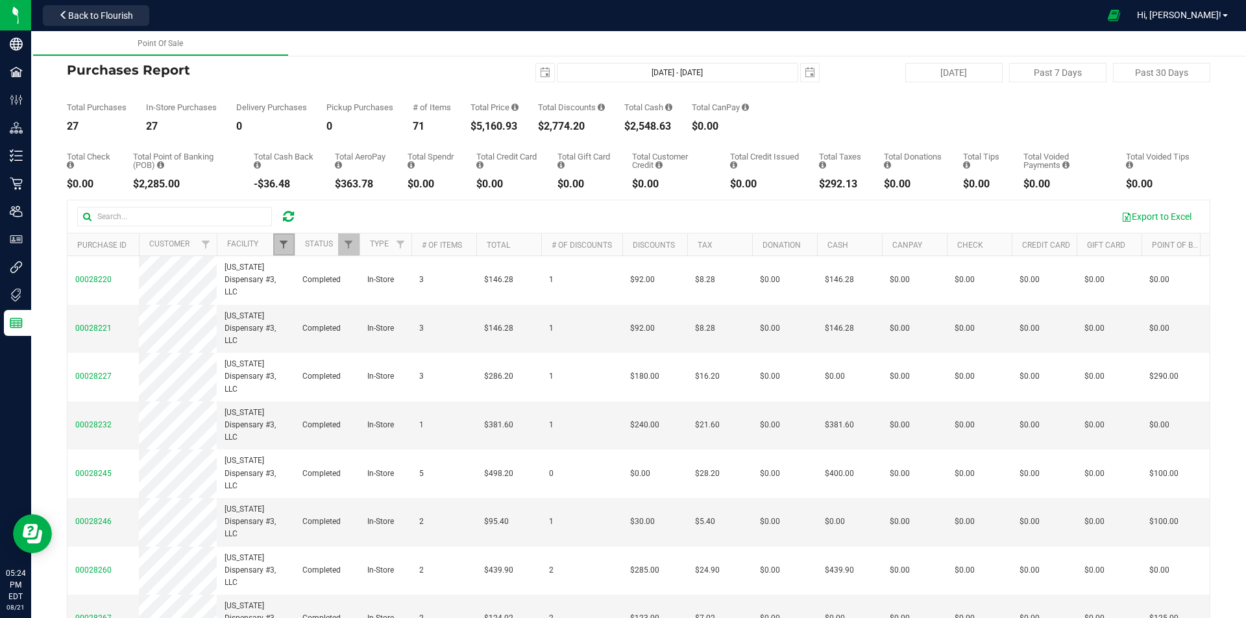
click at [287, 249] on span "Filter" at bounding box center [283, 244] width 10 height 10
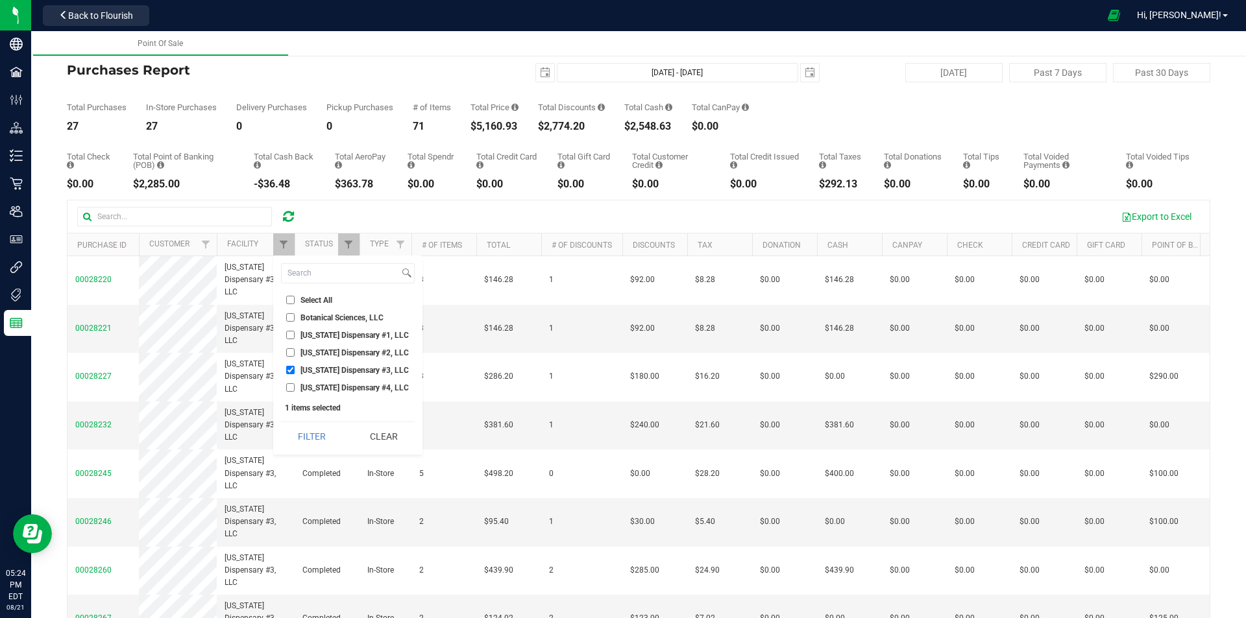
click at [286, 348] on input "[US_STATE] Dispensary #2, LLC" at bounding box center [290, 352] width 8 height 8
checkbox input "true"
click at [287, 372] on input "[US_STATE] Dispensary #3, LLC" at bounding box center [290, 370] width 8 height 8
checkbox input "false"
click at [302, 432] on button "Filter" at bounding box center [312, 436] width 62 height 29
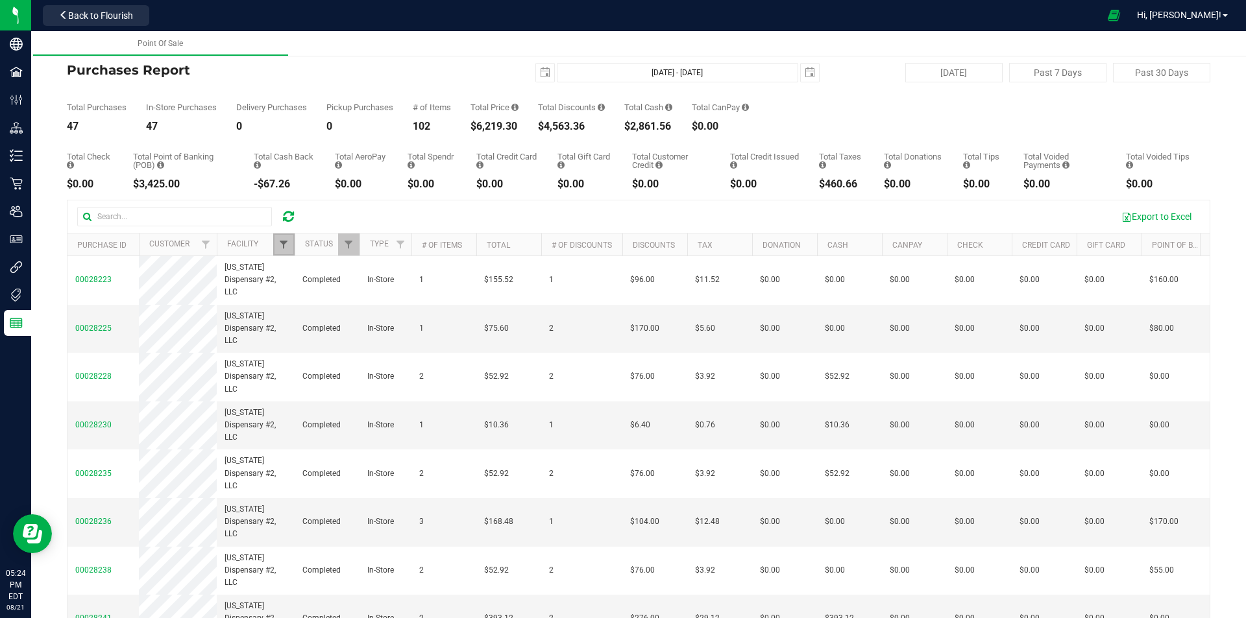
click at [282, 242] on span "Filter" at bounding box center [283, 244] width 10 height 10
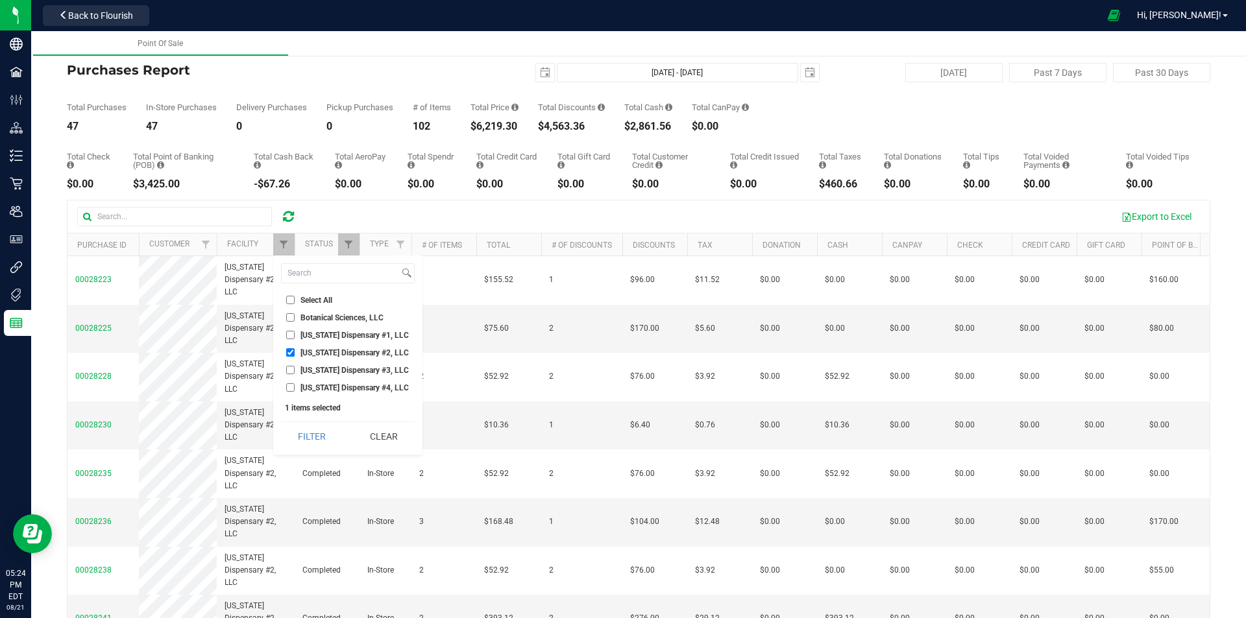
click at [290, 337] on input "[US_STATE] Dispensary #1, LLC" at bounding box center [290, 335] width 8 height 8
checkbox input "true"
click at [291, 347] on li "[US_STATE] Dispensary #2, LLC" at bounding box center [348, 353] width 134 height 14
click at [286, 348] on li "[US_STATE] Dispensary #2, LLC" at bounding box center [348, 353] width 134 height 14
click at [289, 352] on input "[US_STATE] Dispensary #2, LLC" at bounding box center [290, 352] width 8 height 8
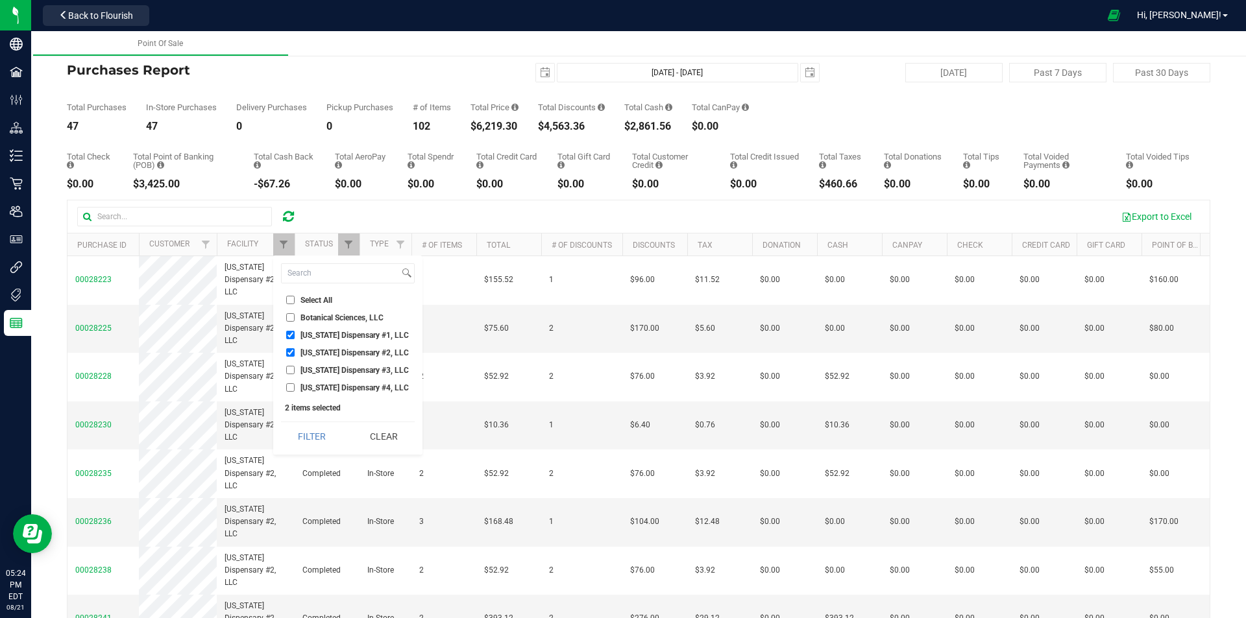
checkbox input "false"
click at [315, 445] on button "Filter" at bounding box center [312, 436] width 62 height 29
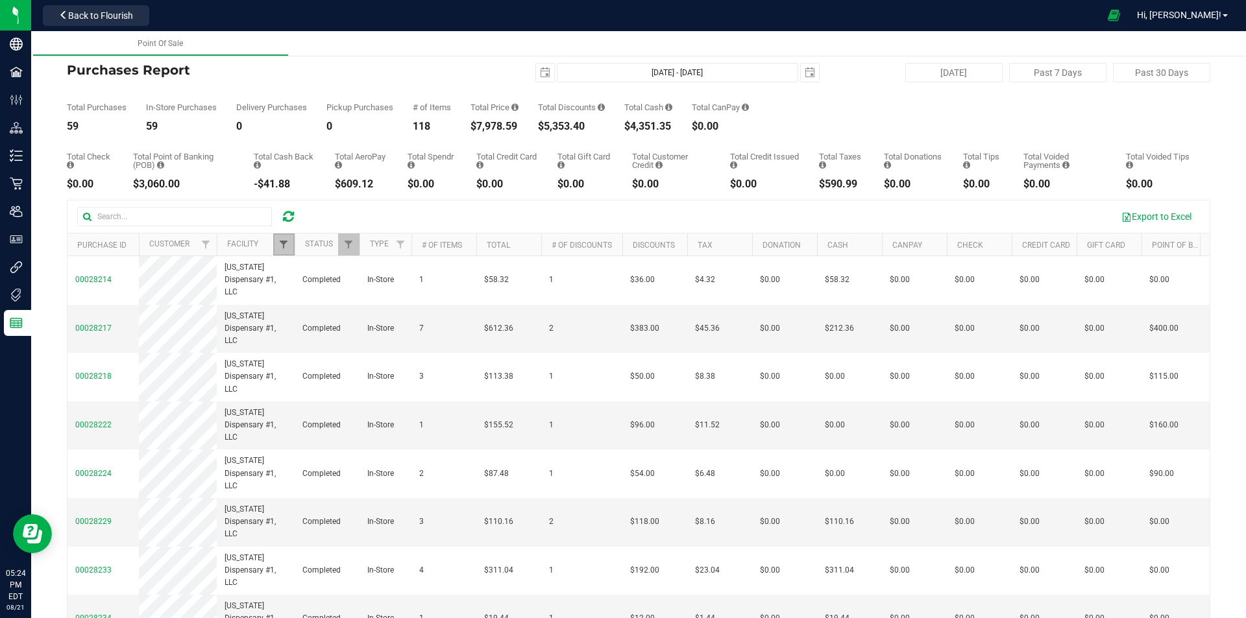
click at [278, 248] on span "Filter" at bounding box center [283, 244] width 10 height 10
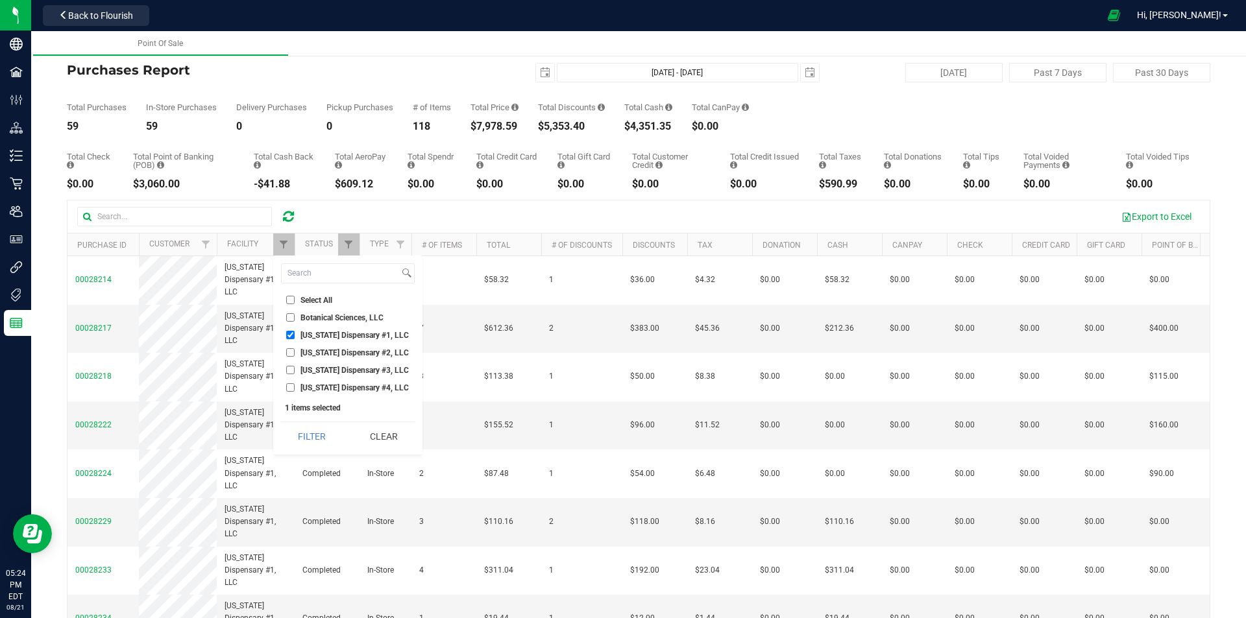
click at [289, 379] on ul "Select All Botanical Sciences, LLC [US_STATE] Dispensary #1, LLC [US_STATE] Dis…" at bounding box center [348, 343] width 134 height 101
click at [291, 384] on input "[US_STATE] Dispensary #4, LLC" at bounding box center [290, 388] width 8 height 8
checkbox input "true"
drag, startPoint x: 287, startPoint y: 332, endPoint x: 288, endPoint y: 362, distance: 29.9
click at [287, 334] on input "[US_STATE] Dispensary #1, LLC" at bounding box center [290, 335] width 8 height 8
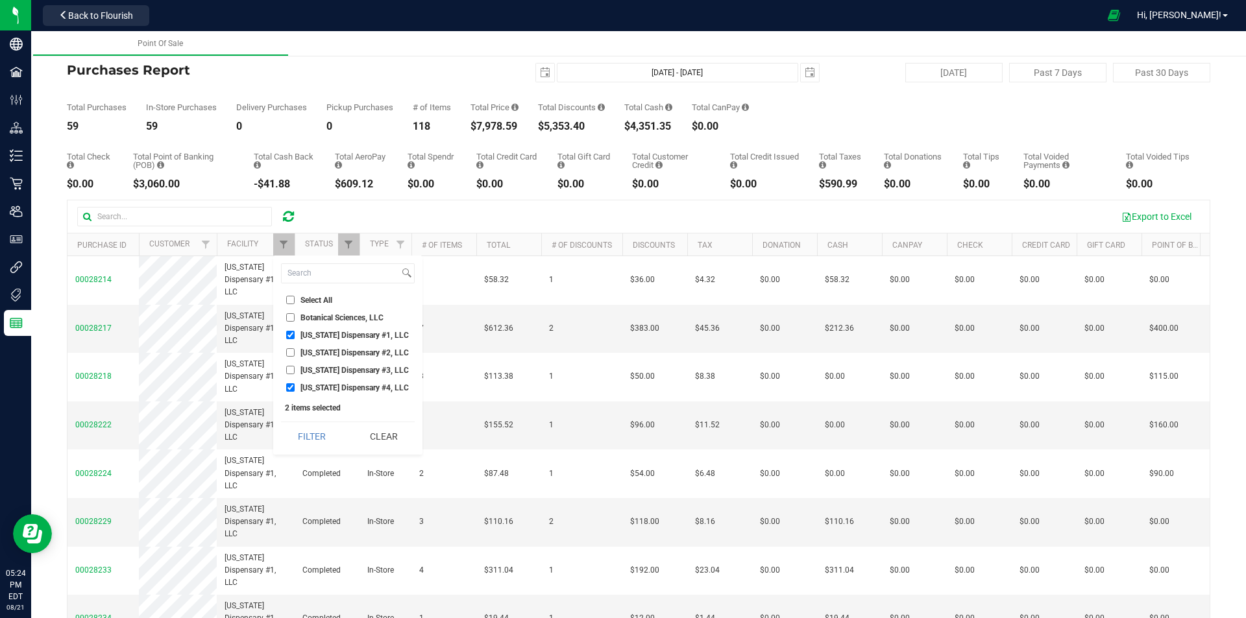
checkbox input "false"
click at [310, 431] on button "Filter" at bounding box center [312, 436] width 62 height 29
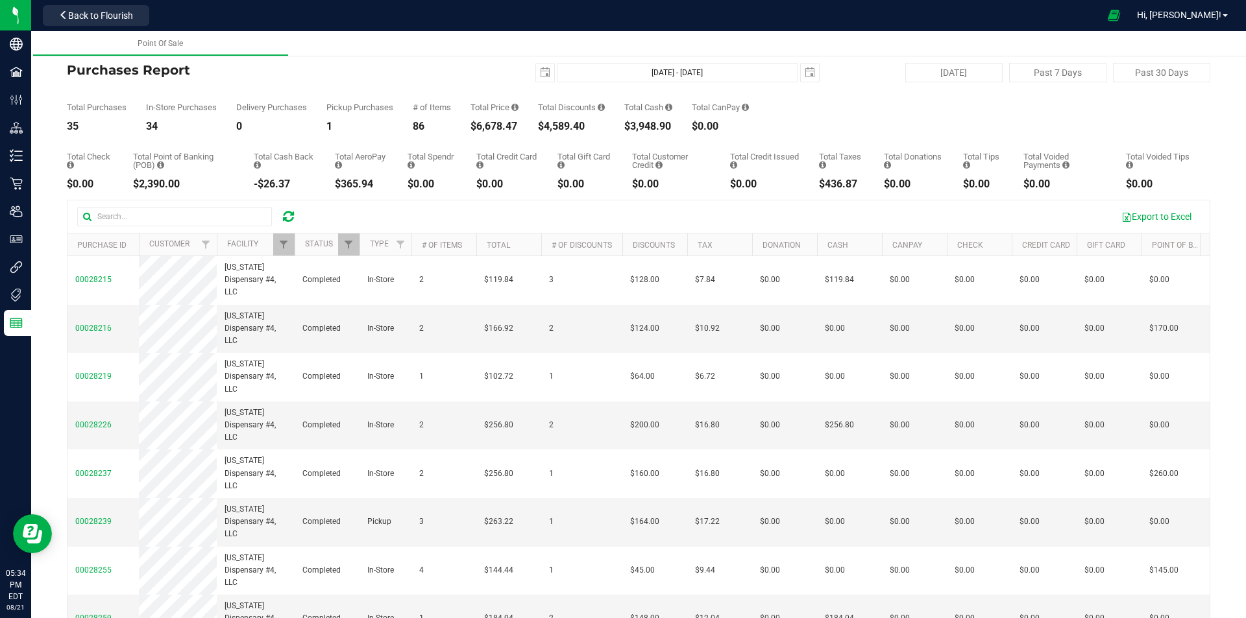
click at [291, 217] on icon at bounding box center [288, 216] width 11 height 13
click at [285, 215] on icon at bounding box center [288, 216] width 11 height 13
click at [284, 247] on span "Filter" at bounding box center [283, 244] width 10 height 10
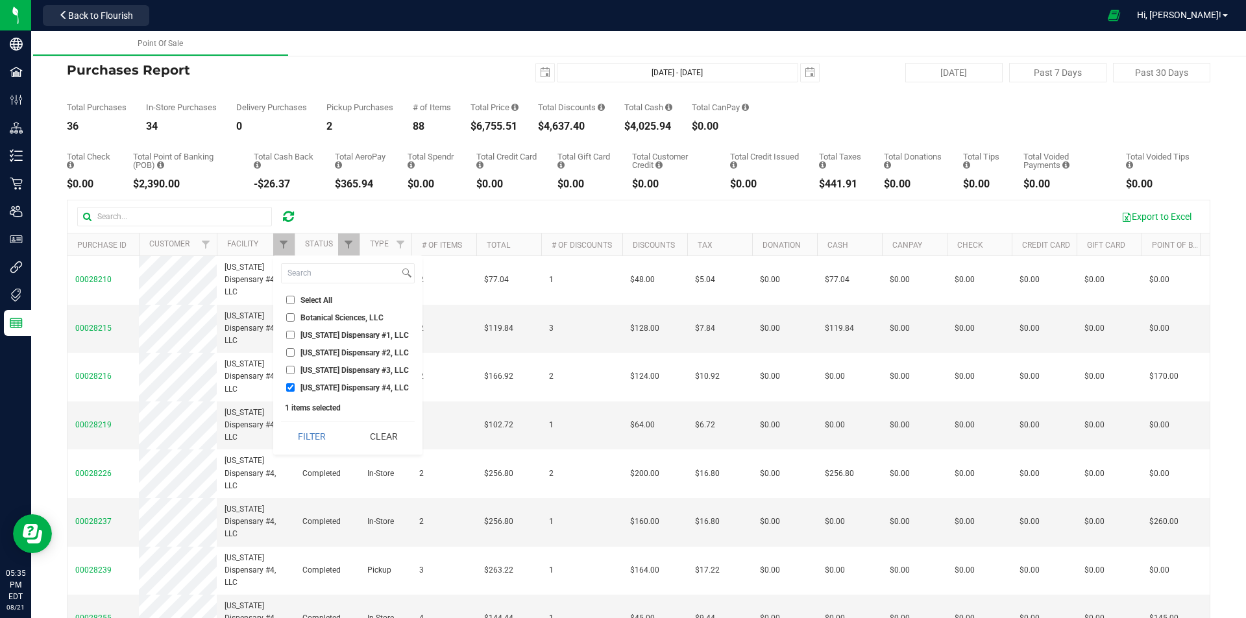
click at [310, 334] on span "[US_STATE] Dispensary #1, LLC" at bounding box center [354, 336] width 108 height 8
click at [295, 334] on input "[US_STATE] Dispensary #1, LLC" at bounding box center [290, 335] width 8 height 8
checkbox input "true"
drag, startPoint x: 322, startPoint y: 385, endPoint x: 319, endPoint y: 410, distance: 25.5
click at [323, 385] on span "[US_STATE] Dispensary #4, LLC" at bounding box center [354, 388] width 108 height 8
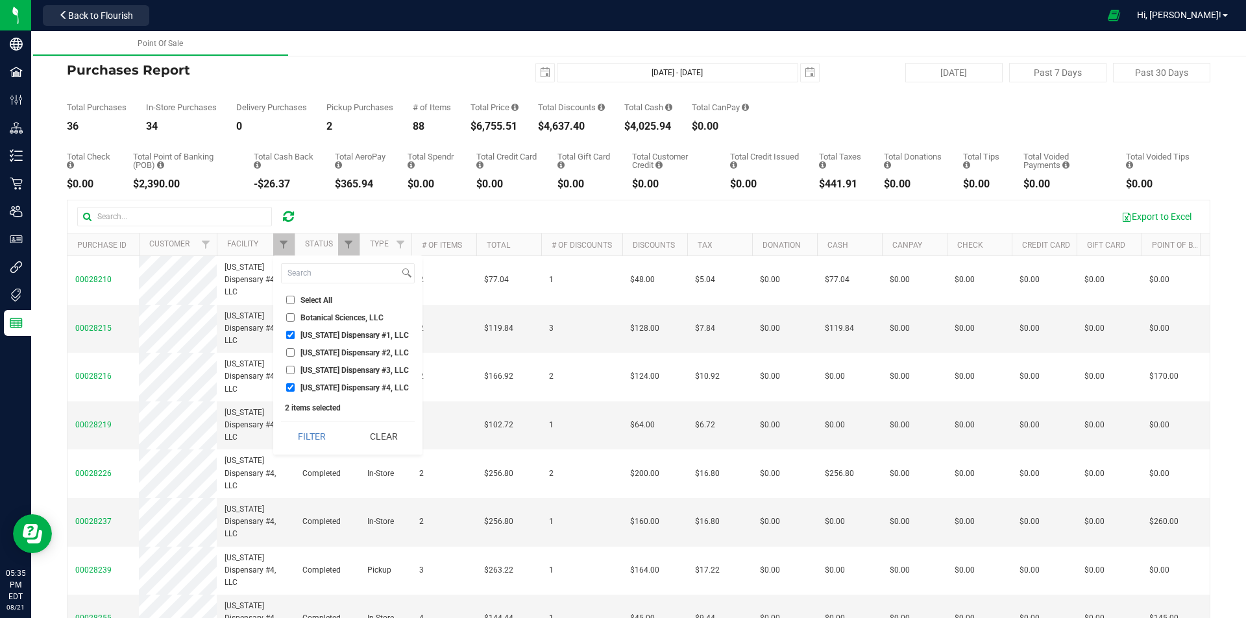
click at [295, 385] on input "[US_STATE] Dispensary #4, LLC" at bounding box center [290, 388] width 8 height 8
checkbox input "false"
click at [316, 428] on button "Filter" at bounding box center [312, 436] width 62 height 29
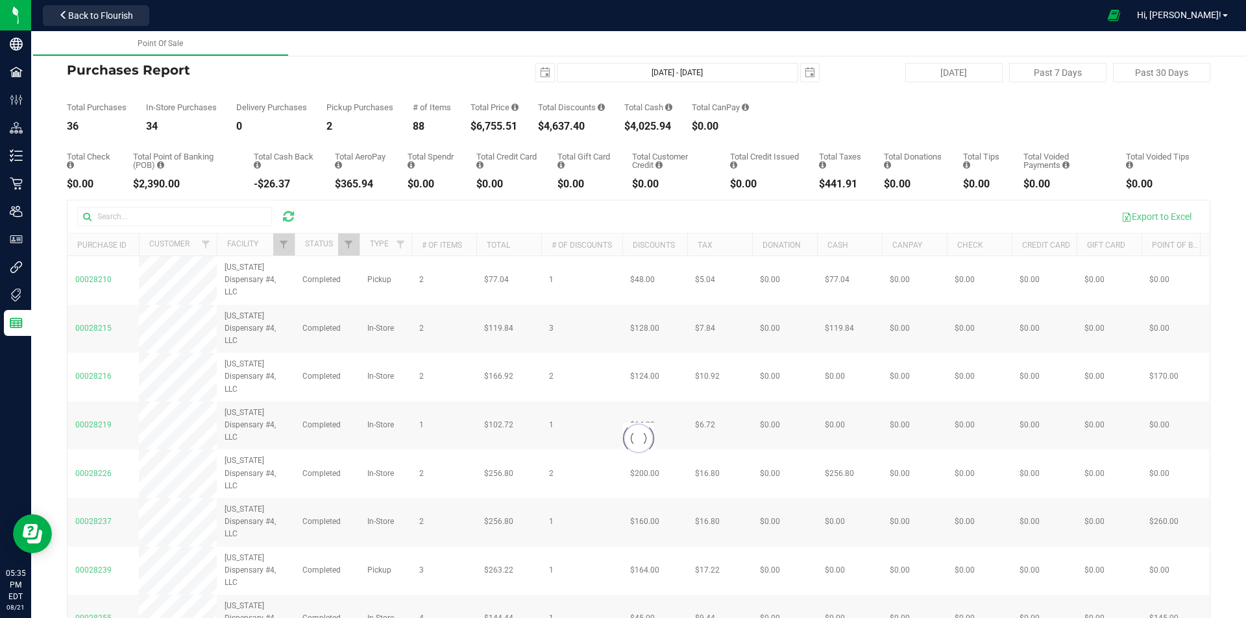
click at [73, 1] on nav "GA4 - Pooler Back to Flourish Hi, Sonnie!" at bounding box center [638, 15] width 1215 height 31
click at [76, 9] on button "Back to Flourish" at bounding box center [96, 15] width 106 height 21
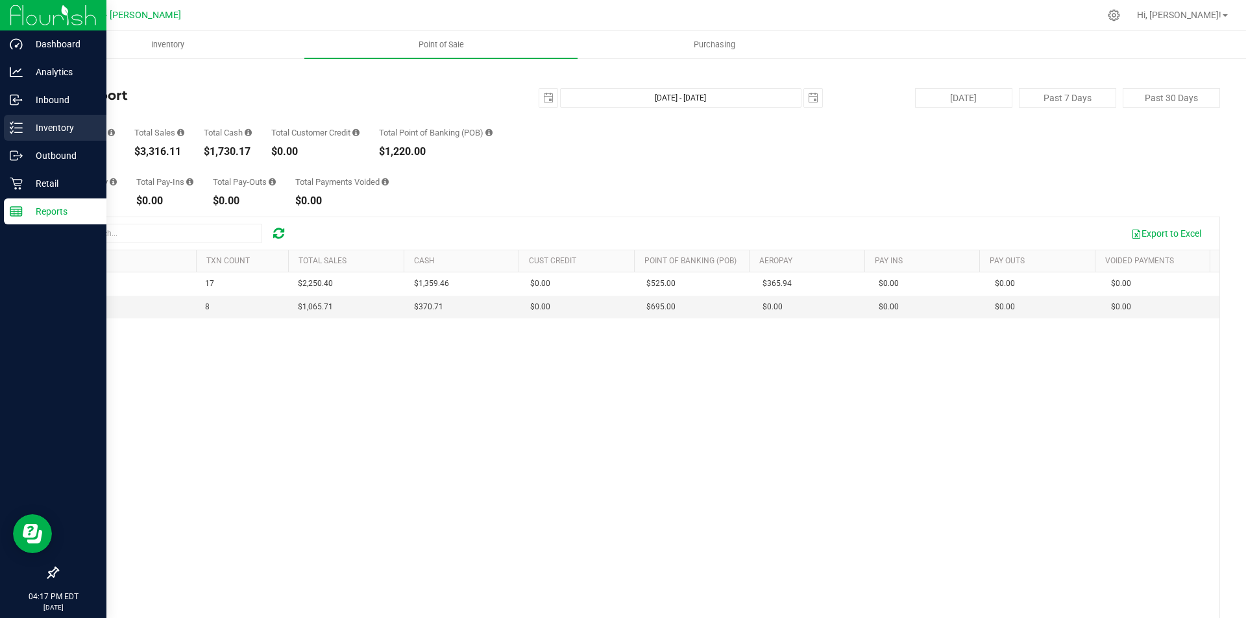
click at [45, 121] on p "Inventory" at bounding box center [62, 128] width 78 height 16
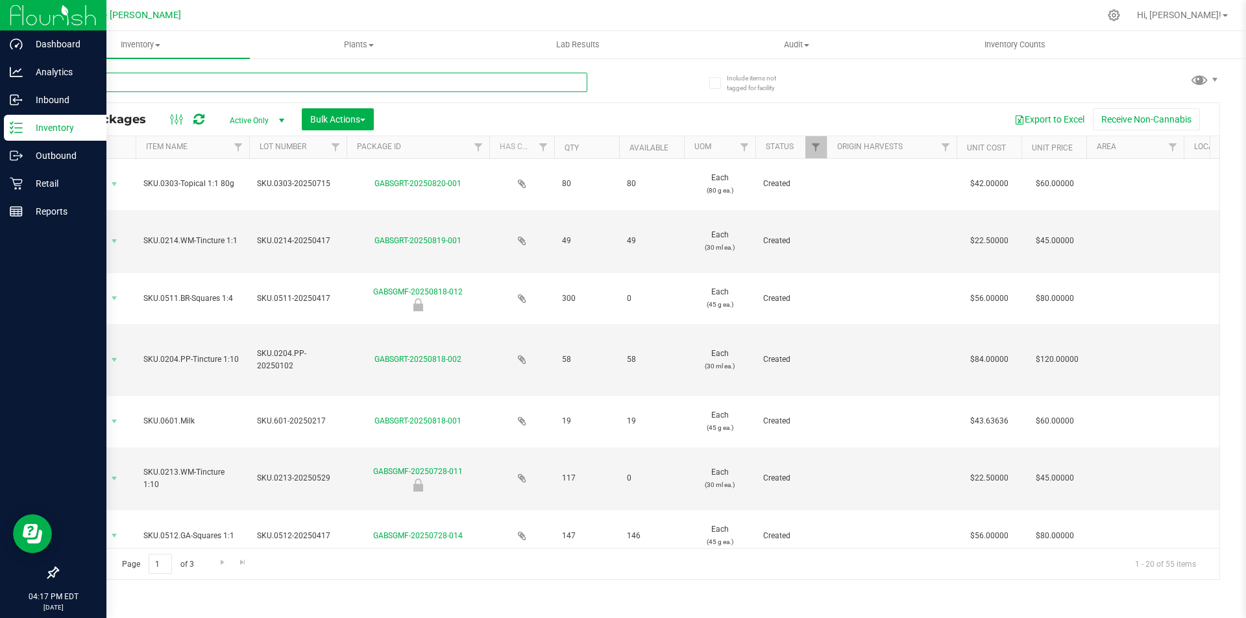
click at [164, 84] on input "text" at bounding box center [322, 82] width 530 height 19
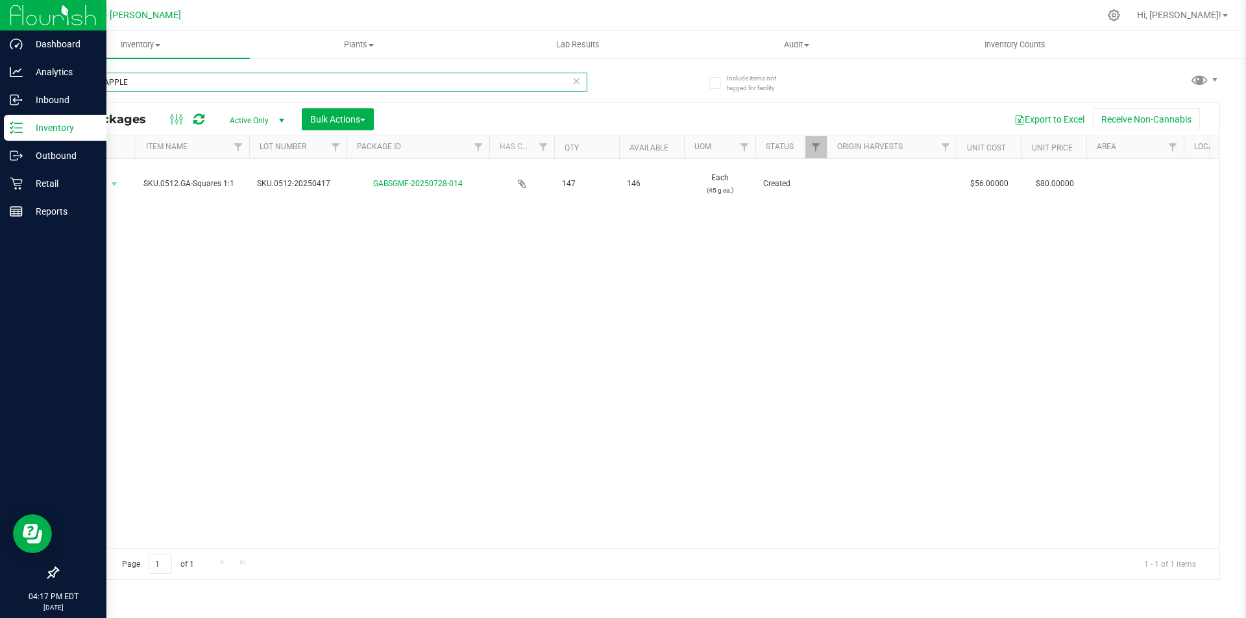
click at [159, 82] on input "GREEN APPLE" at bounding box center [322, 82] width 530 height 19
type input "G"
type input "LOZENGES"
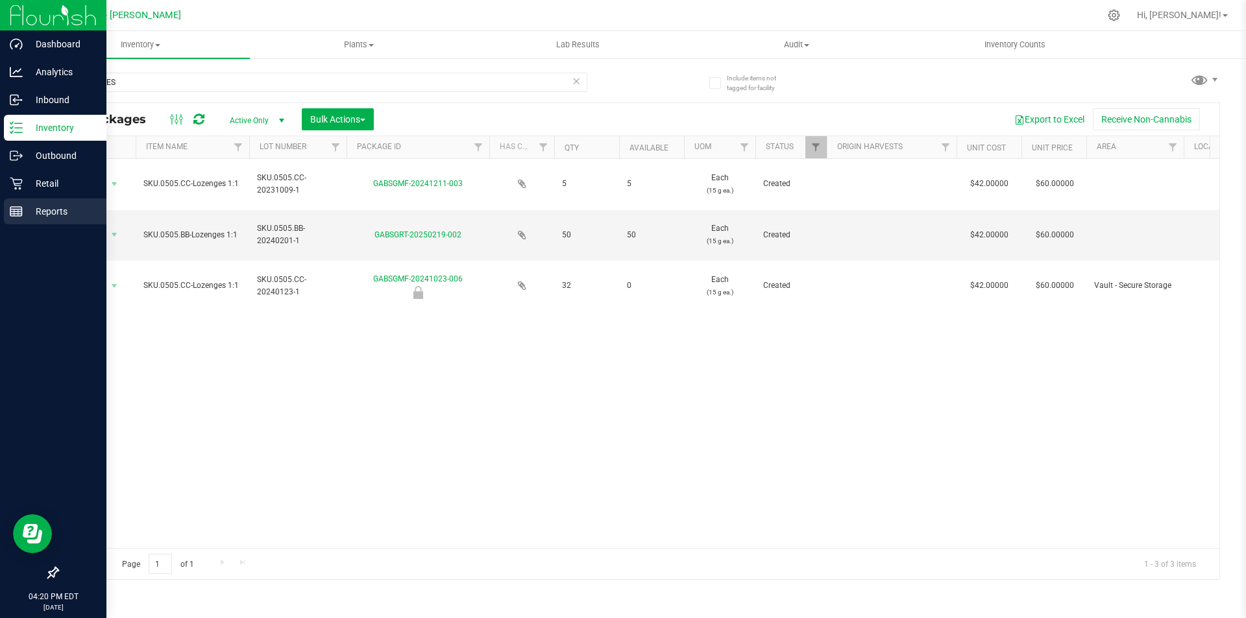
click at [47, 212] on p "Reports" at bounding box center [62, 212] width 78 height 16
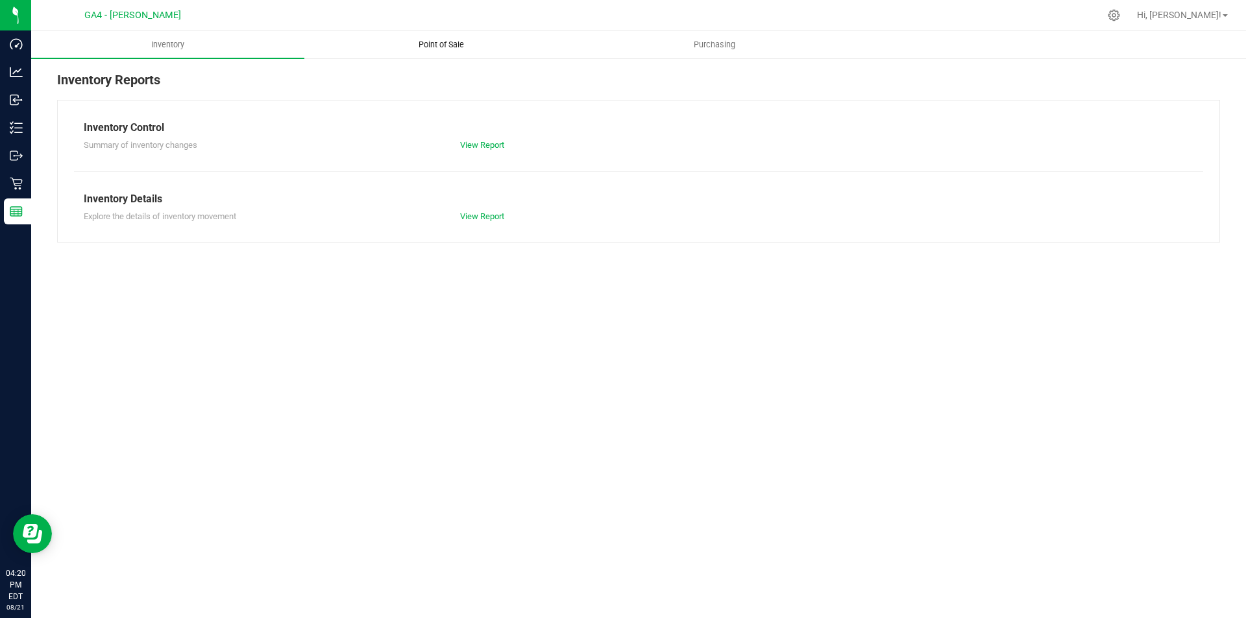
click at [459, 50] on span "Point of Sale" at bounding box center [441, 45] width 80 height 12
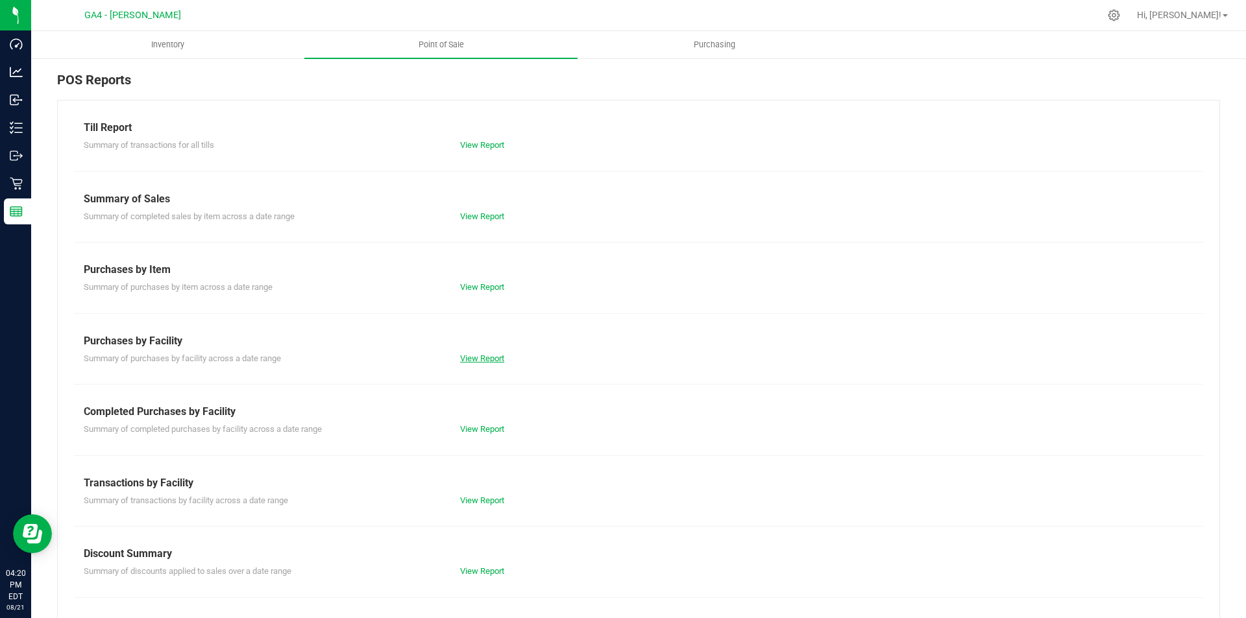
click at [491, 354] on link "View Report" at bounding box center [482, 359] width 44 height 10
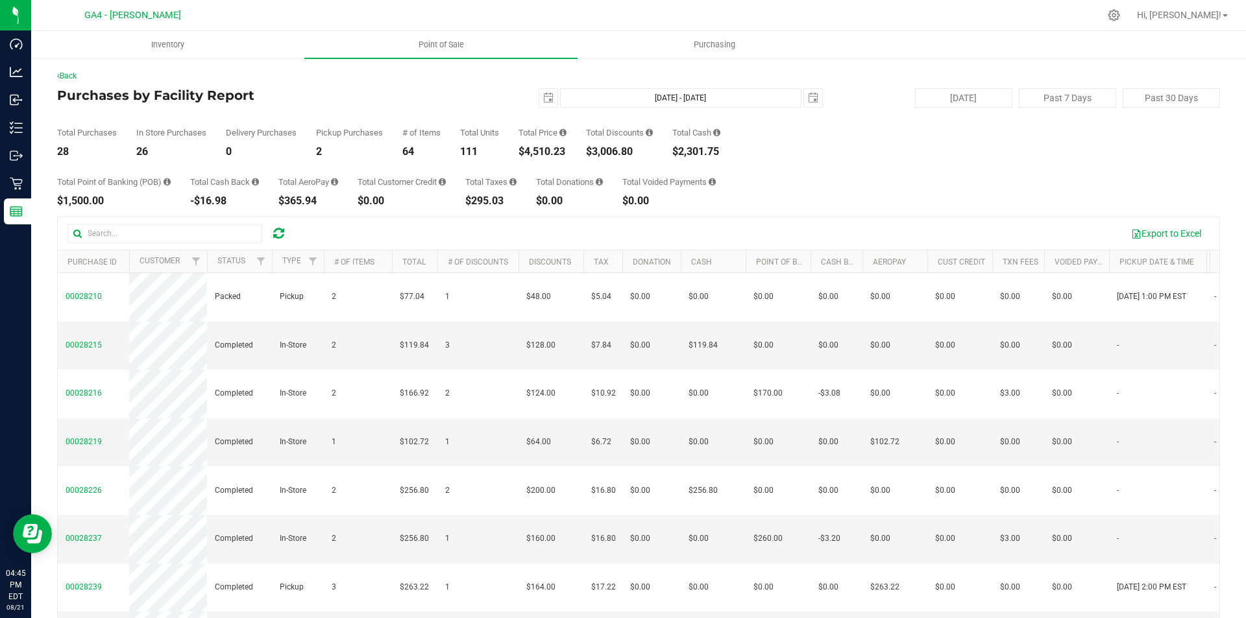
click at [276, 232] on icon at bounding box center [278, 233] width 11 height 13
click at [278, 234] on icon at bounding box center [278, 233] width 11 height 13
click at [433, 40] on span "Point of Sale" at bounding box center [441, 45] width 80 height 12
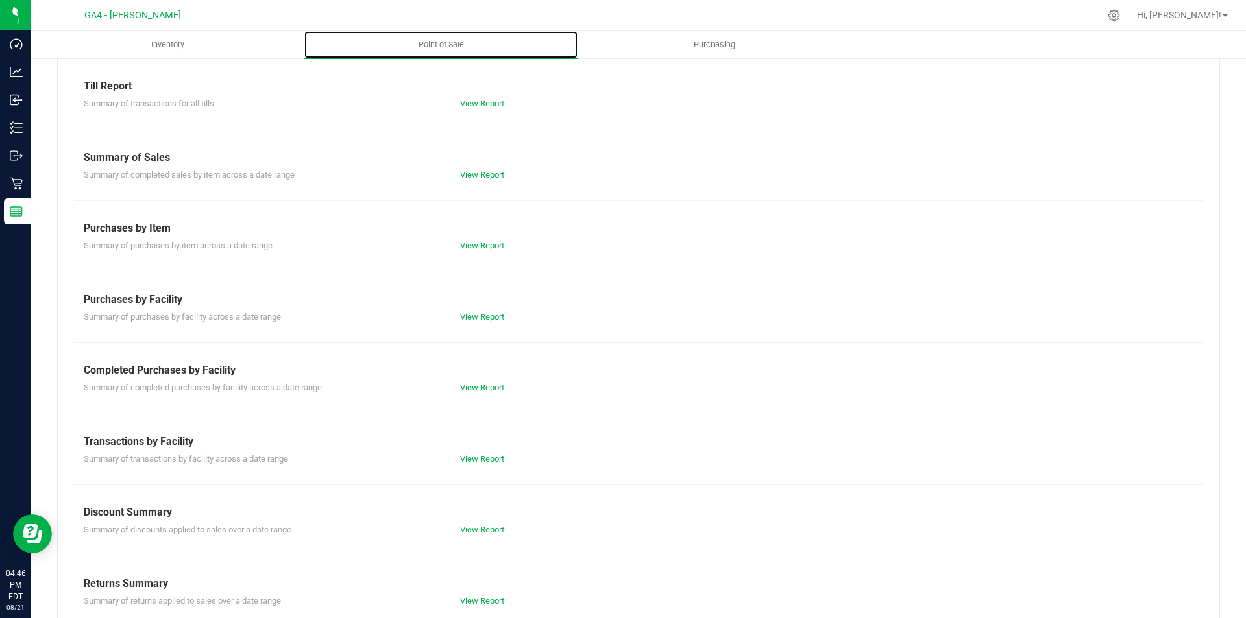
scroll to position [64, 0]
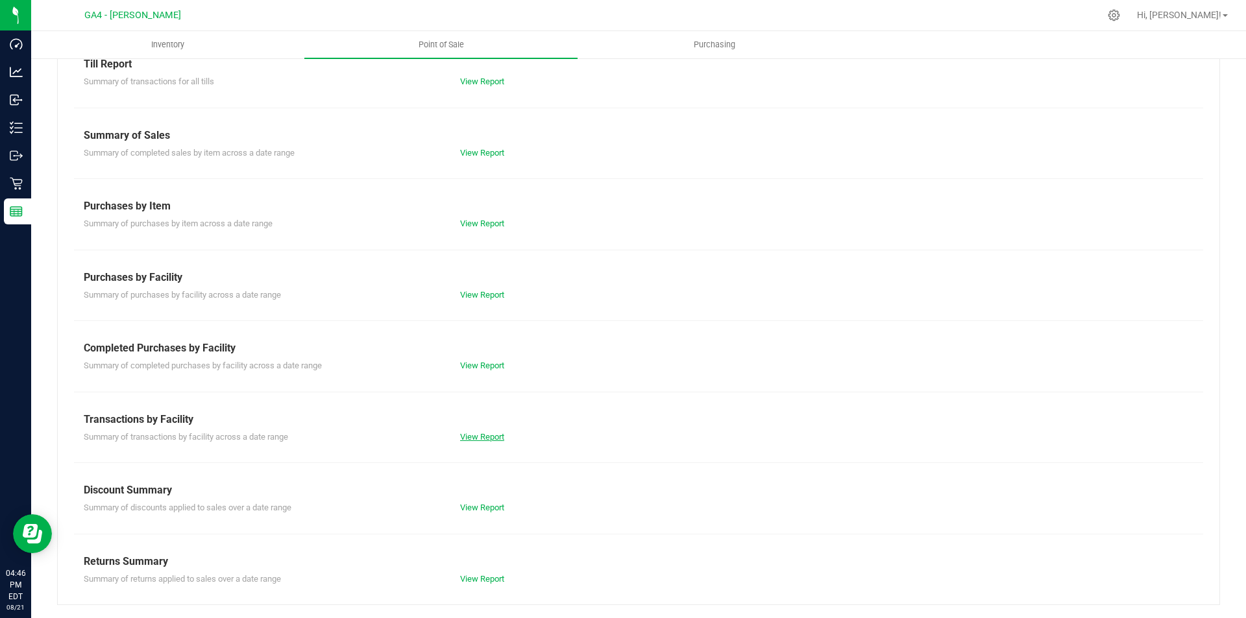
click at [479, 439] on link "View Report" at bounding box center [482, 437] width 44 height 10
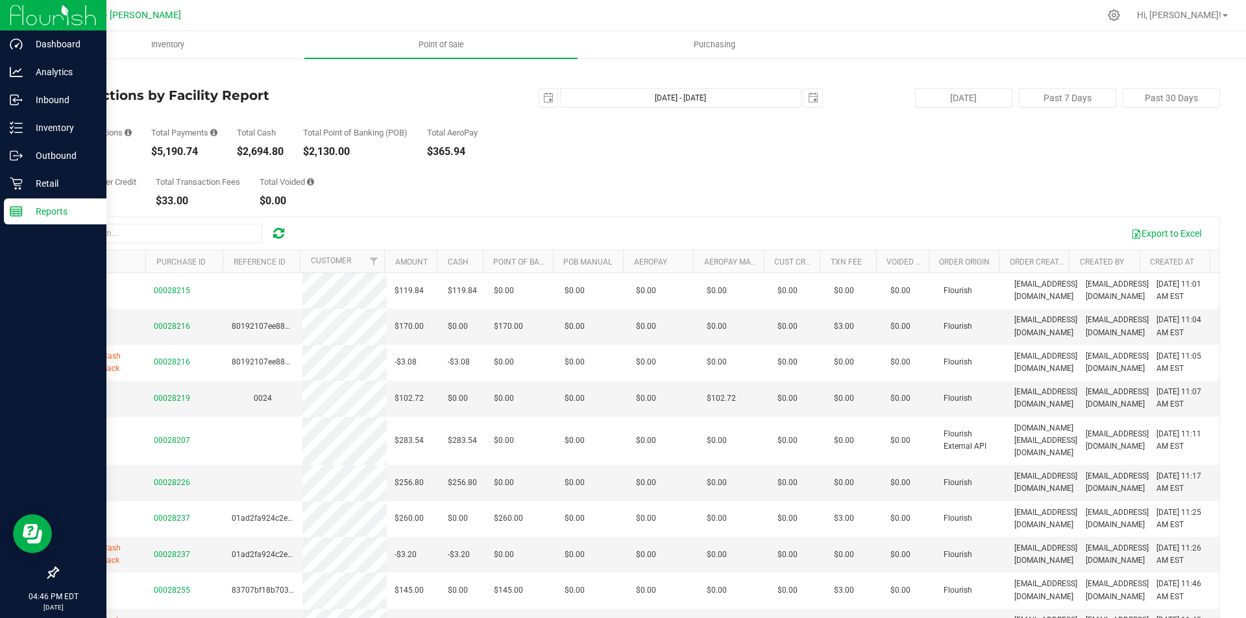
click at [19, 215] on icon at bounding box center [16, 211] width 13 height 13
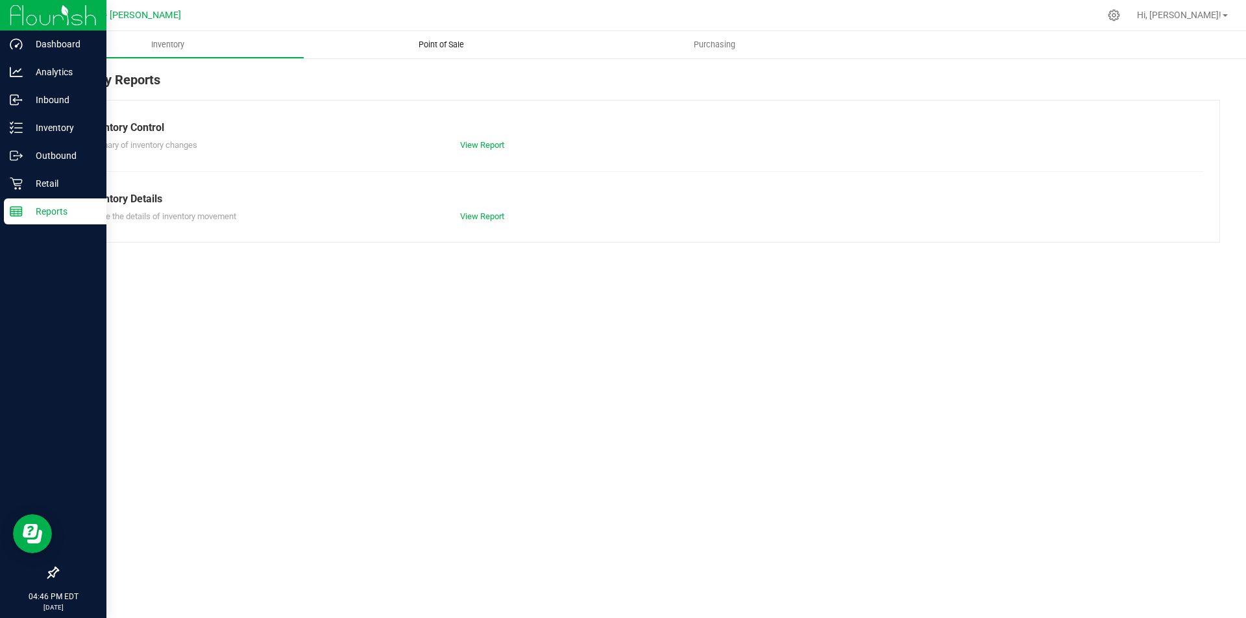
click at [425, 39] on span "Point of Sale" at bounding box center [441, 45] width 80 height 12
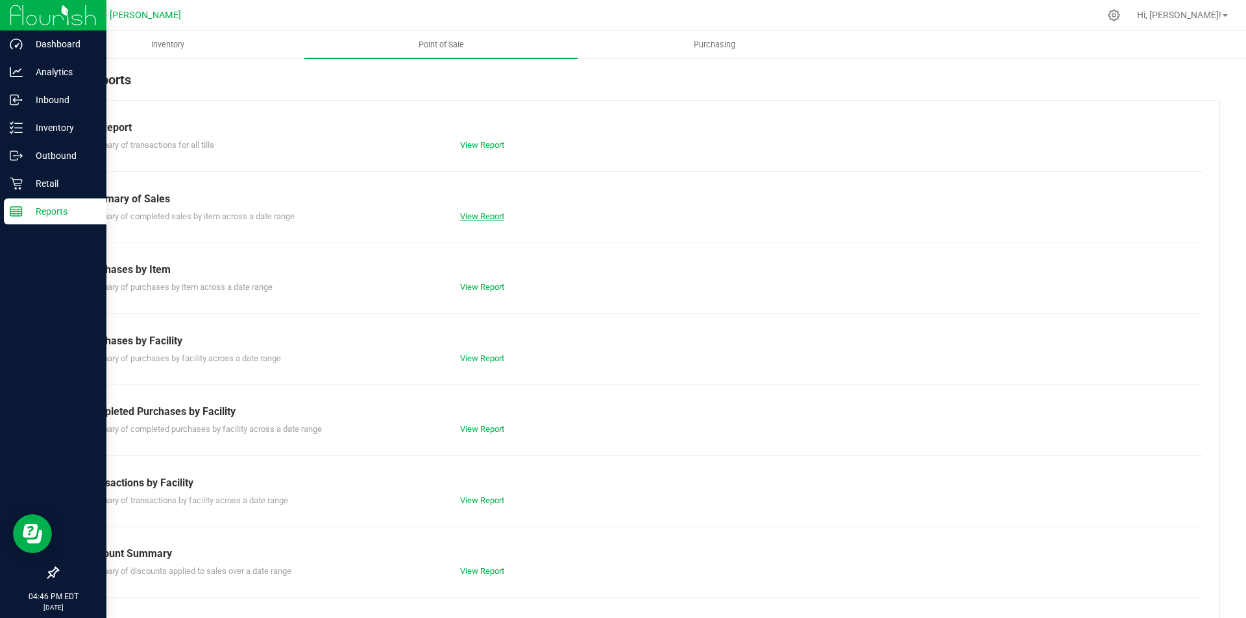
click at [480, 215] on link "View Report" at bounding box center [482, 217] width 44 height 10
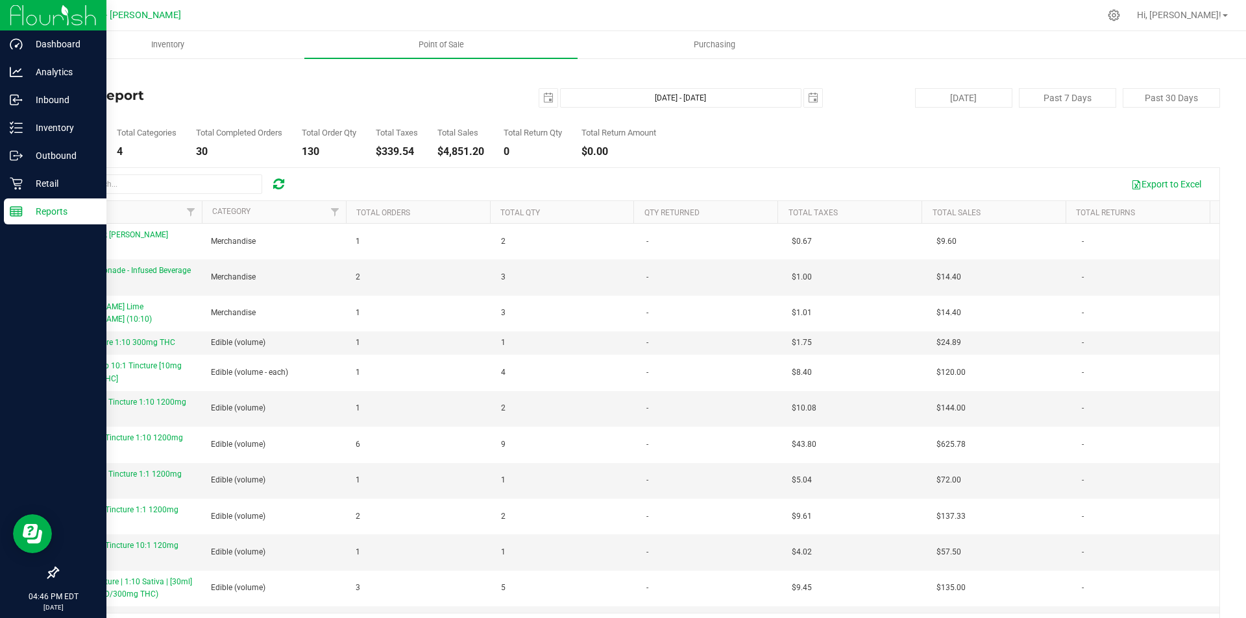
click at [27, 209] on p "Reports" at bounding box center [62, 212] width 78 height 16
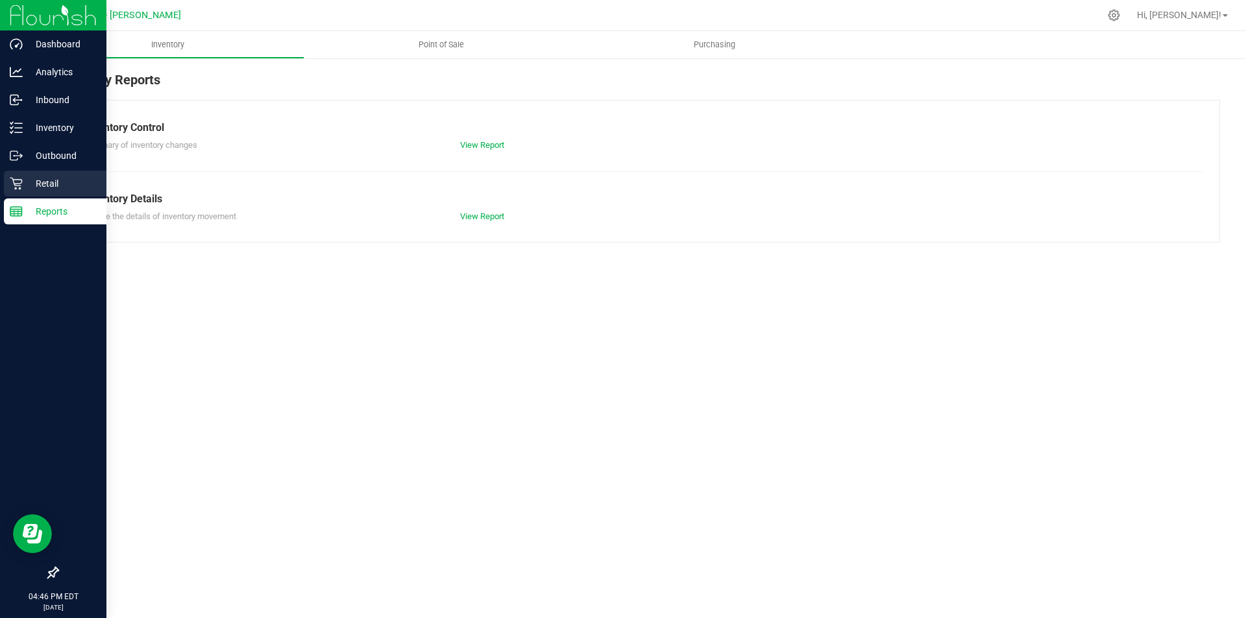
click at [59, 181] on p "Retail" at bounding box center [62, 184] width 78 height 16
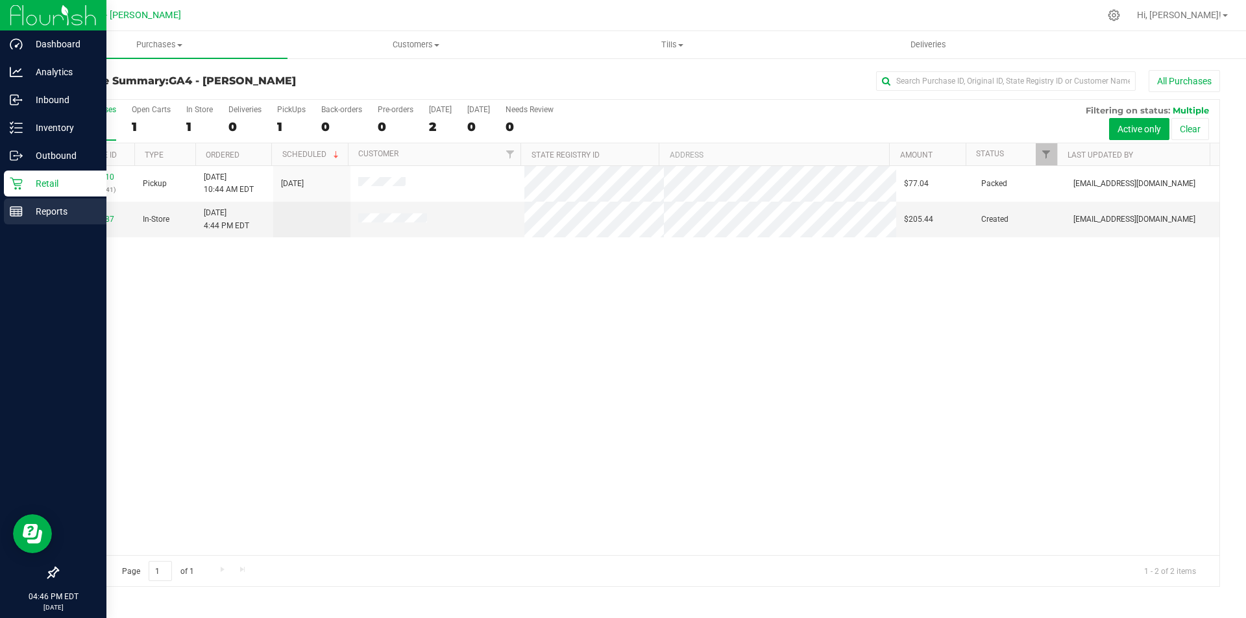
click at [36, 209] on p "Reports" at bounding box center [62, 212] width 78 height 16
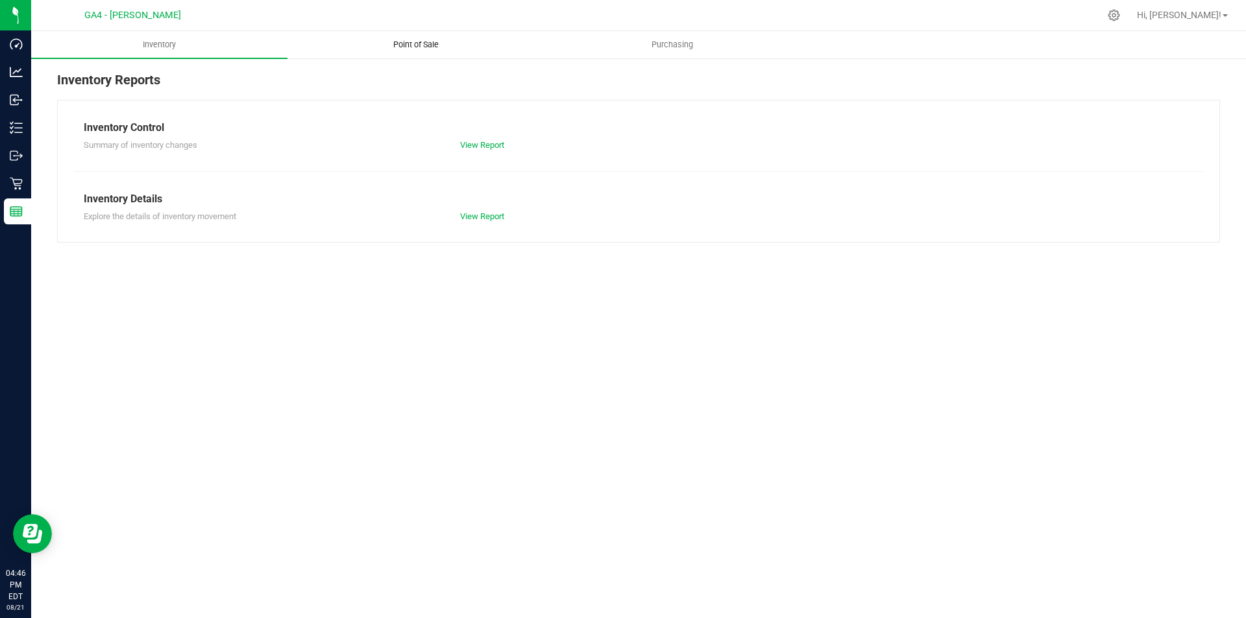
click at [424, 45] on span "Point of Sale" at bounding box center [416, 45] width 80 height 12
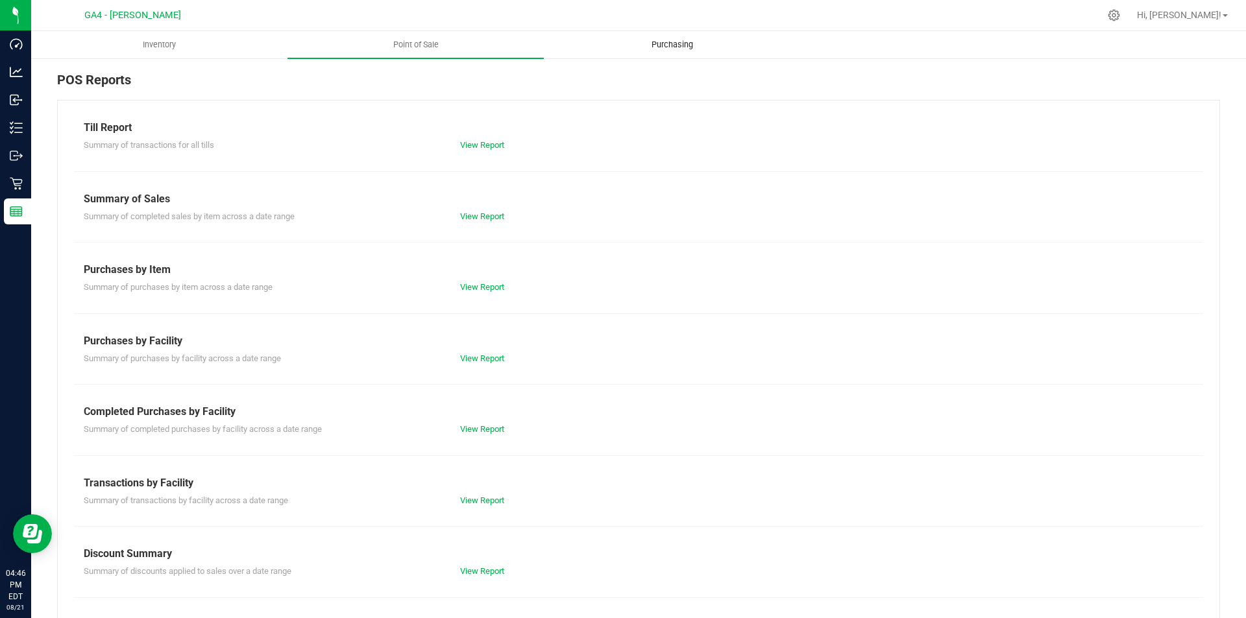
click at [659, 42] on span "Purchasing" at bounding box center [672, 45] width 77 height 12
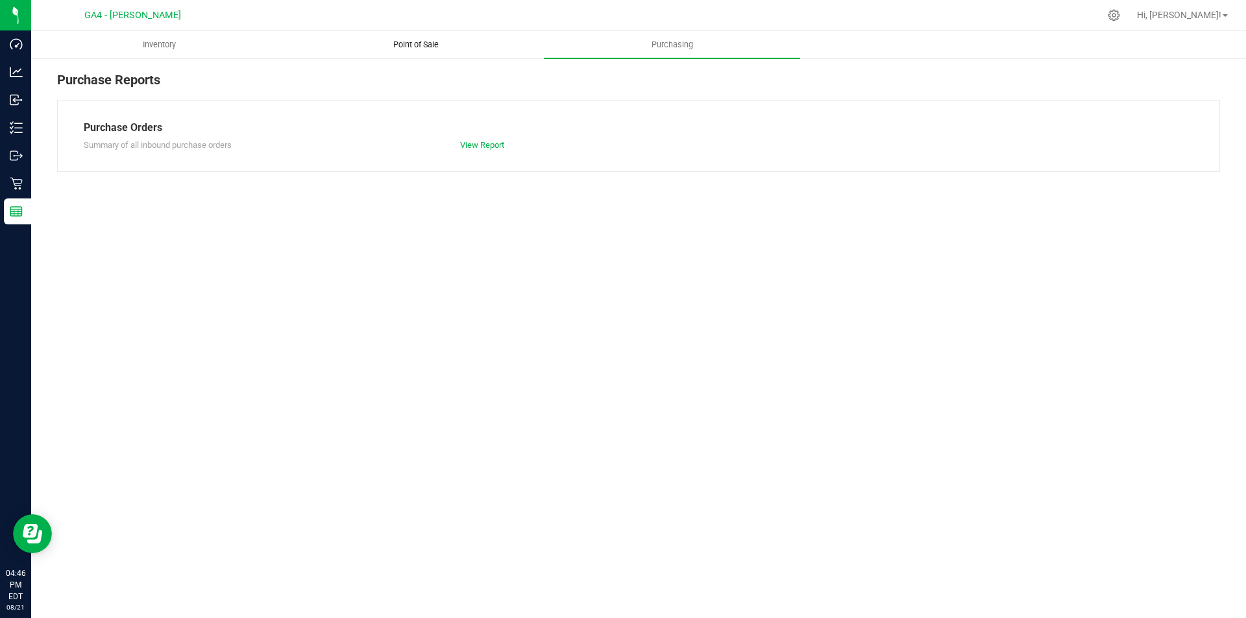
click at [411, 40] on span "Point of Sale" at bounding box center [416, 45] width 80 height 12
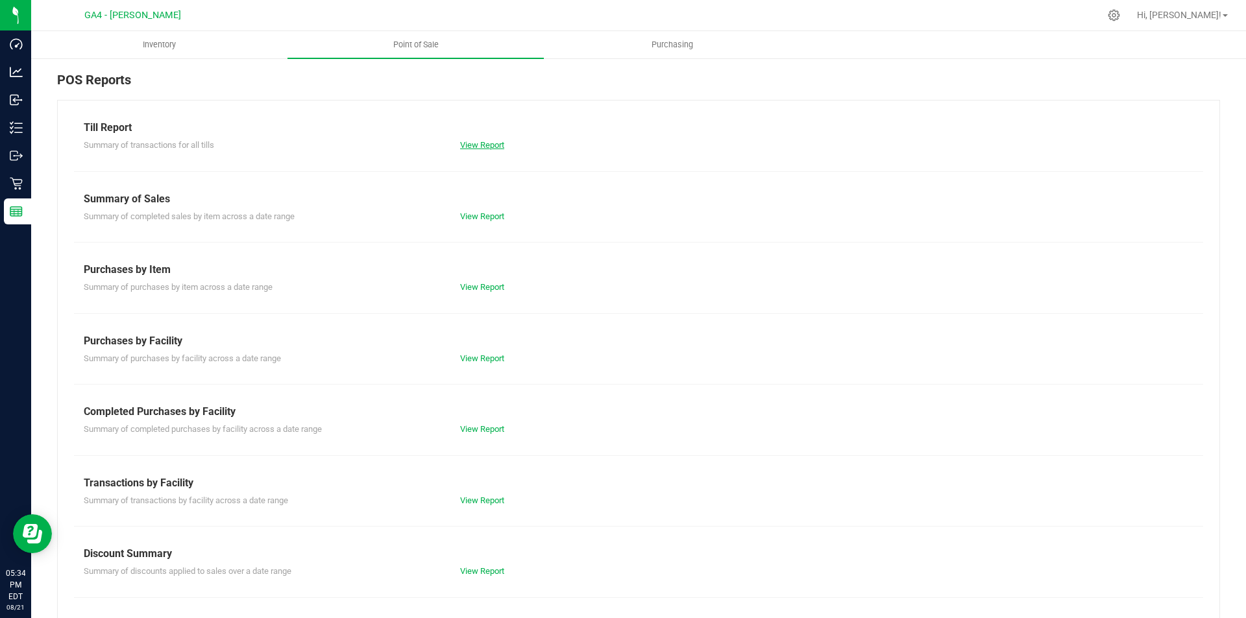
click at [465, 145] on link "View Report" at bounding box center [482, 145] width 44 height 10
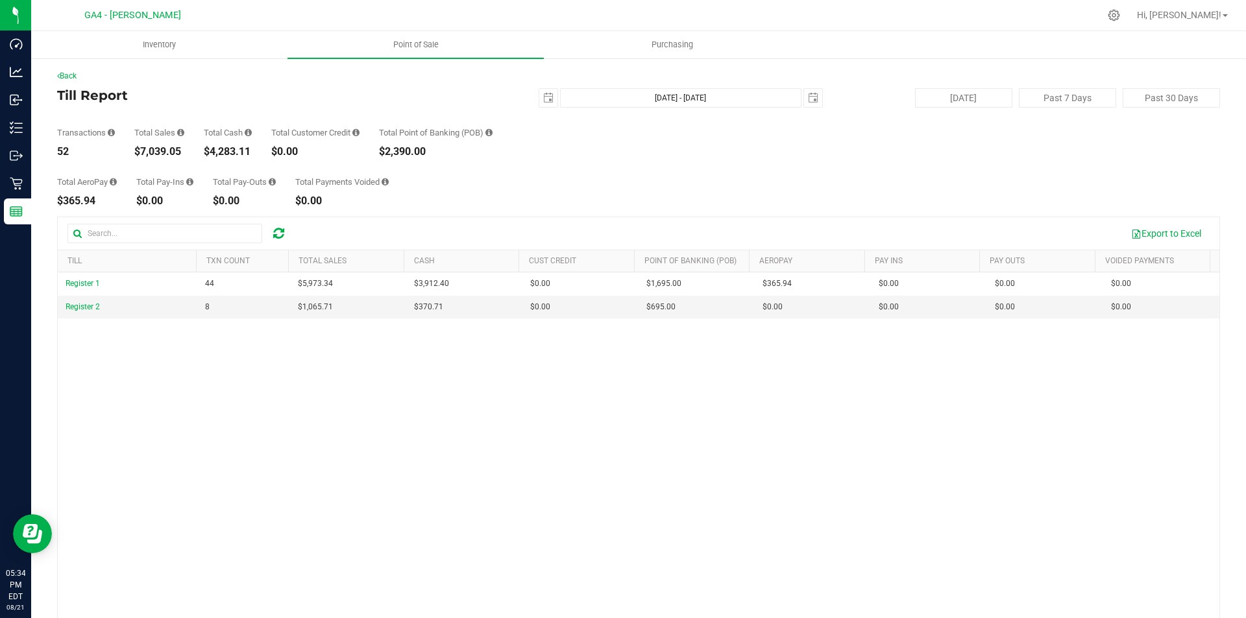
click at [278, 234] on icon at bounding box center [278, 233] width 11 height 13
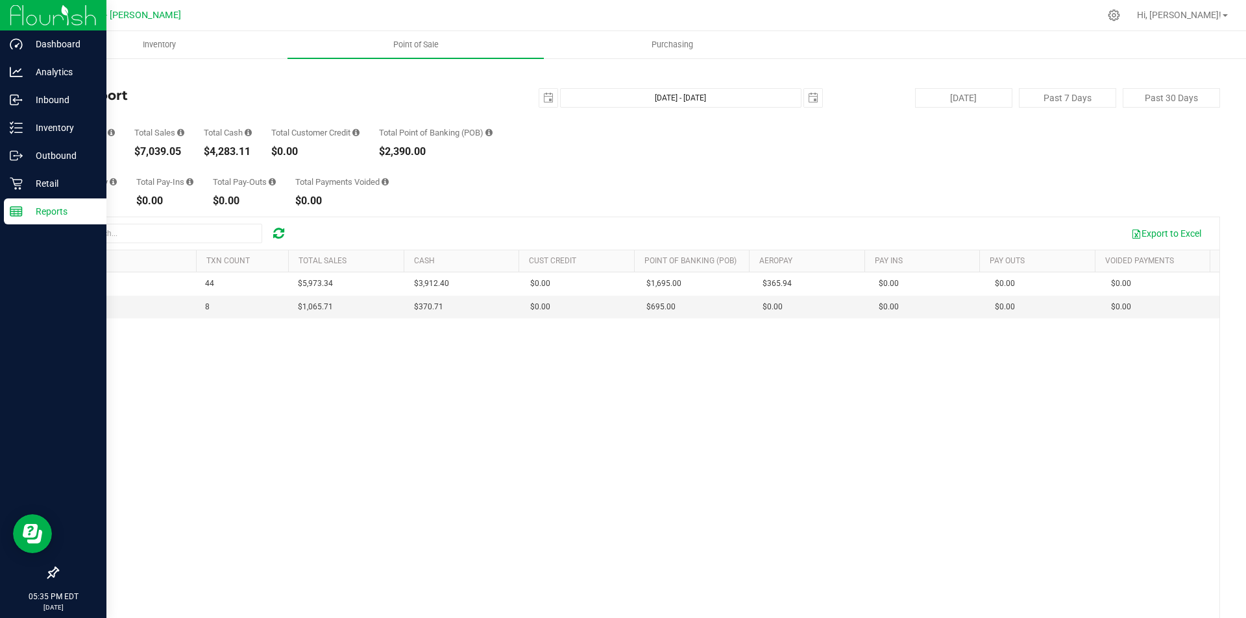
click at [39, 203] on div "Reports" at bounding box center [55, 212] width 103 height 26
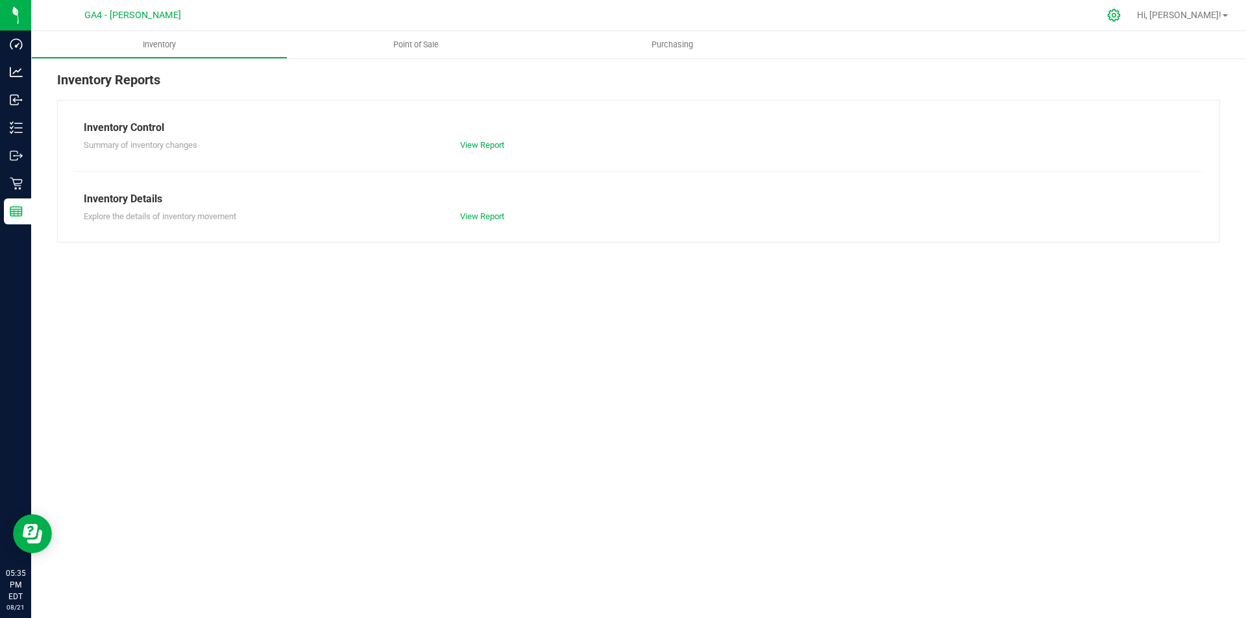
click at [1121, 16] on icon at bounding box center [1114, 15] width 14 height 14
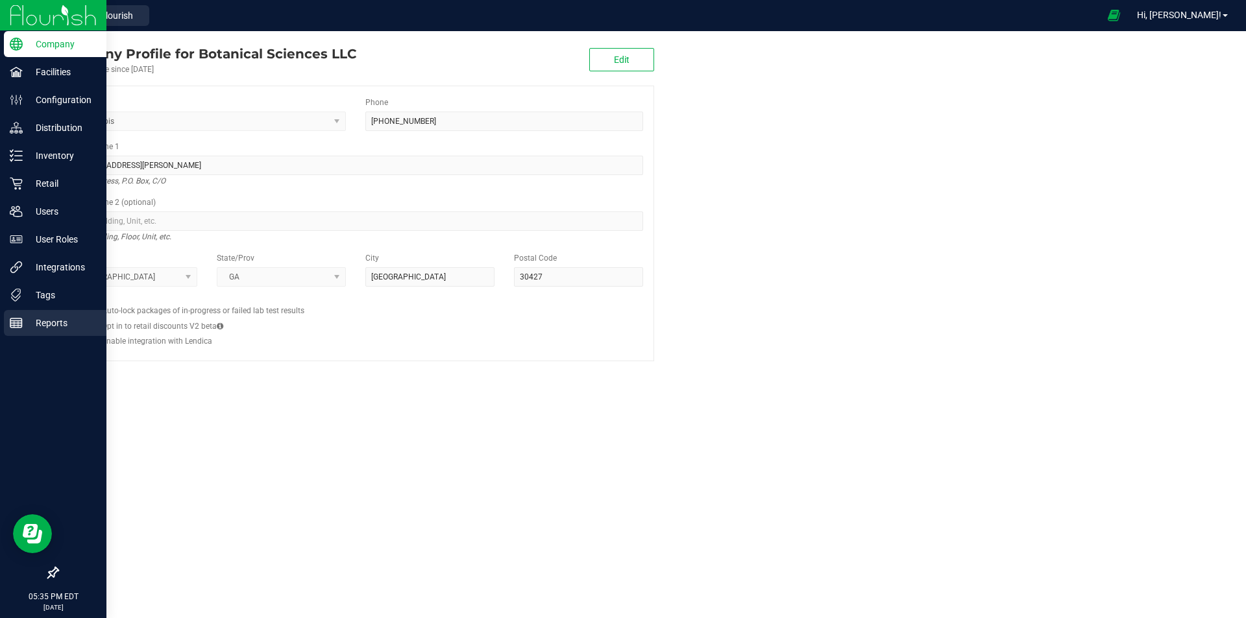
click at [3, 329] on link "Reports" at bounding box center [53, 324] width 106 height 28
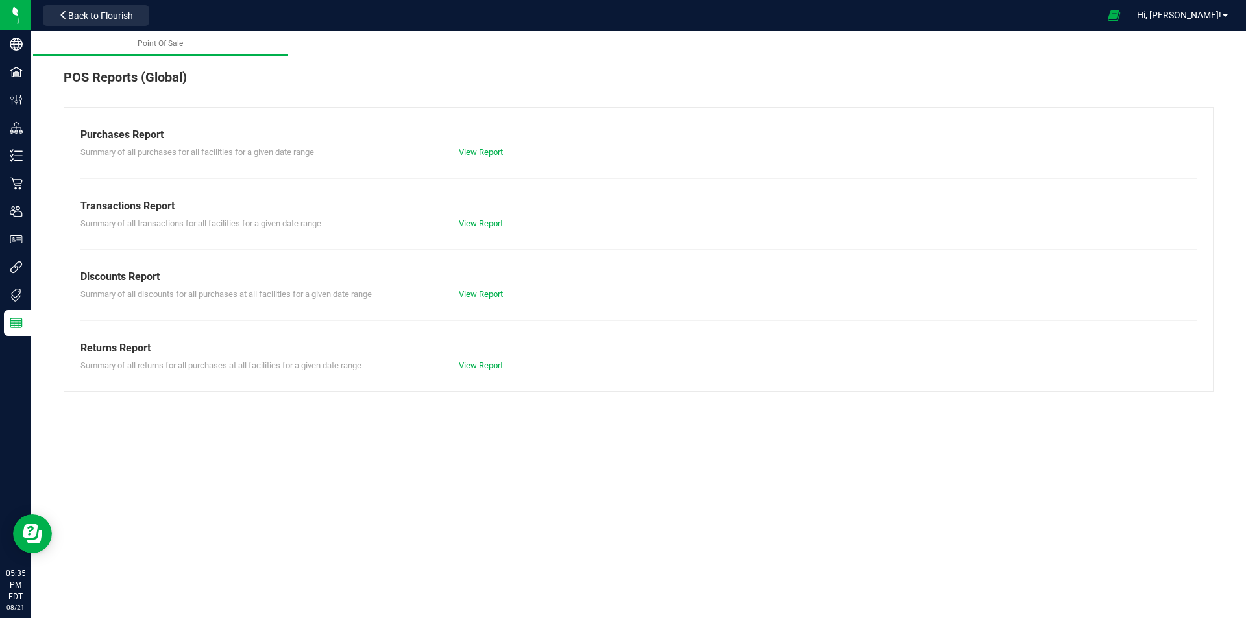
click at [492, 153] on link "View Report" at bounding box center [481, 152] width 44 height 10
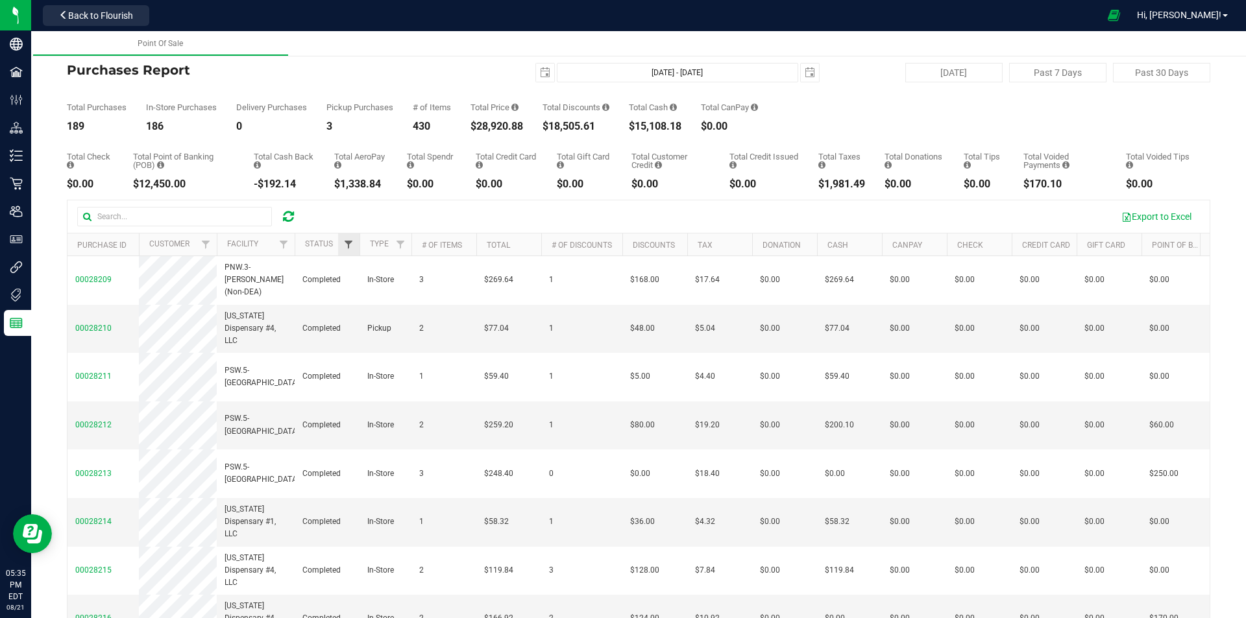
click at [359, 241] on div at bounding box center [360, 245] width 6 height 23
click at [353, 241] on span "Filter" at bounding box center [348, 244] width 10 height 10
drag, startPoint x: 373, startPoint y: 335, endPoint x: 358, endPoint y: 401, distance: 68.0
click at [372, 335] on span "Completed" at bounding box center [384, 336] width 38 height 8
click at [355, 334] on input "Completed" at bounding box center [355, 335] width 8 height 8
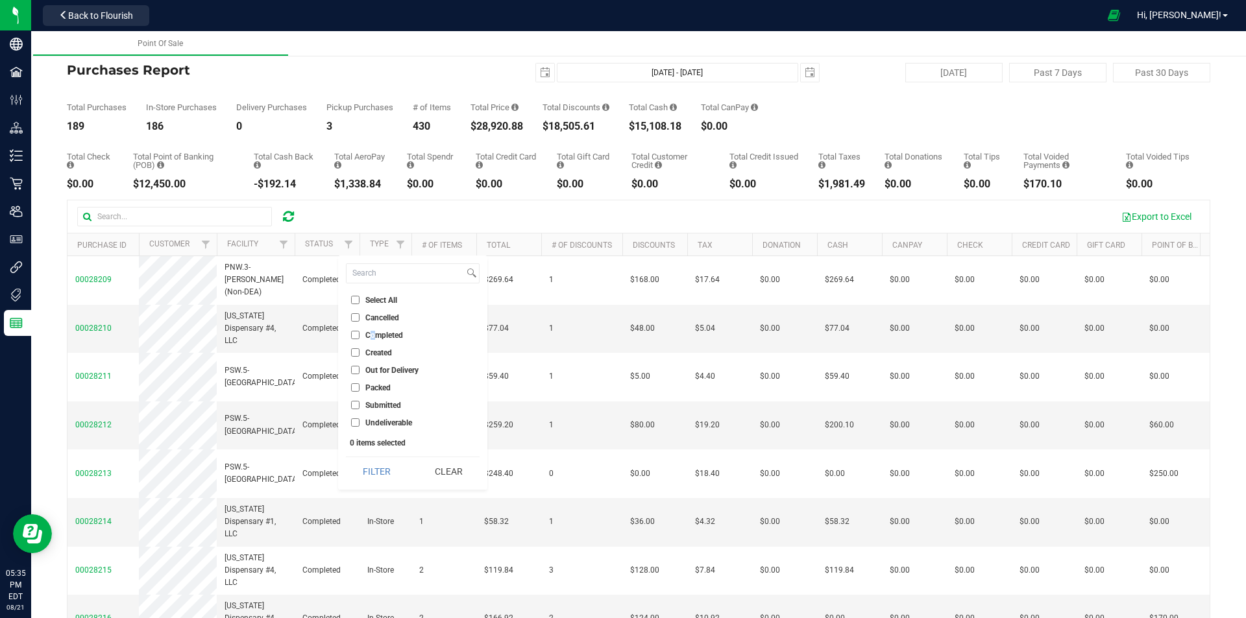
checkbox input "true"
click at [378, 474] on button "Filter" at bounding box center [377, 472] width 62 height 29
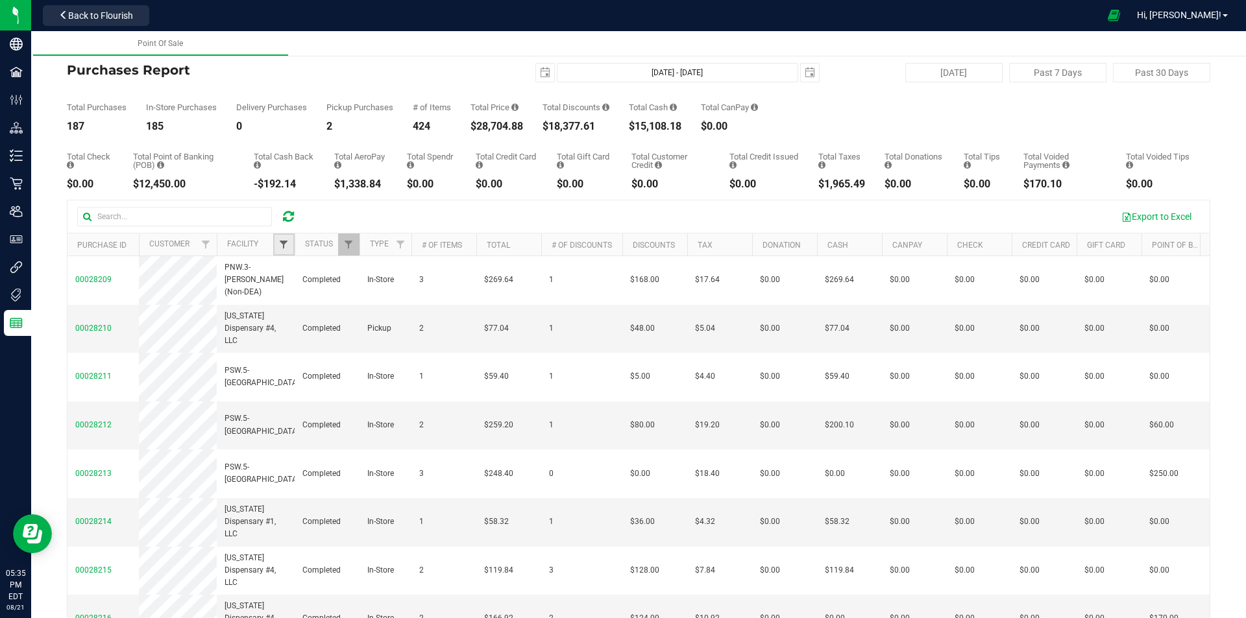
click at [286, 243] on span "Filter" at bounding box center [283, 244] width 10 height 10
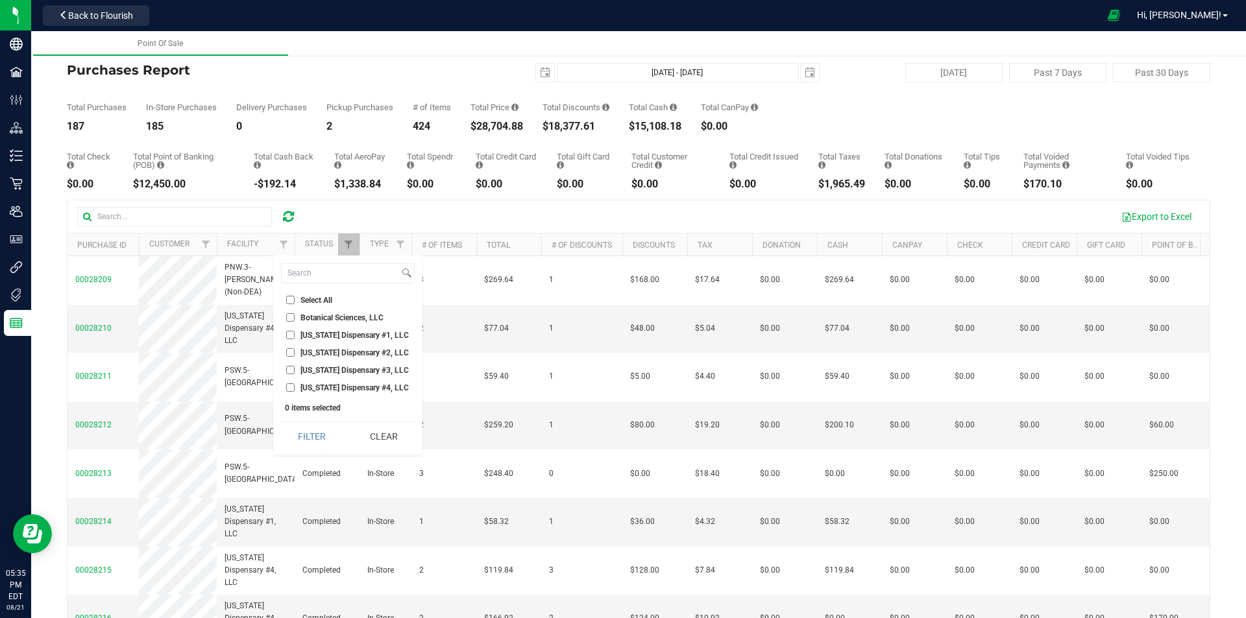
click at [317, 338] on span "[US_STATE] Dispensary #1, LLC" at bounding box center [354, 336] width 108 height 8
click at [295, 338] on input "[US_STATE] Dispensary #1, LLC" at bounding box center [290, 335] width 8 height 8
click at [310, 429] on button "Filter" at bounding box center [312, 436] width 62 height 29
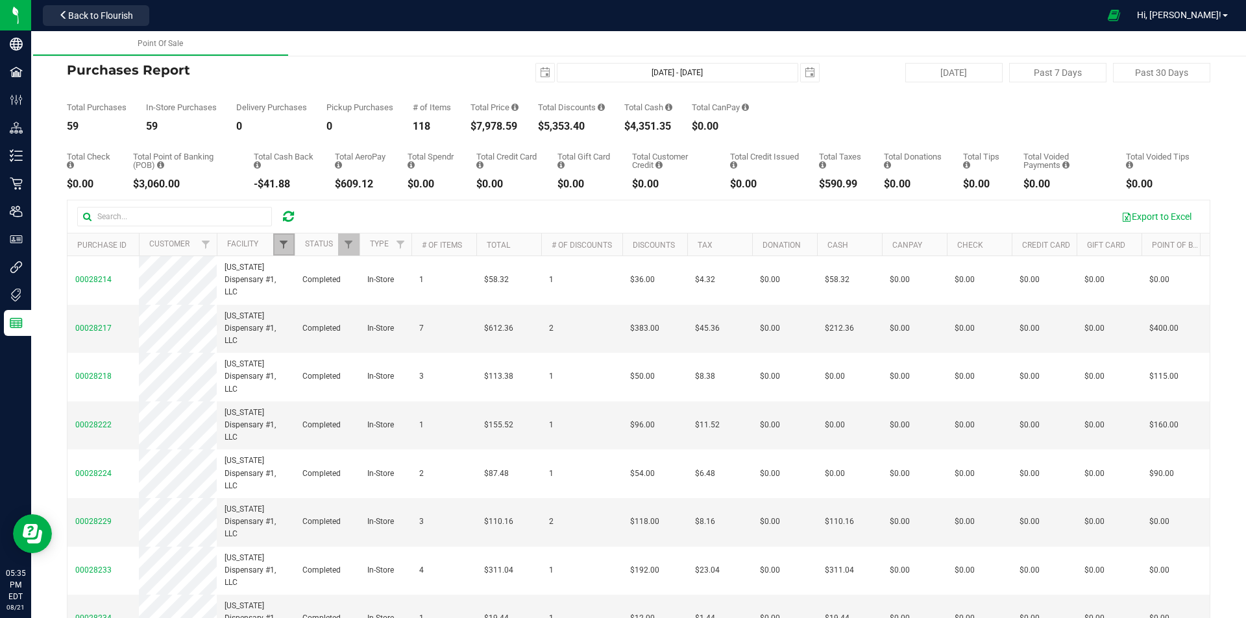
drag, startPoint x: 280, startPoint y: 212, endPoint x: 280, endPoint y: 243, distance: 31.1
click at [280, 243] on span "Filter" at bounding box center [283, 244] width 10 height 10
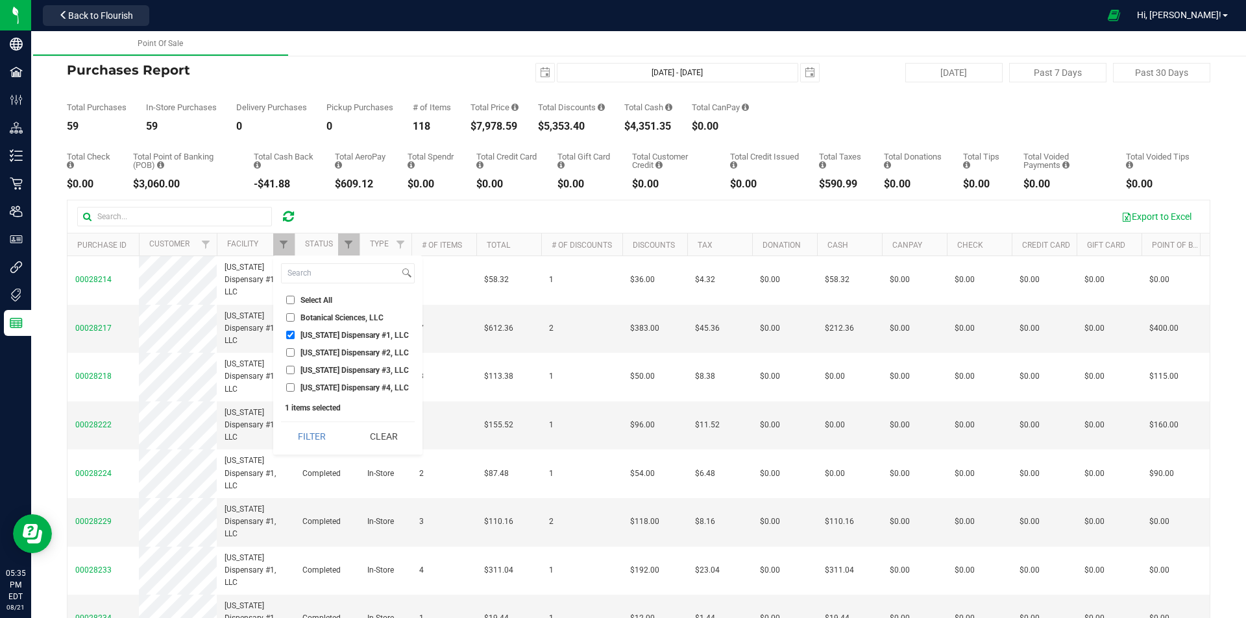
click at [299, 332] on label "[US_STATE] Dispensary #1, LLC" at bounding box center [347, 335] width 123 height 8
click at [295, 332] on input "[US_STATE] Dispensary #1, LLC" at bounding box center [290, 335] width 8 height 8
checkbox input "false"
click at [317, 361] on ul "Select All Botanical Sciences, LLC [US_STATE] Dispensary #1, LLC [US_STATE] Dis…" at bounding box center [348, 343] width 134 height 101
click at [319, 353] on span "[US_STATE] Dispensary #2, LLC" at bounding box center [354, 353] width 108 height 8
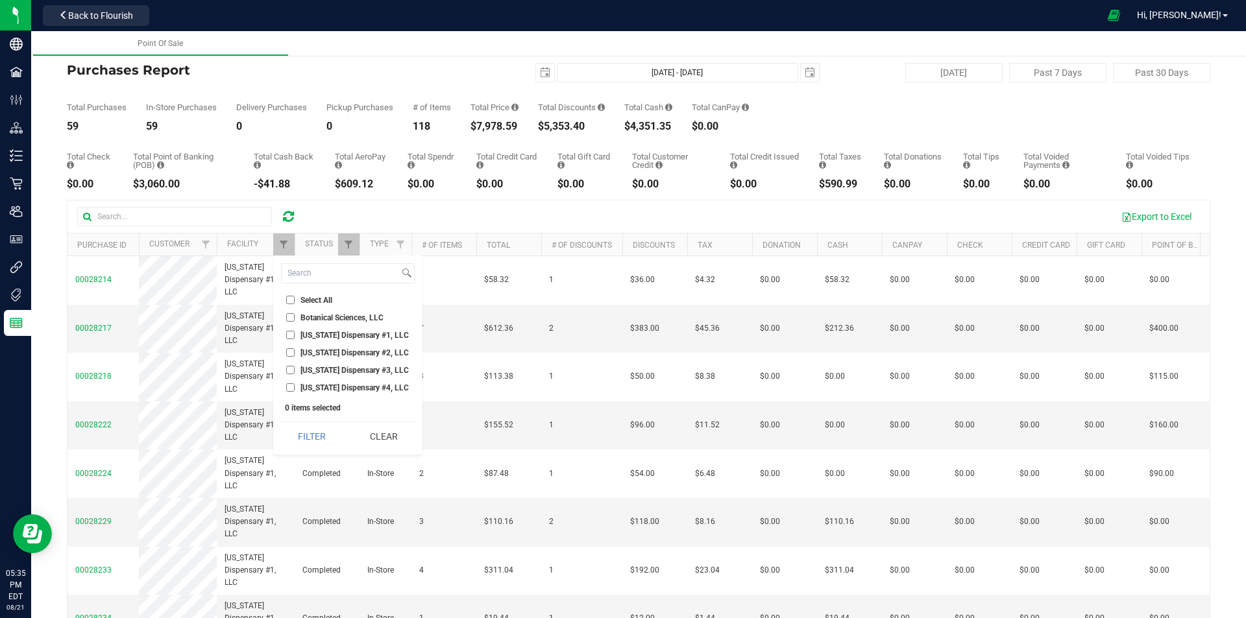
click at [295, 353] on input "[US_STATE] Dispensary #2, LLC" at bounding box center [290, 352] width 8 height 8
click at [319, 429] on button "Filter" at bounding box center [312, 436] width 62 height 29
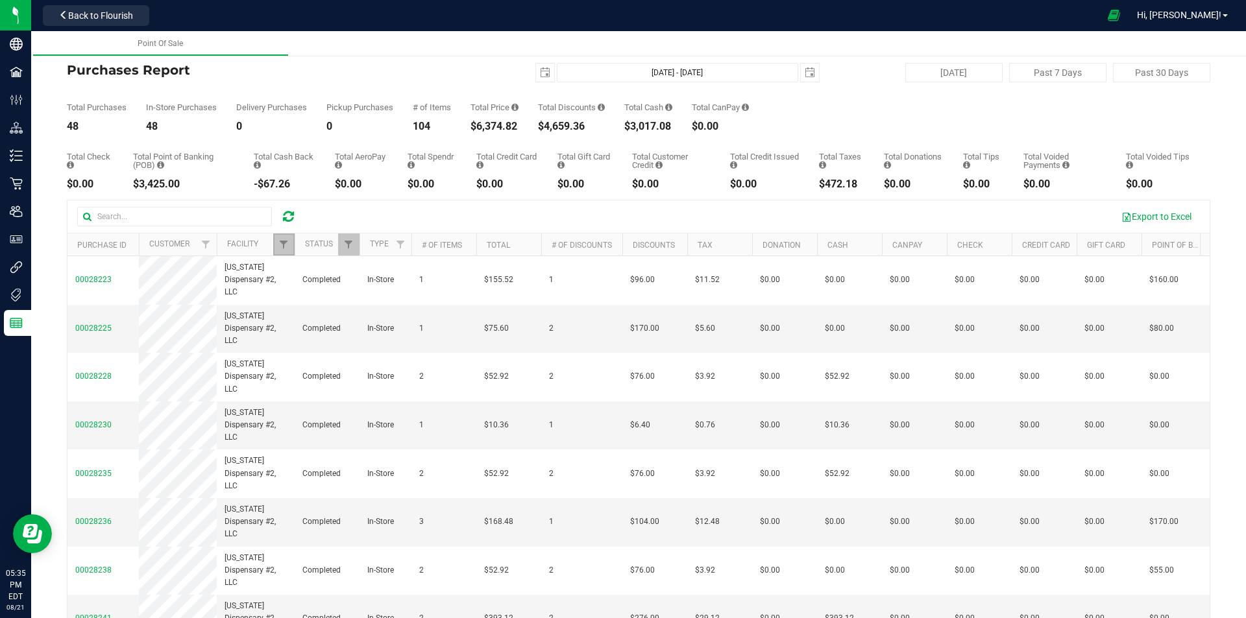
click at [281, 243] on span "Filter" at bounding box center [283, 244] width 10 height 10
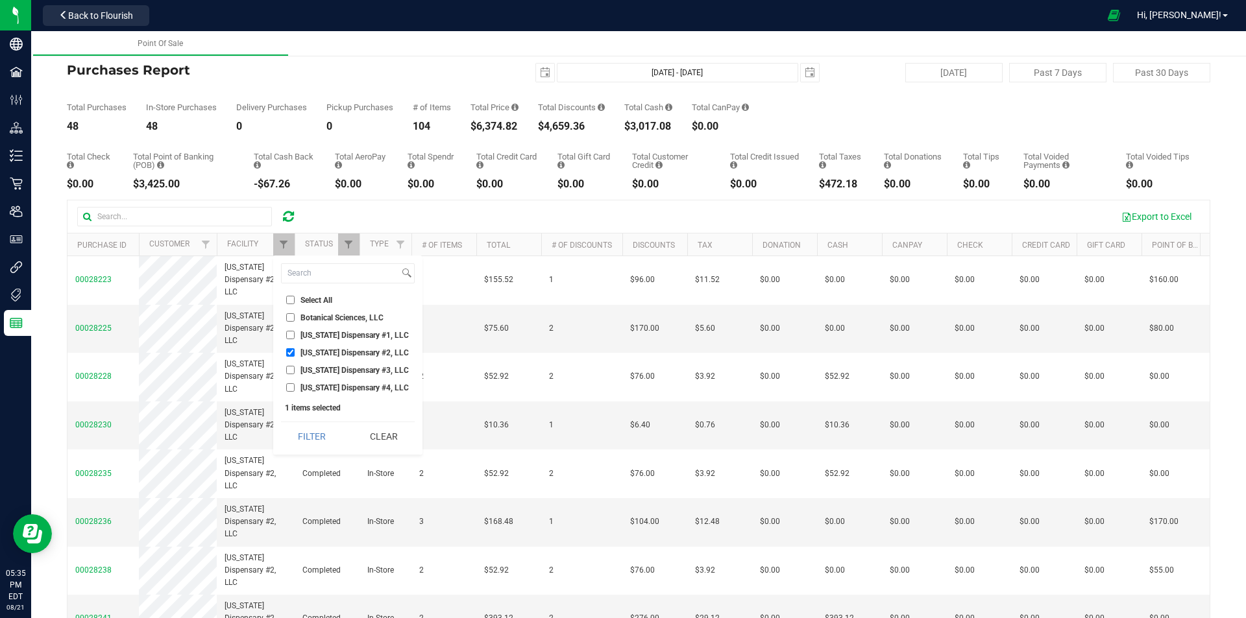
click at [308, 353] on span "[US_STATE] Dispensary #2, LLC" at bounding box center [354, 353] width 108 height 8
click at [295, 353] on input "[US_STATE] Dispensary #2, LLC" at bounding box center [290, 352] width 8 height 8
checkbox input "false"
click at [313, 367] on span "[US_STATE] Dispensary #3, LLC" at bounding box center [354, 371] width 108 height 8
click at [295, 366] on input "[US_STATE] Dispensary #3, LLC" at bounding box center [290, 370] width 8 height 8
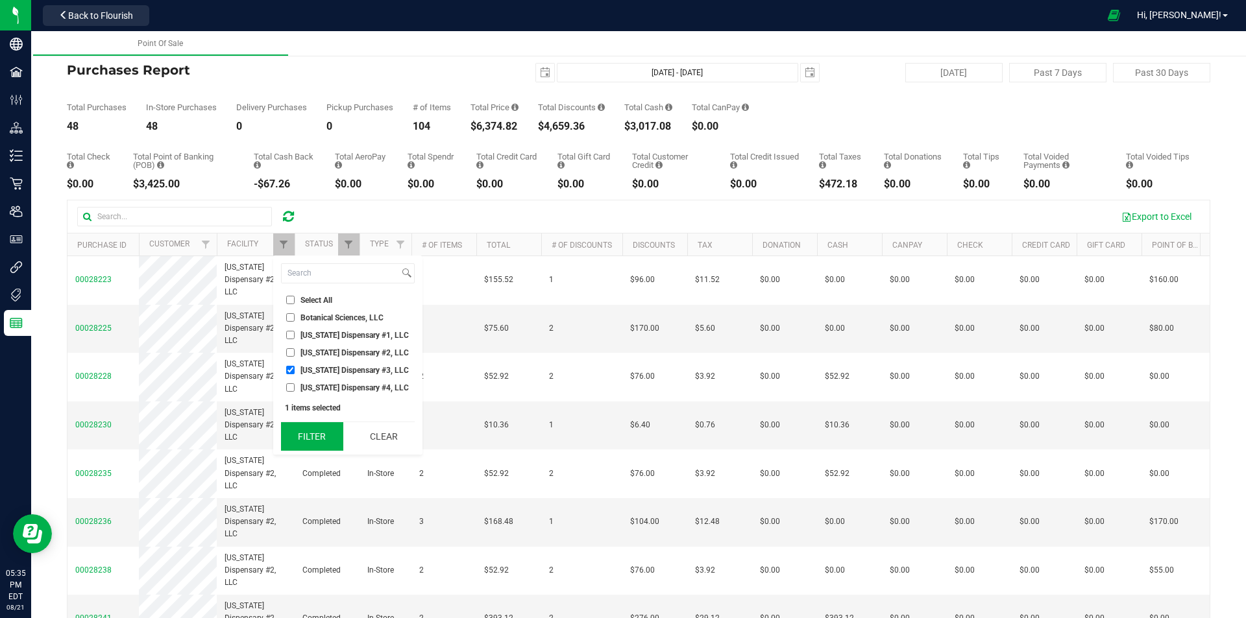
click at [324, 424] on button "Filter" at bounding box center [312, 436] width 62 height 29
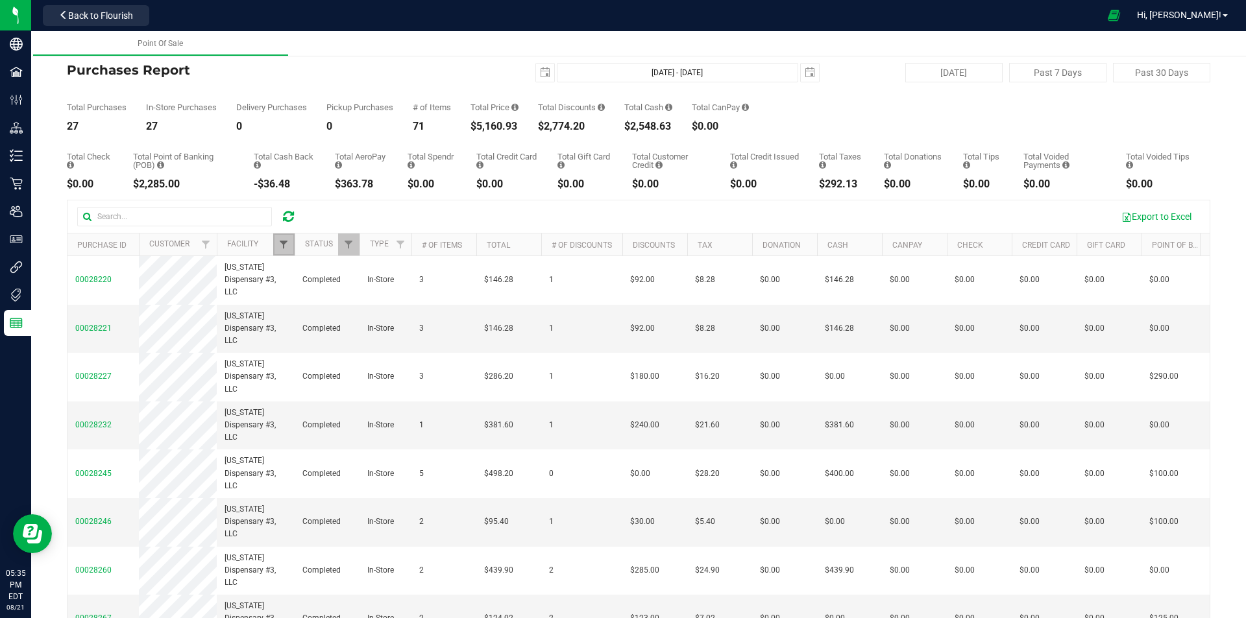
click at [284, 245] on span "Filter" at bounding box center [283, 244] width 10 height 10
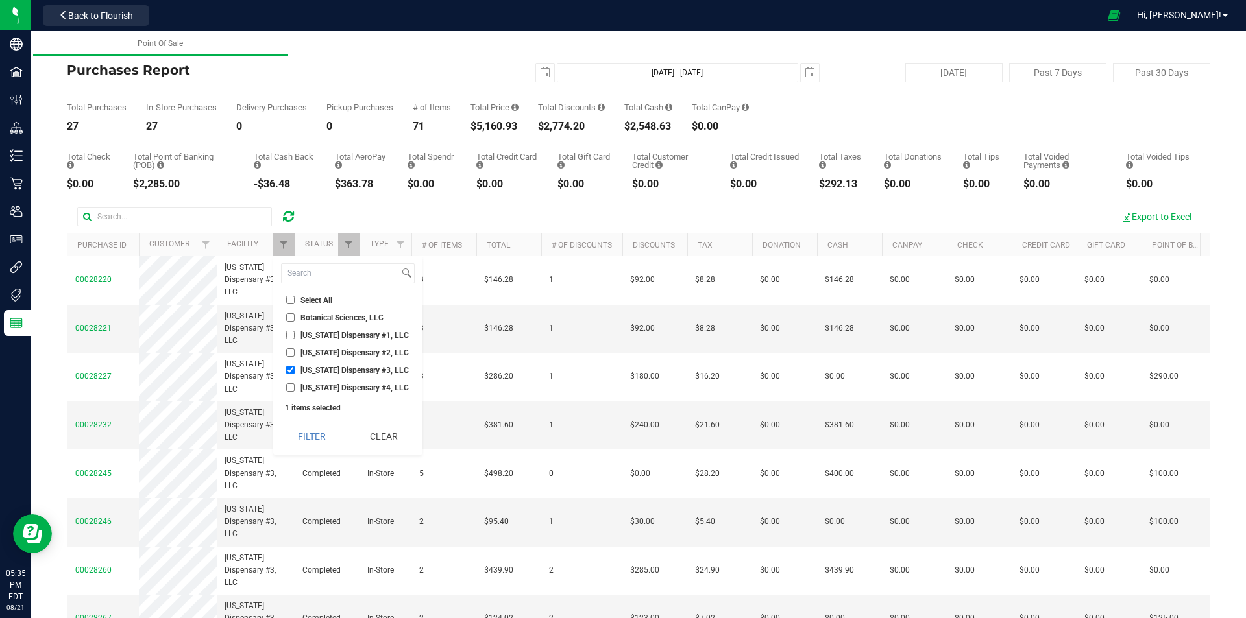
click at [287, 372] on input "[US_STATE] Dispensary #3, LLC" at bounding box center [290, 370] width 8 height 8
checkbox input "false"
click at [301, 388] on span "[US_STATE] Dispensary #4, LLC" at bounding box center [354, 388] width 108 height 8
click at [295, 388] on input "[US_STATE] Dispensary #4, LLC" at bounding box center [290, 388] width 8 height 8
checkbox input "true"
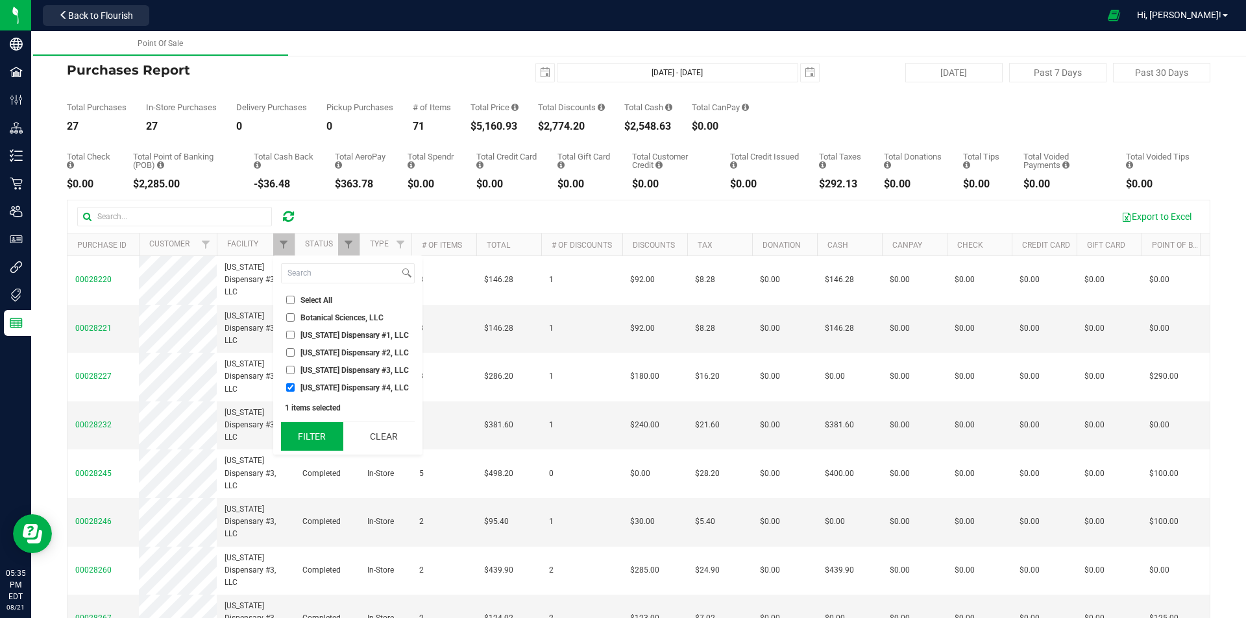
click at [329, 433] on button "Filter" at bounding box center [312, 436] width 62 height 29
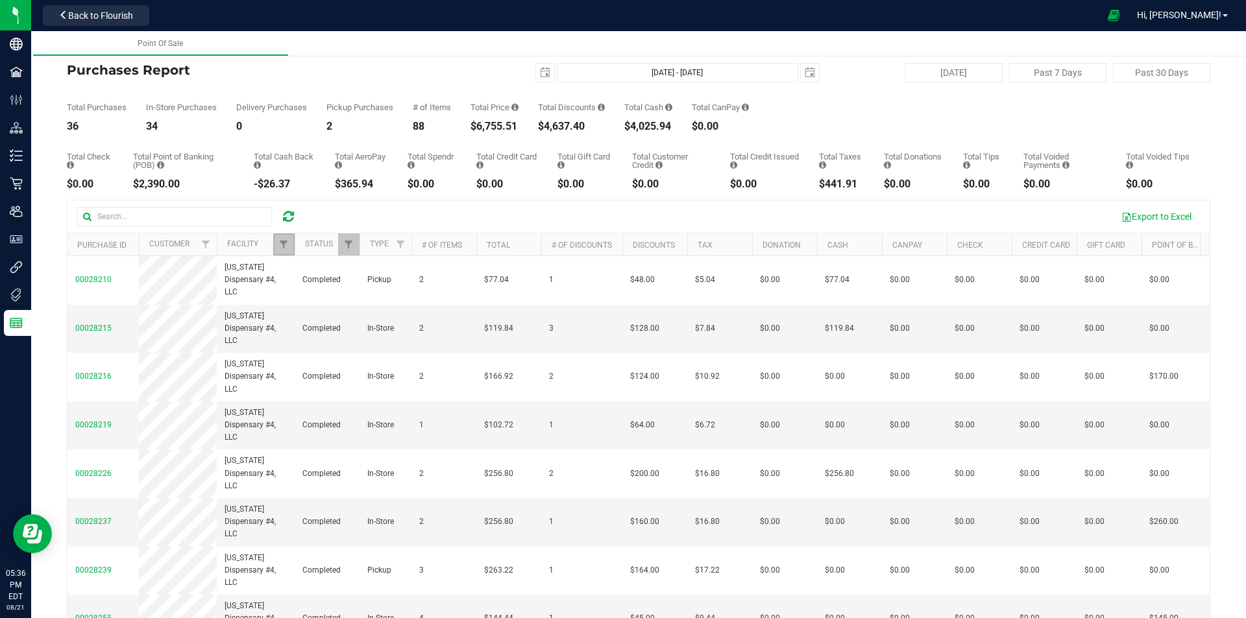
click at [290, 240] on link "Filter" at bounding box center [283, 245] width 21 height 22
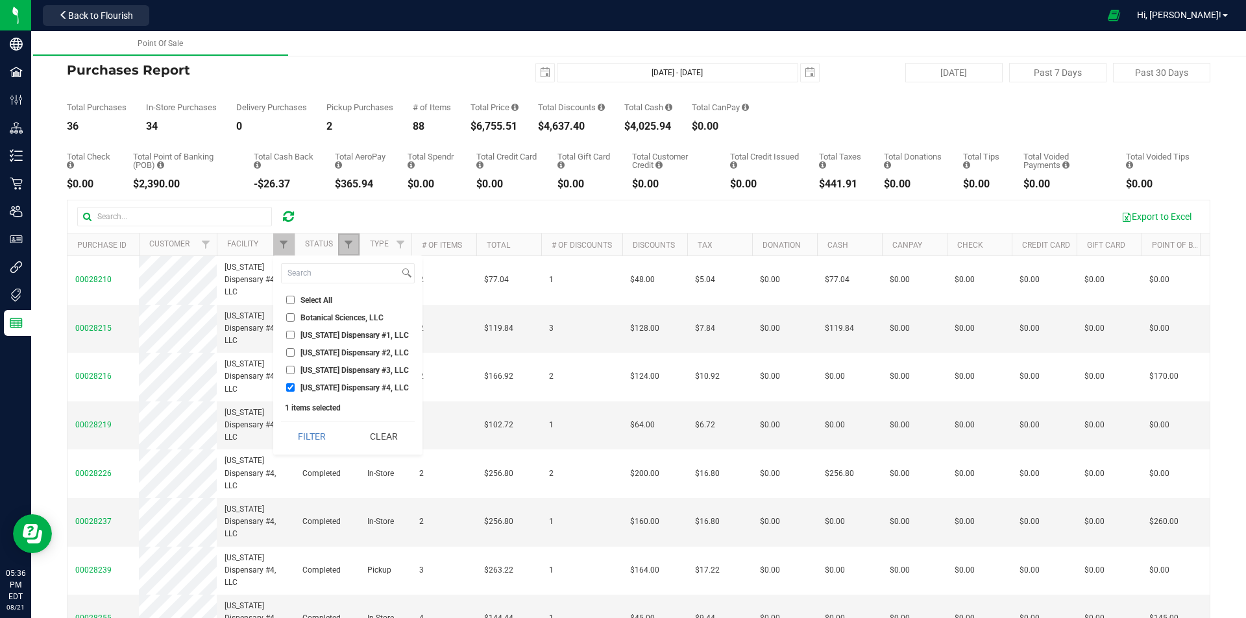
click at [348, 239] on link "Filter" at bounding box center [348, 245] width 21 height 22
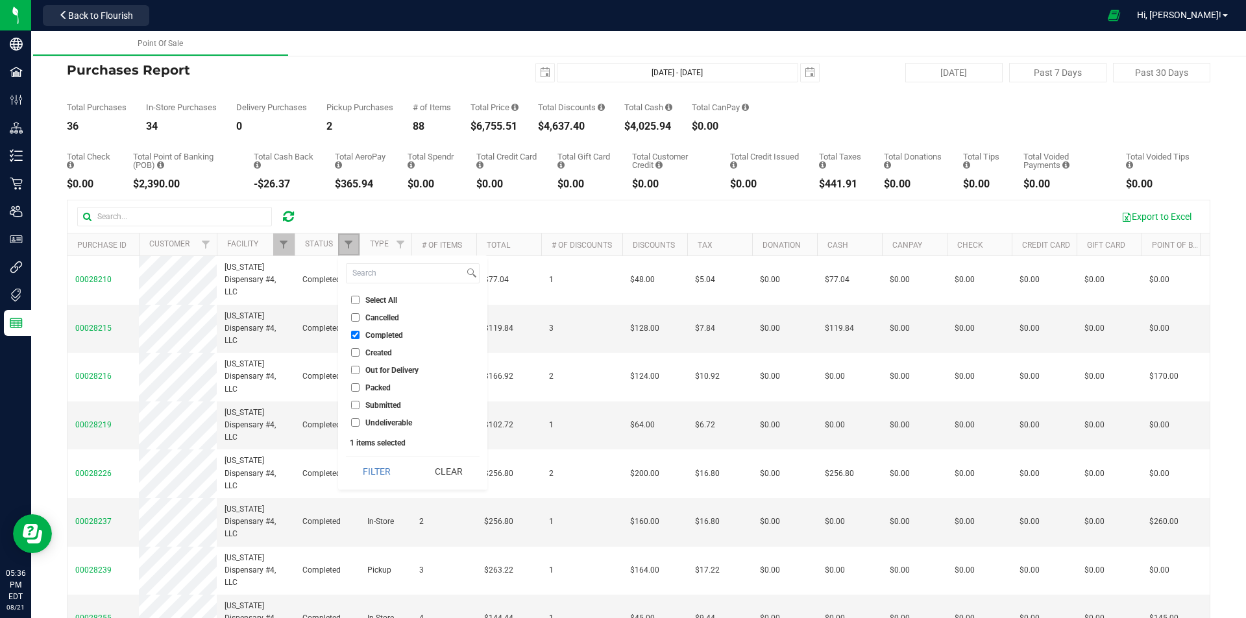
click at [348, 239] on link "Filter" at bounding box center [348, 245] width 21 height 22
click at [540, 71] on span "select" at bounding box center [545, 72] width 10 height 10
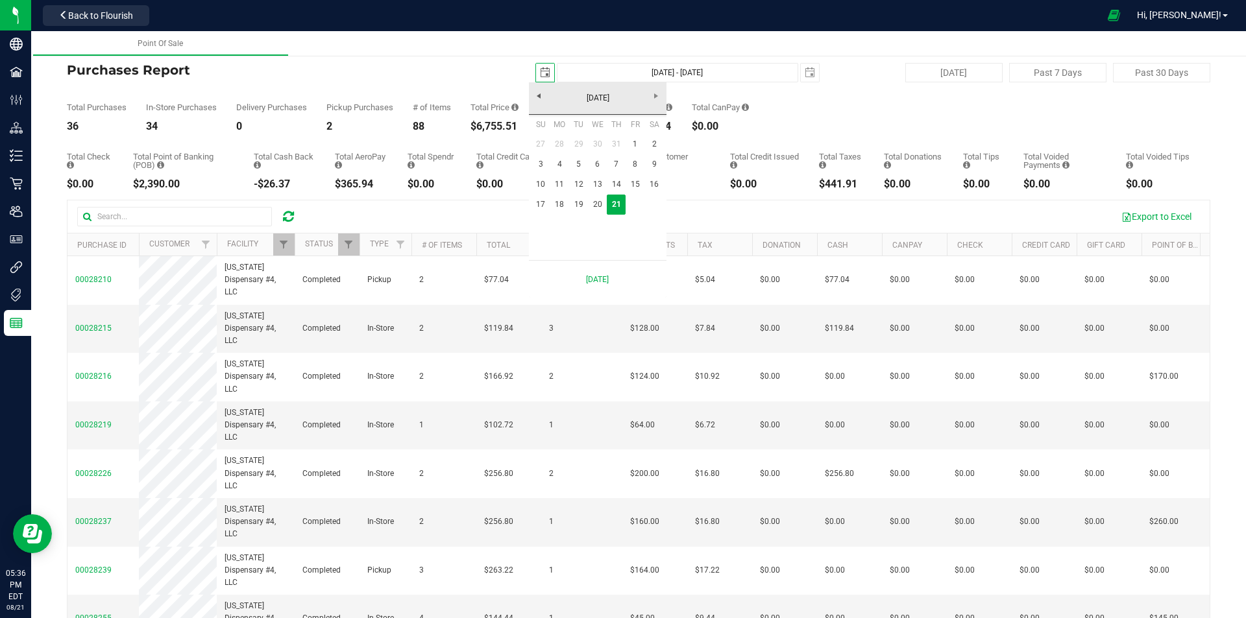
scroll to position [0, 32]
click at [541, 209] on link "17" at bounding box center [540, 205] width 19 height 20
type input "[DATE]"
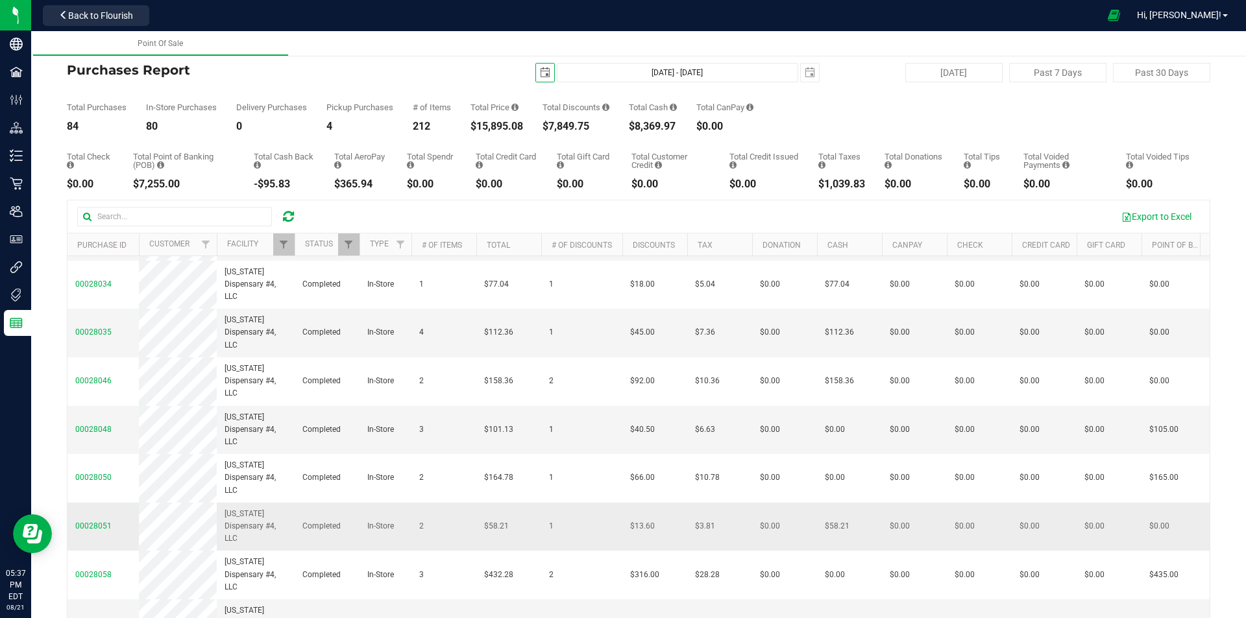
scroll to position [454, 0]
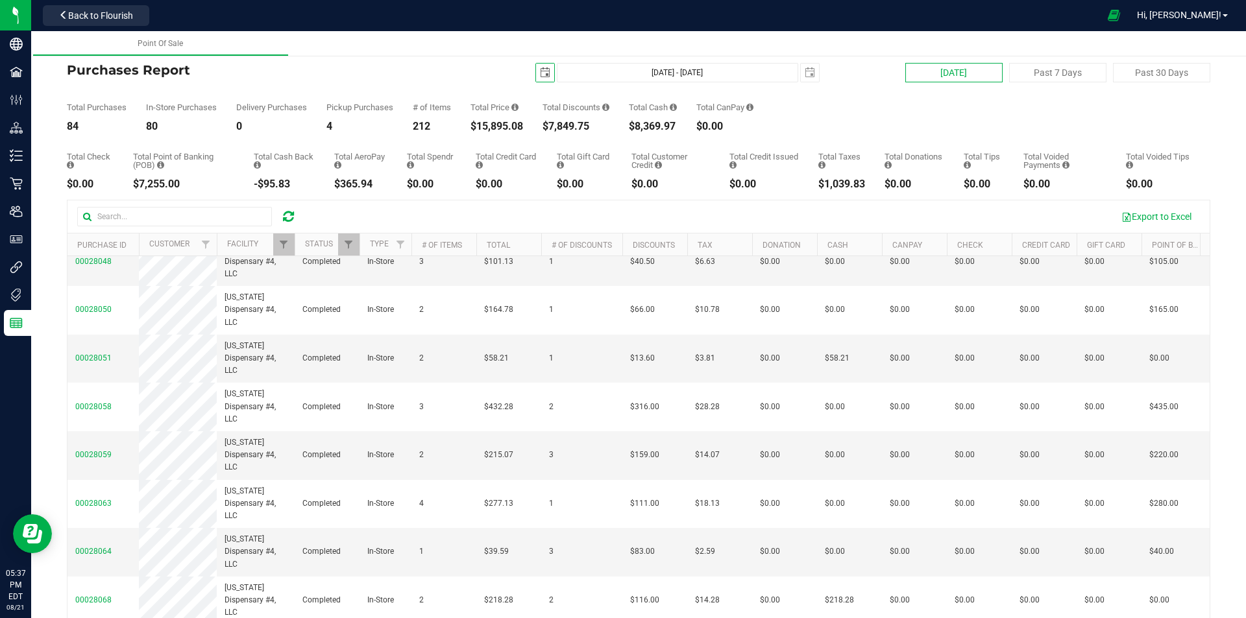
click at [969, 75] on button "[DATE]" at bounding box center [953, 72] width 97 height 19
type input "[DATE] - [DATE]"
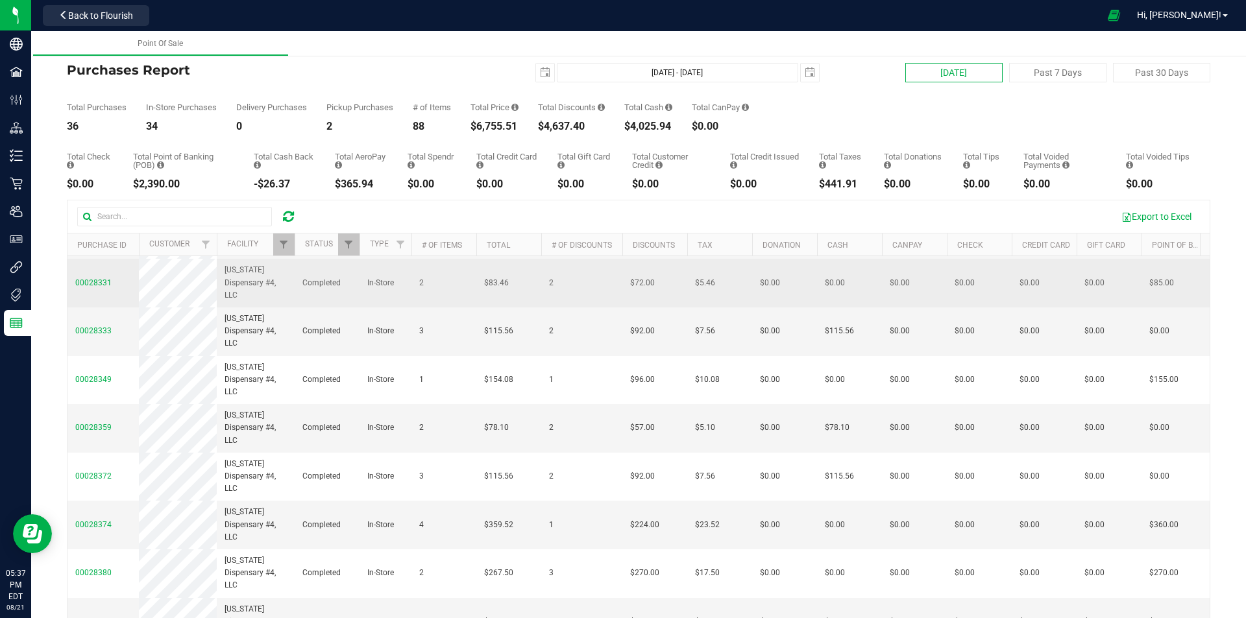
scroll to position [72, 0]
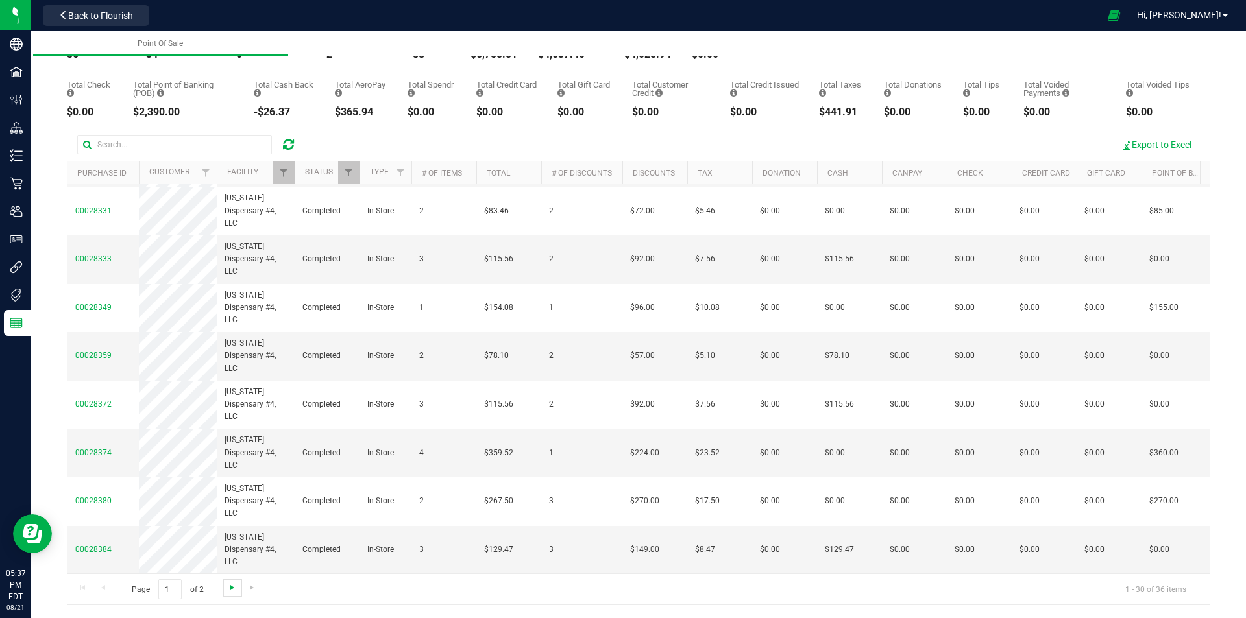
click at [229, 587] on span "Go to the next page" at bounding box center [232, 588] width 10 height 10
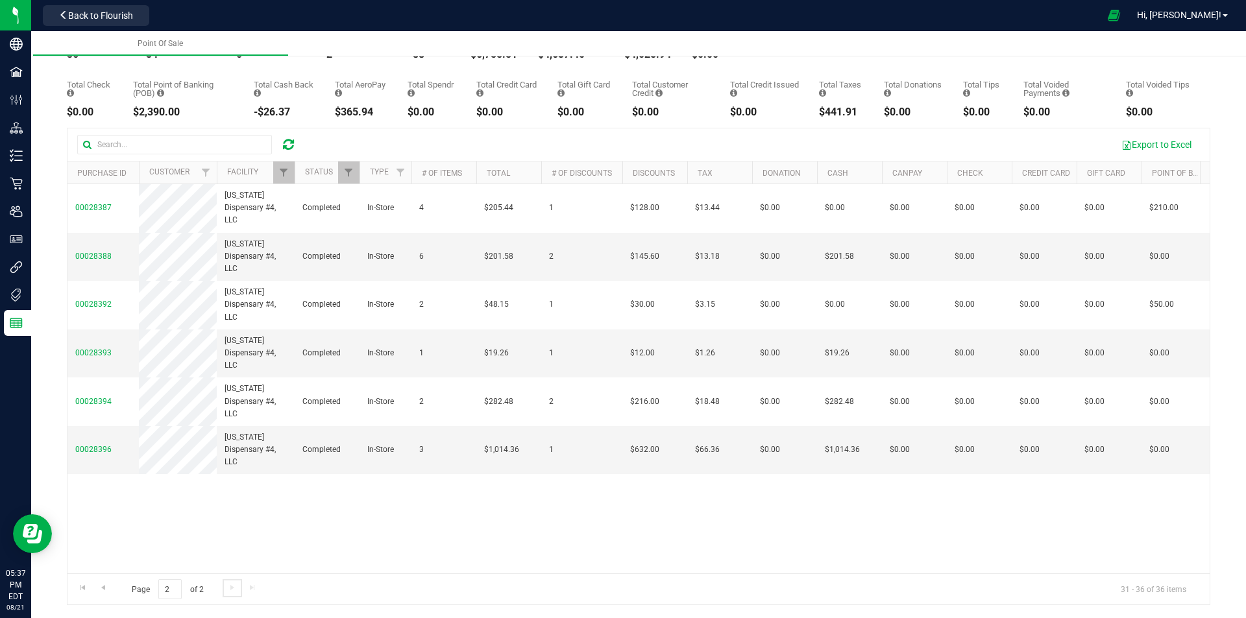
scroll to position [0, 0]
click at [277, 178] on link "Filter" at bounding box center [283, 173] width 21 height 22
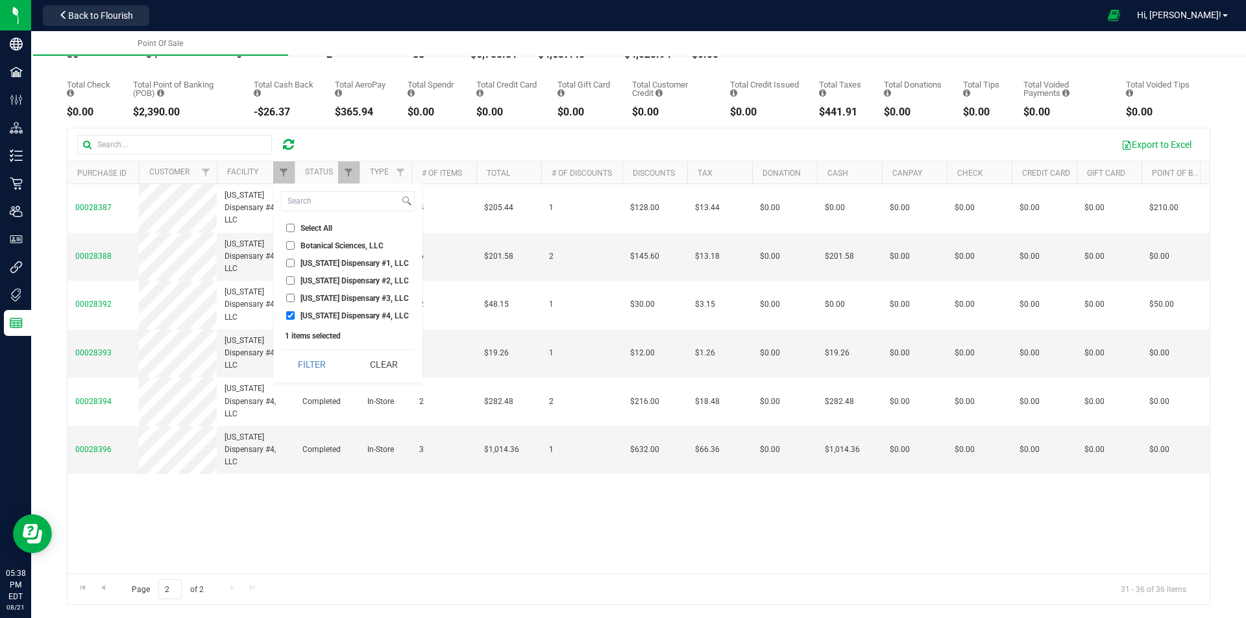
click at [306, 261] on span "[US_STATE] Dispensary #1, LLC" at bounding box center [354, 264] width 108 height 8
click at [295, 261] on input "[US_STATE] Dispensary #1, LLC" at bounding box center [290, 263] width 8 height 8
checkbox input "true"
click at [320, 315] on span "[US_STATE] Dispensary #4, LLC" at bounding box center [354, 316] width 108 height 8
click at [319, 352] on button "Filter" at bounding box center [312, 364] width 62 height 29
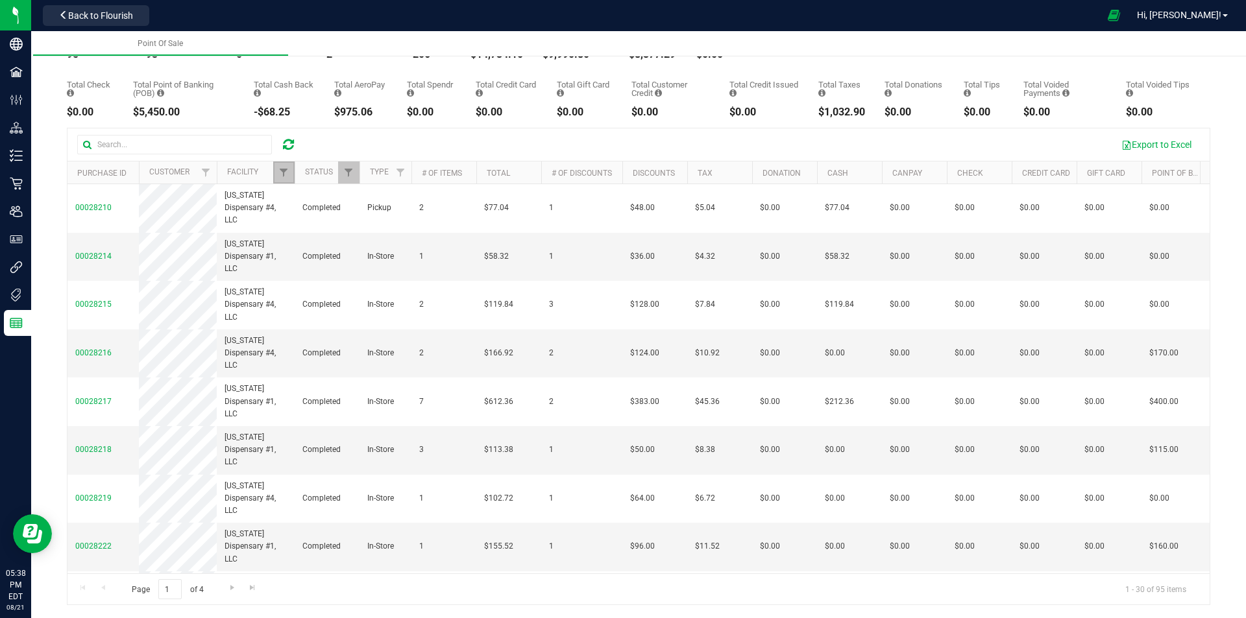
click at [291, 174] on link "Filter" at bounding box center [283, 173] width 21 height 22
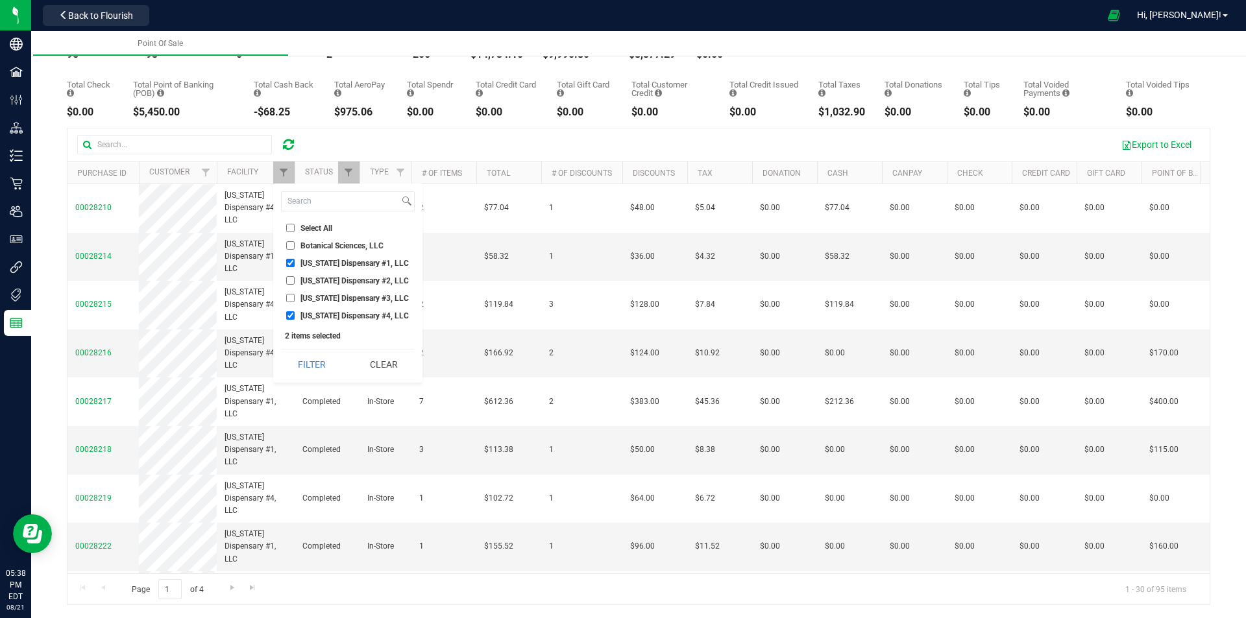
click at [327, 323] on li "[US_STATE] Dispensary #4, LLC" at bounding box center [348, 316] width 134 height 14
click at [327, 316] on span "[US_STATE] Dispensary #4, LLC" at bounding box center [354, 316] width 108 height 8
click at [295, 316] on input "[US_STATE] Dispensary #4, LLC" at bounding box center [290, 315] width 8 height 8
checkbox input "false"
click at [318, 365] on button "Filter" at bounding box center [312, 364] width 62 height 29
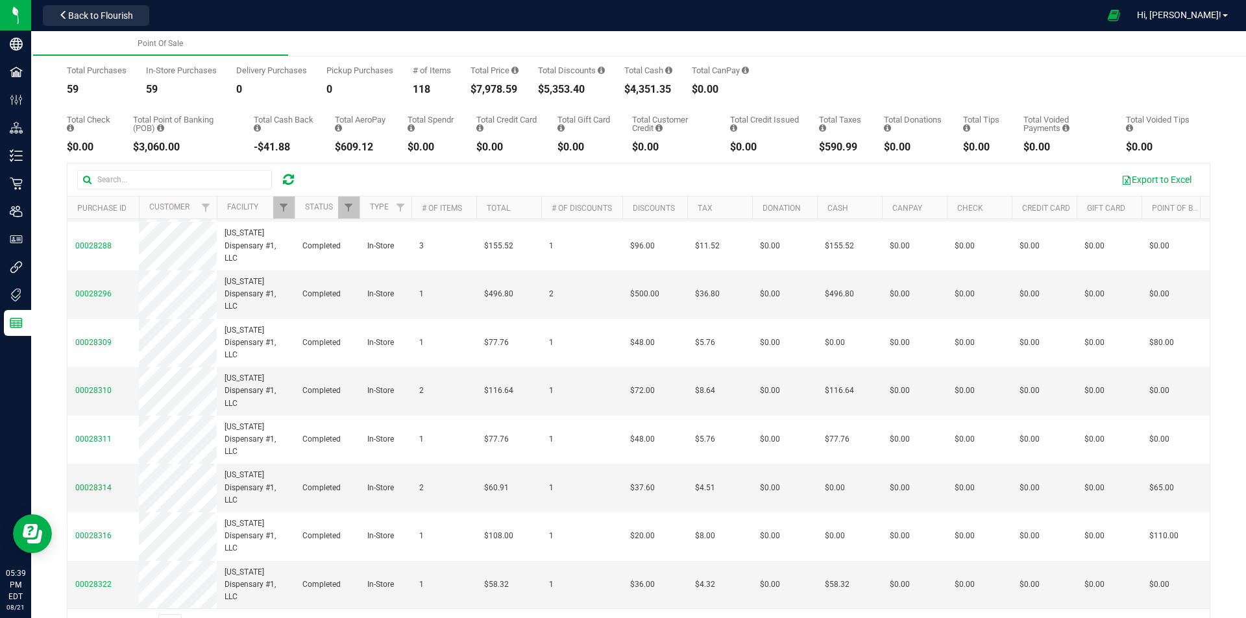
scroll to position [72, 0]
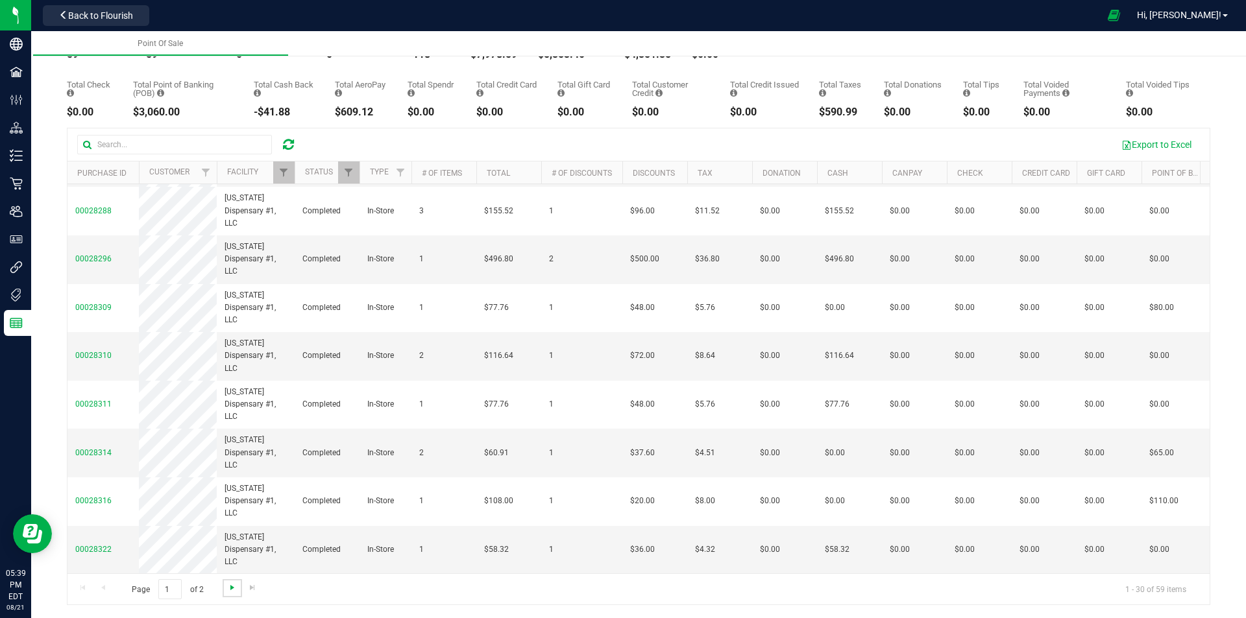
click at [227, 588] on span "Go to the next page" at bounding box center [232, 588] width 10 height 10
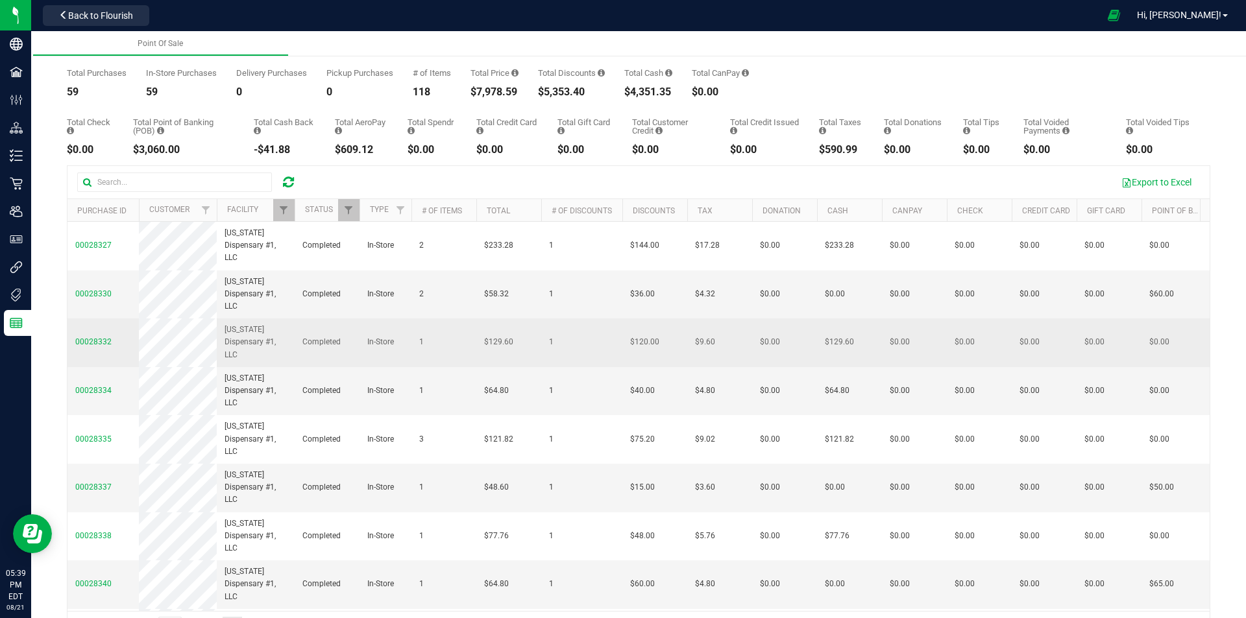
scroll to position [0, 0]
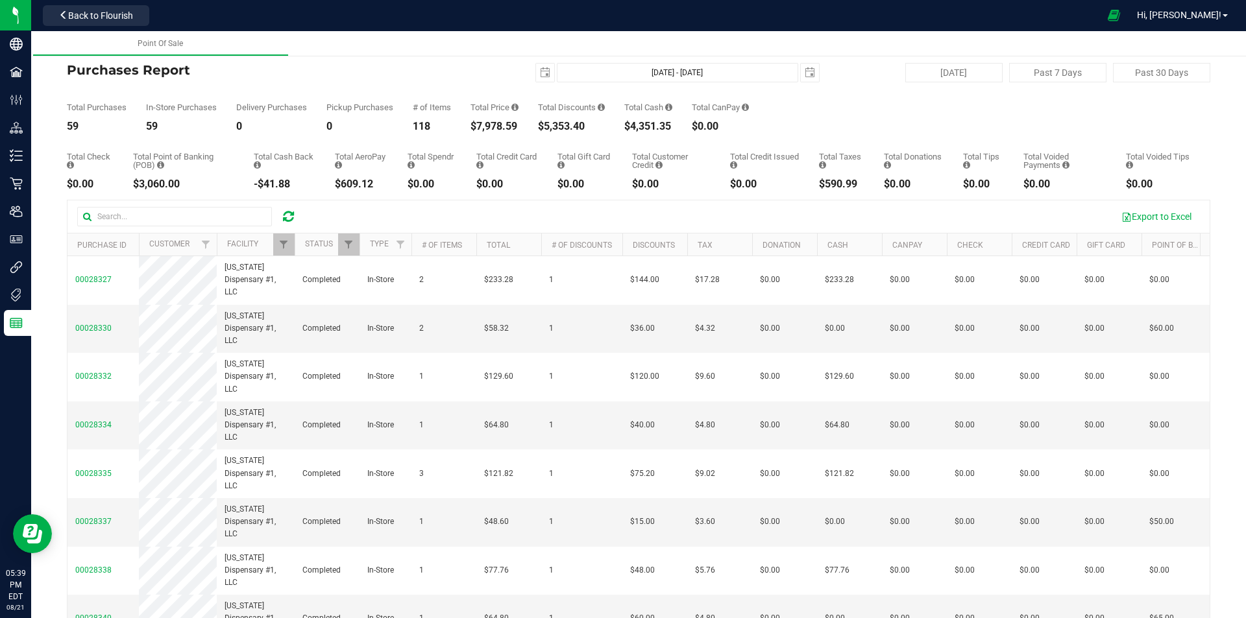
click at [292, 241] on div at bounding box center [295, 245] width 6 height 23
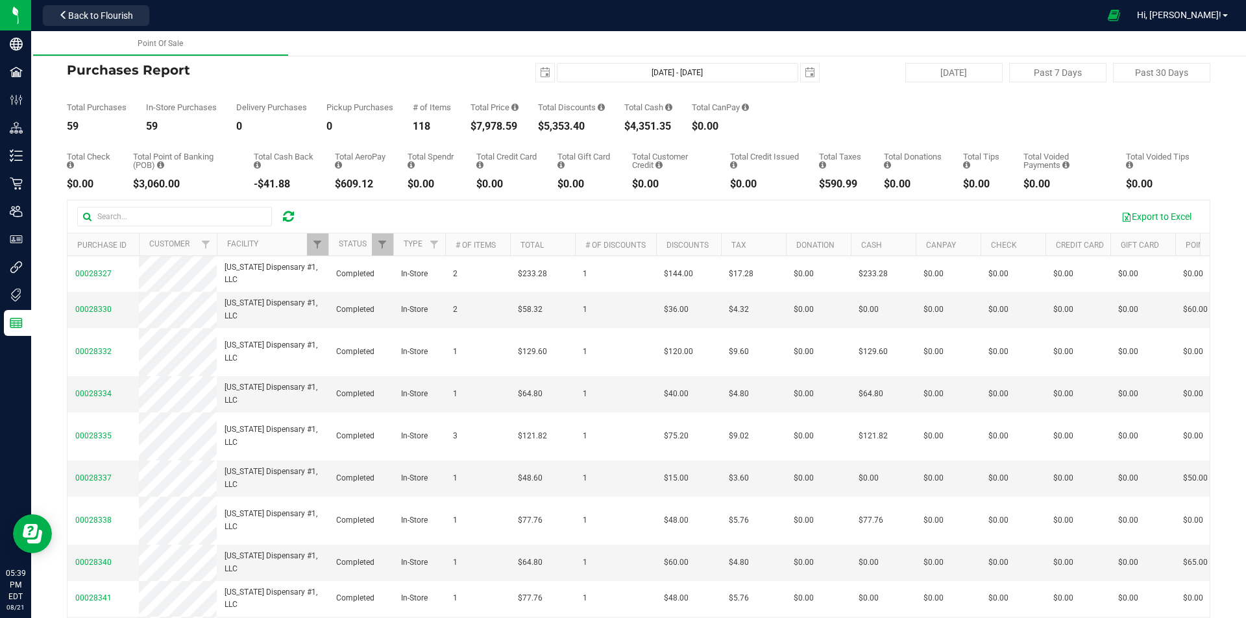
click at [283, 244] on th "Facility" at bounding box center [273, 245] width 112 height 23
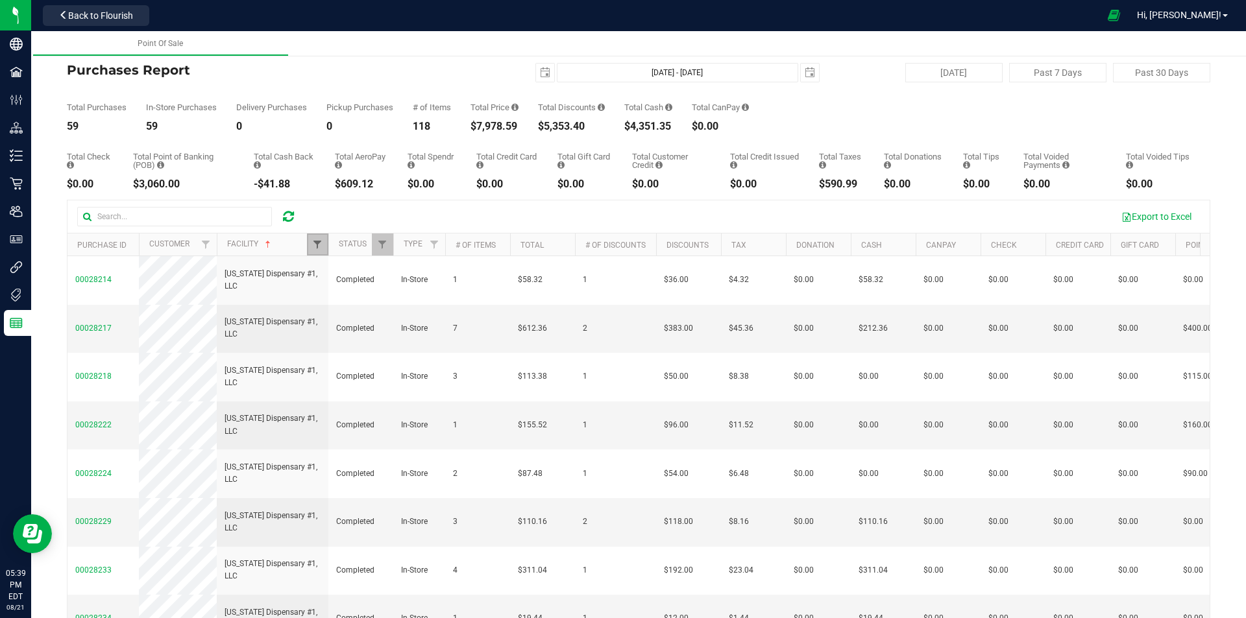
click at [316, 243] on span "Filter" at bounding box center [317, 244] width 10 height 10
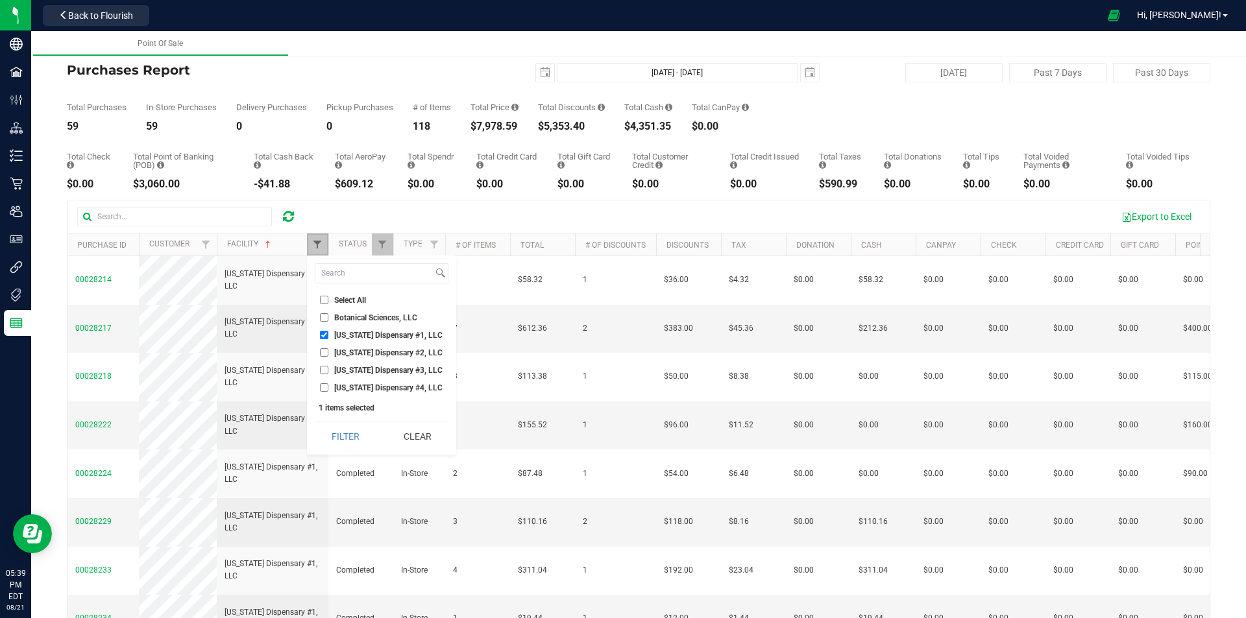
click at [318, 245] on span "Filter" at bounding box center [317, 244] width 10 height 10
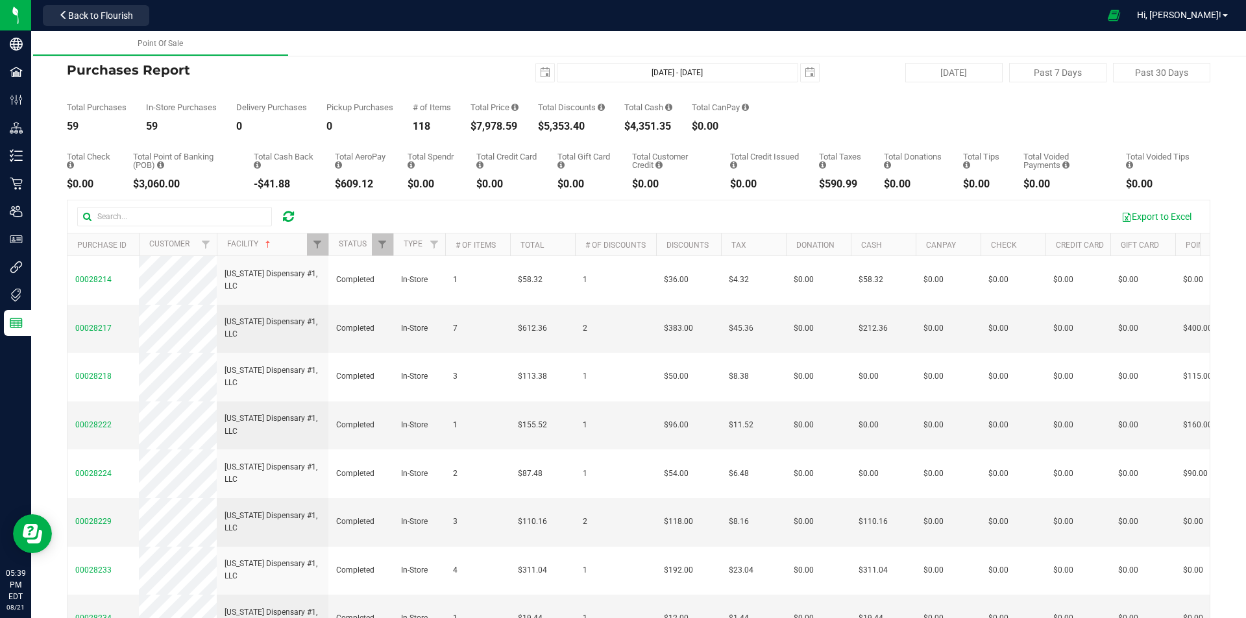
click at [532, 239] on th "Total" at bounding box center [542, 245] width 65 height 23
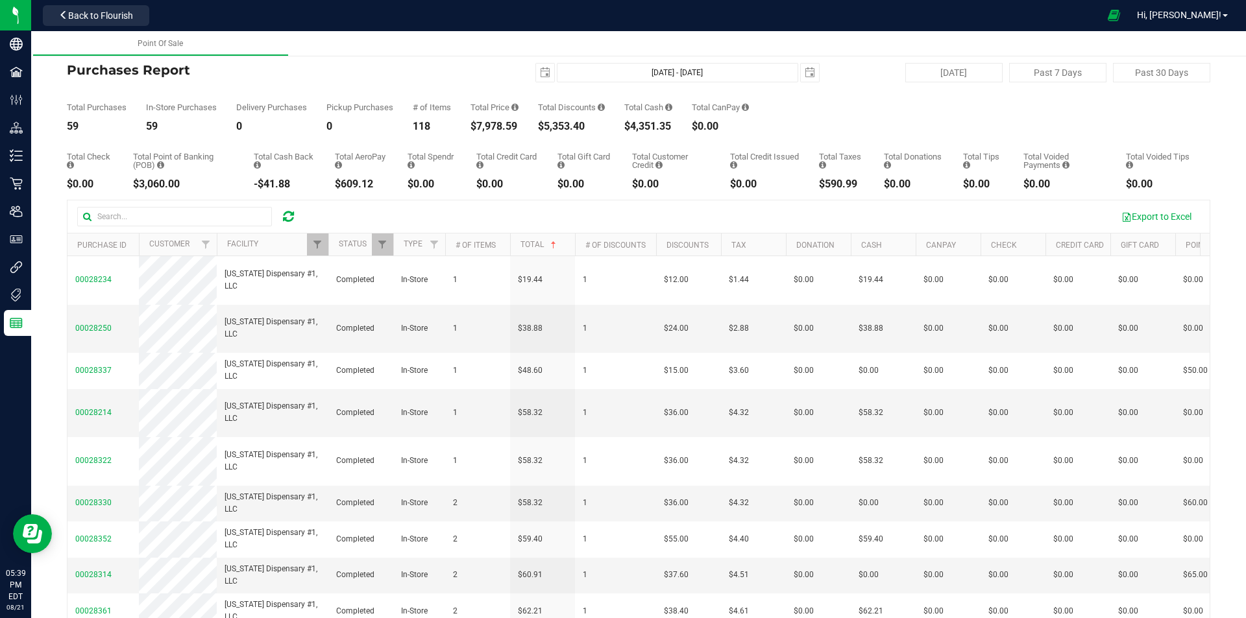
click at [557, 252] on th "Total" at bounding box center [542, 245] width 65 height 23
checkbox input "true"
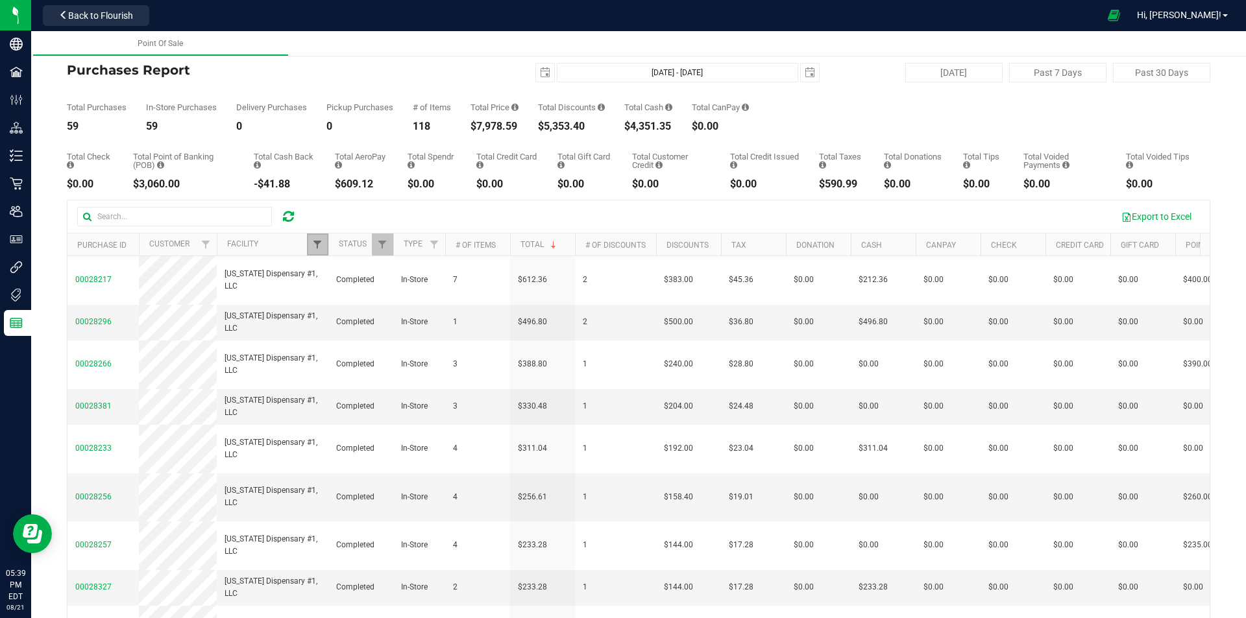
click at [317, 245] on span "Filter" at bounding box center [317, 244] width 10 height 10
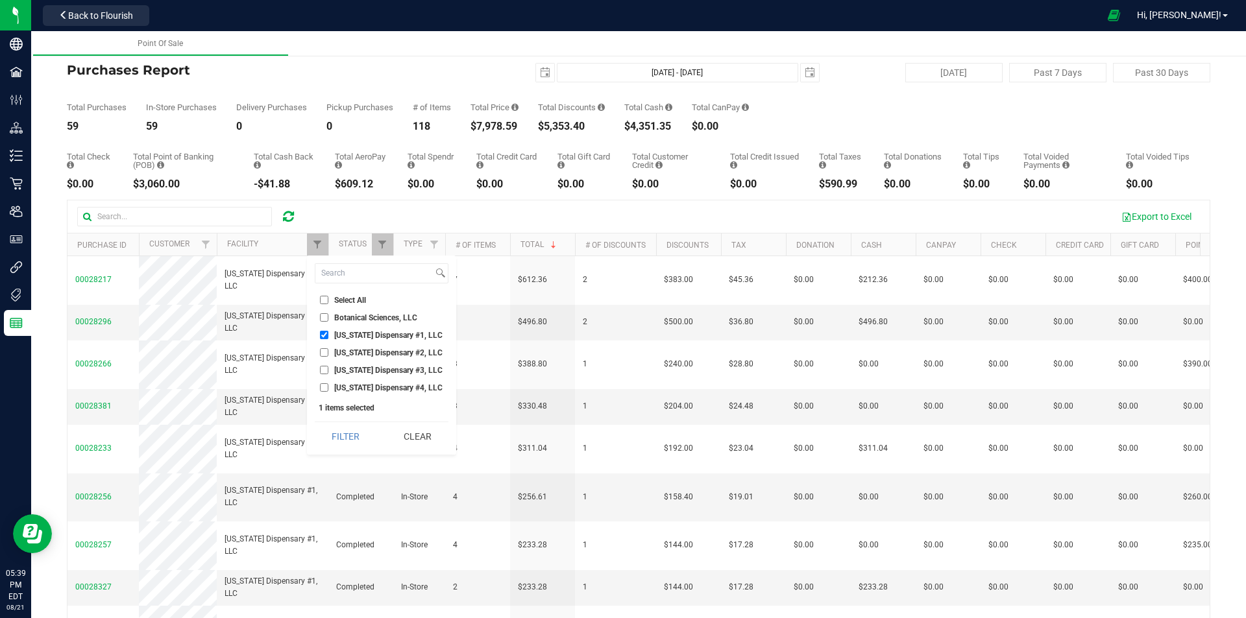
click at [398, 391] on span "[US_STATE] Dispensary #4, LLC" at bounding box center [388, 388] width 108 height 8
click at [328, 391] on input "[US_STATE] Dispensary #4, LLC" at bounding box center [324, 388] width 8 height 8
checkbox input "true"
click at [391, 335] on span "[US_STATE] Dispensary #1, LLC" at bounding box center [388, 336] width 108 height 8
click at [328, 335] on input "[US_STATE] Dispensary #1, LLC" at bounding box center [324, 335] width 8 height 8
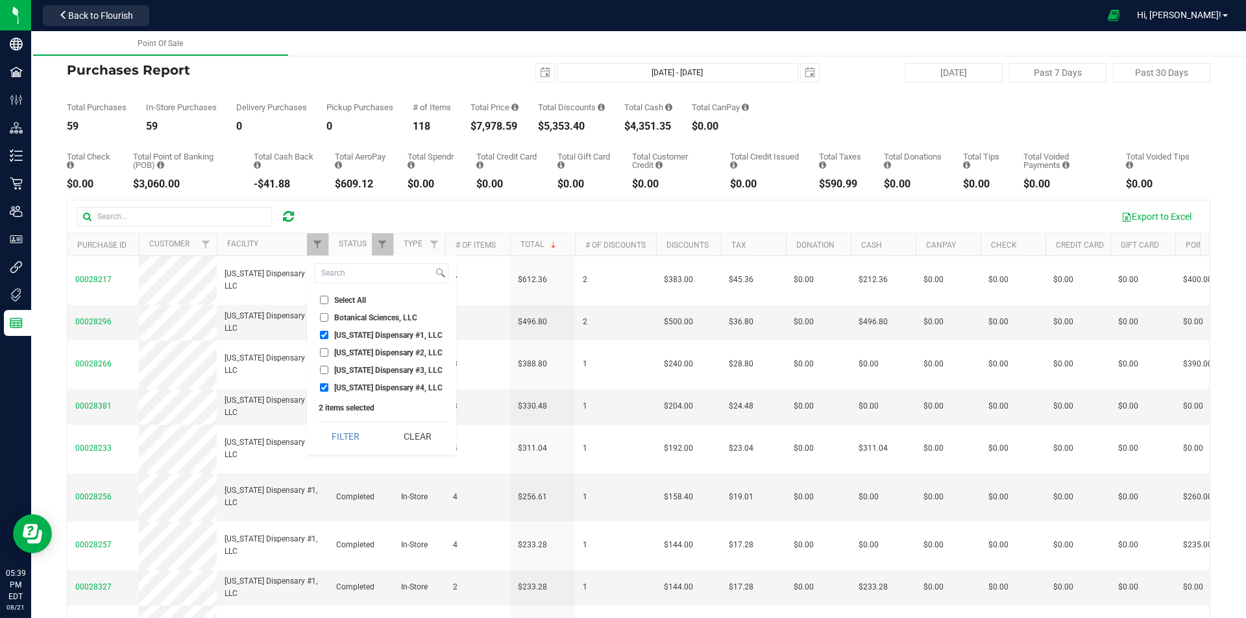
checkbox input "false"
click at [359, 434] on button "Filter" at bounding box center [346, 436] width 62 height 29
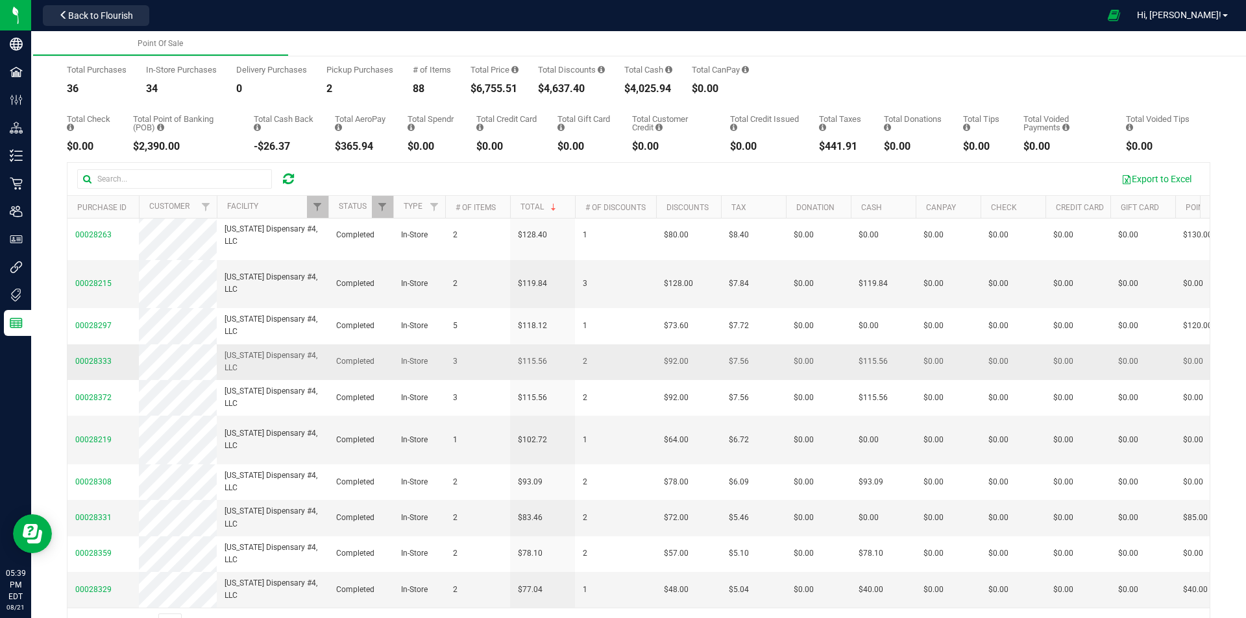
scroll to position [72, 0]
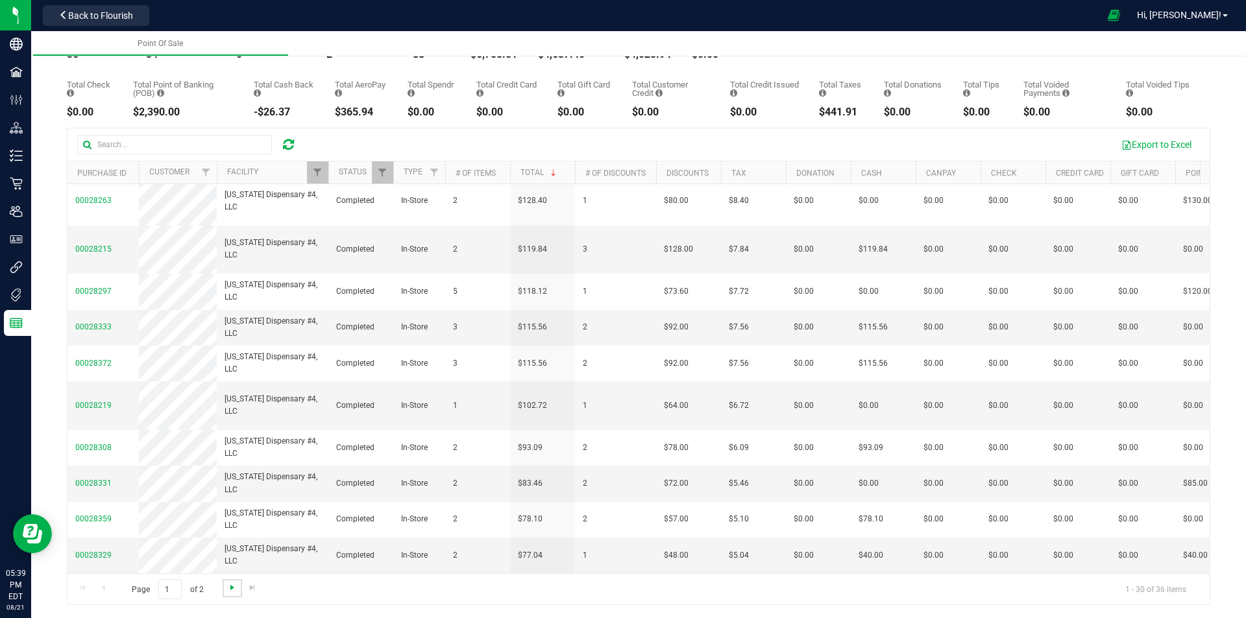
click at [227, 586] on span "Go to the next page" at bounding box center [232, 588] width 10 height 10
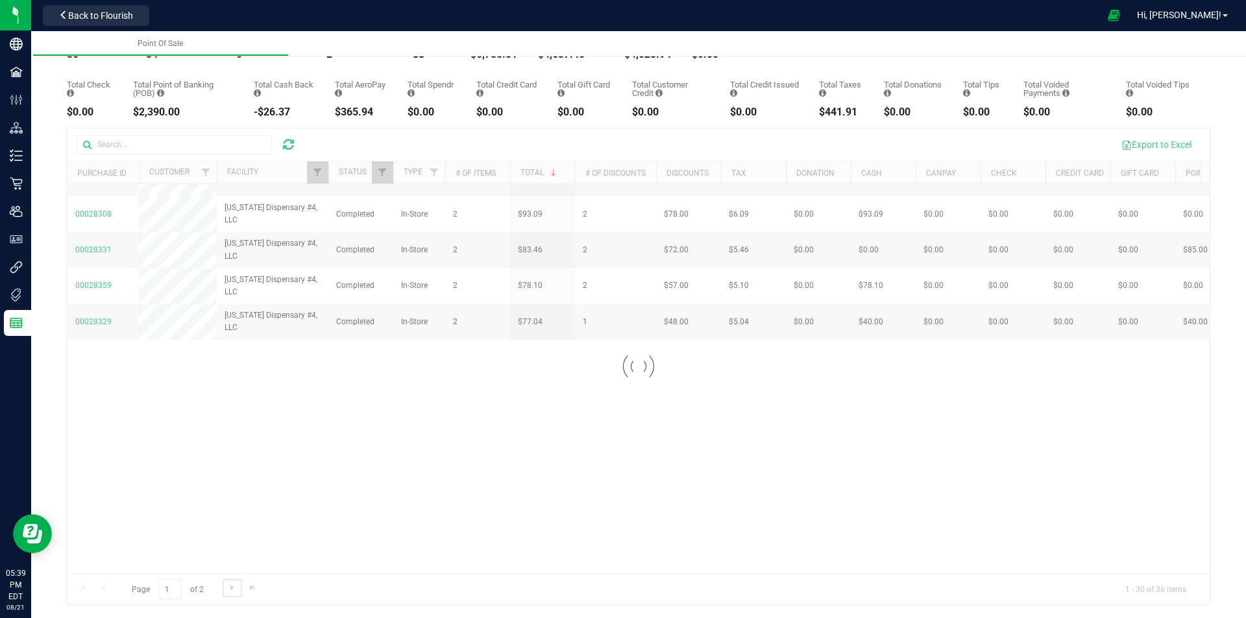
scroll to position [0, 0]
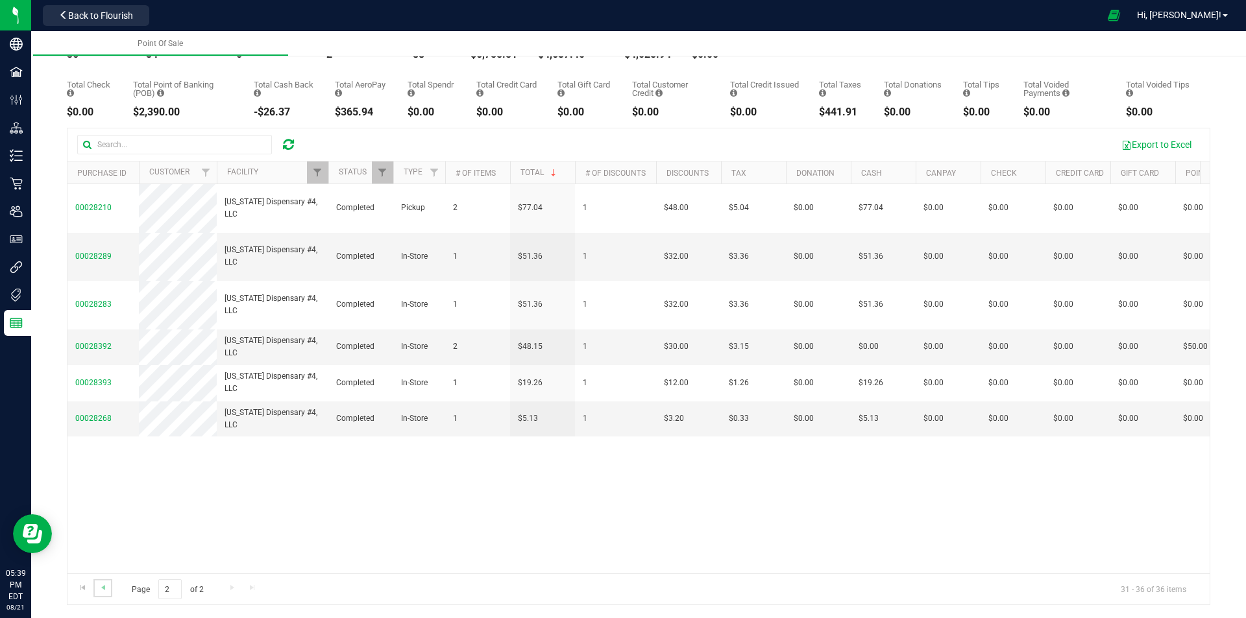
click at [106, 581] on link "Go to the previous page" at bounding box center [102, 589] width 19 height 18
